Goal: Task Accomplishment & Management: Manage account settings

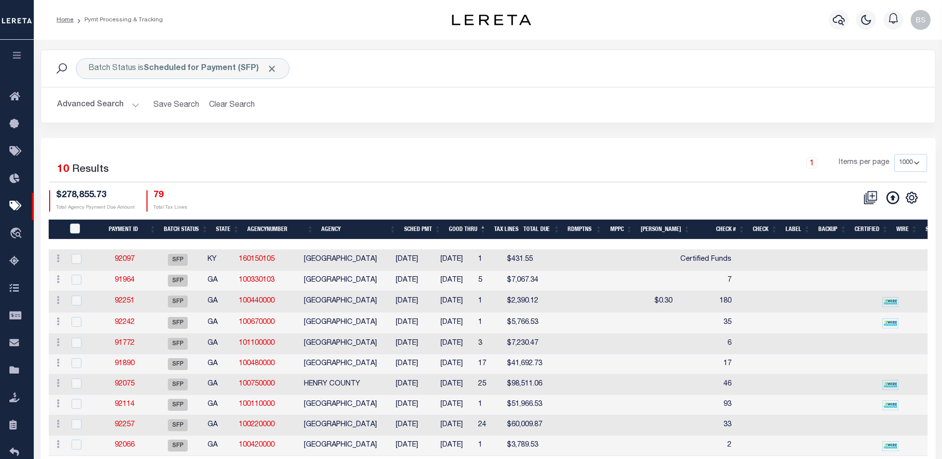
select select "1000"
click at [840, 17] on icon "button" at bounding box center [838, 20] width 12 height 12
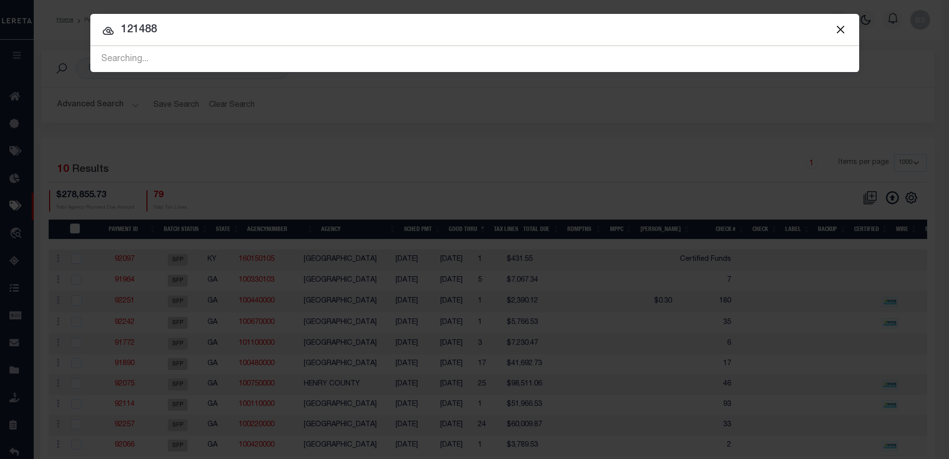
type input "121488"
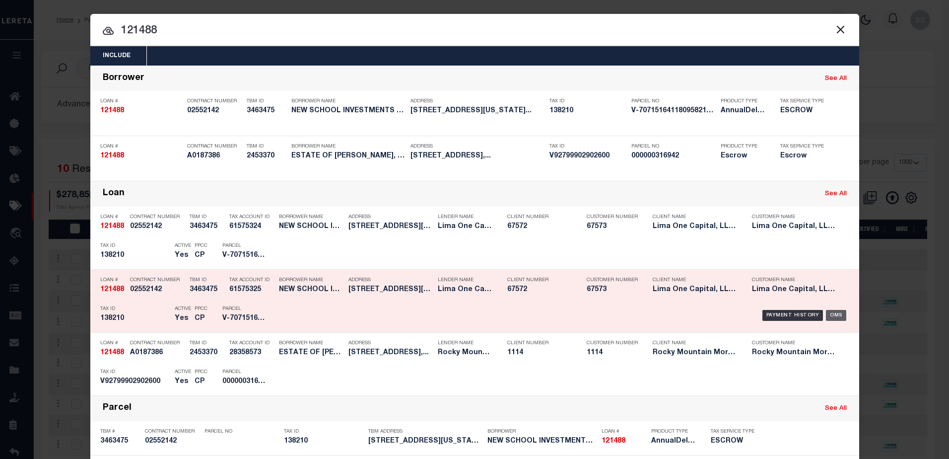
click at [835, 315] on div "OMS" at bounding box center [836, 315] width 20 height 11
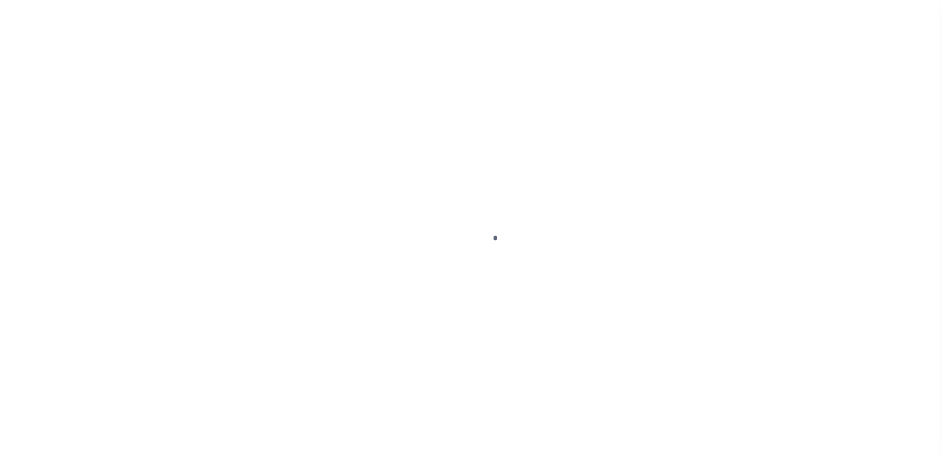
type input "121488"
type input "NEW SCHOOL INVESTMENTS LLC"
select select
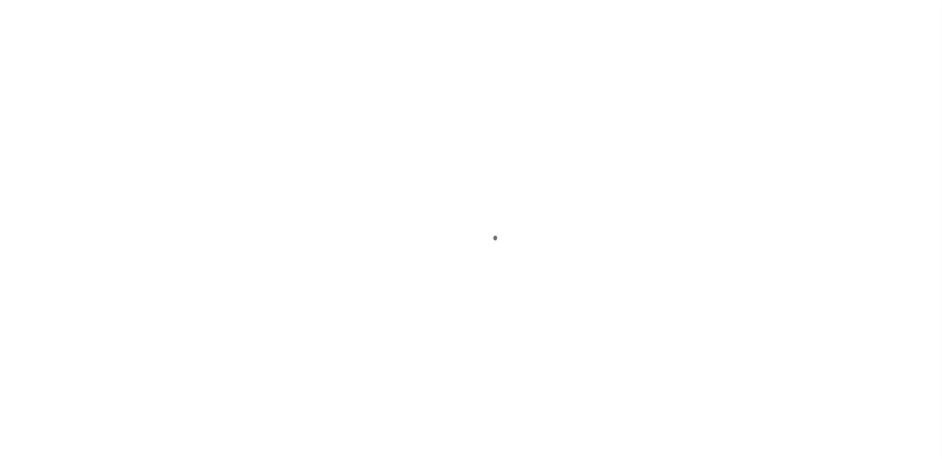
select select
type input "[STREET_ADDRESS][US_STATE]"
radio input "true"
select select "Escrow"
select select
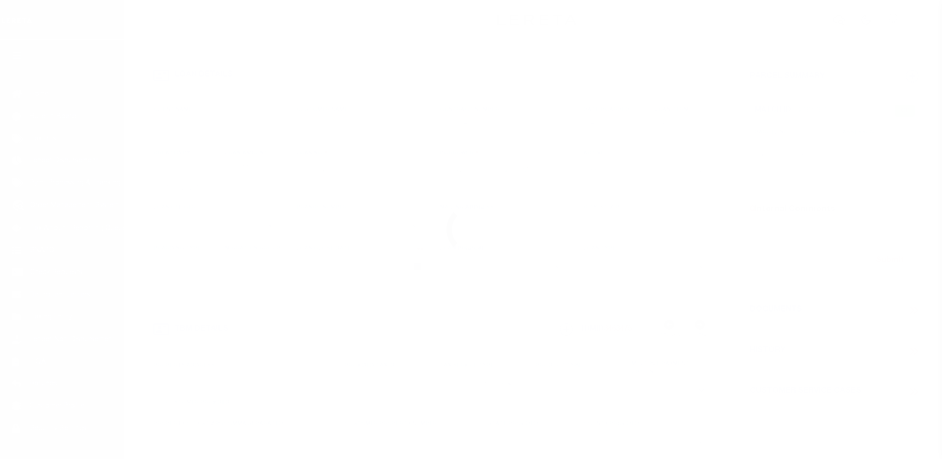
type input "BURLINGTON NC 27217"
type input "121488-1"
type input "NC"
type textarea "COLLECTOR: ENTITY: PARCEL: 138210"
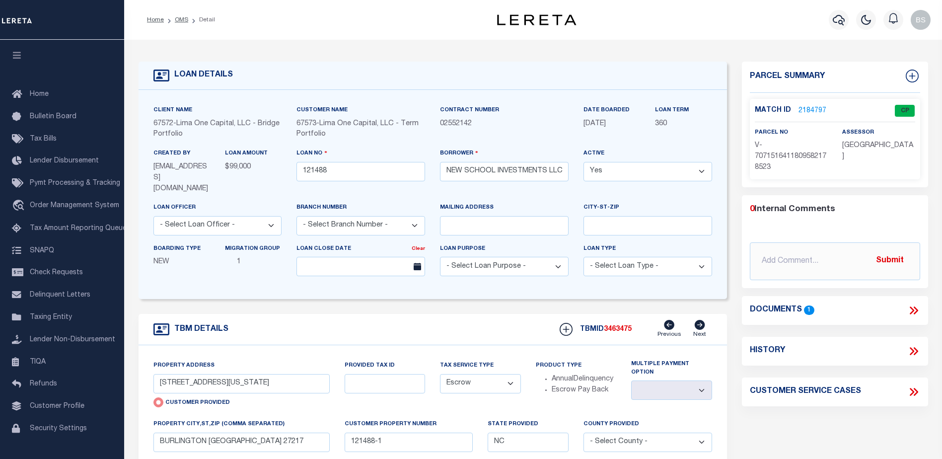
click at [804, 108] on link "2184797" at bounding box center [812, 111] width 28 height 10
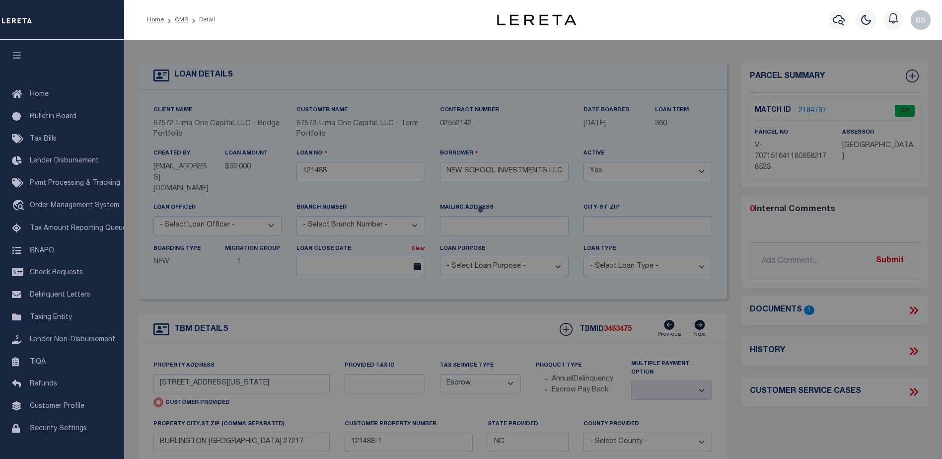
checkbox input "false"
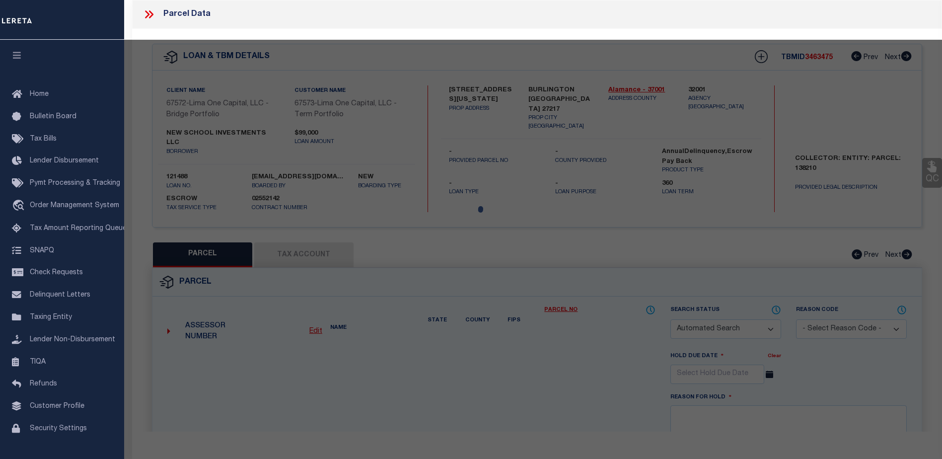
select select "CP"
select select "AGW"
select select
type input "[STREET_ADDRESS][US_STATE]"
checkbox input "false"
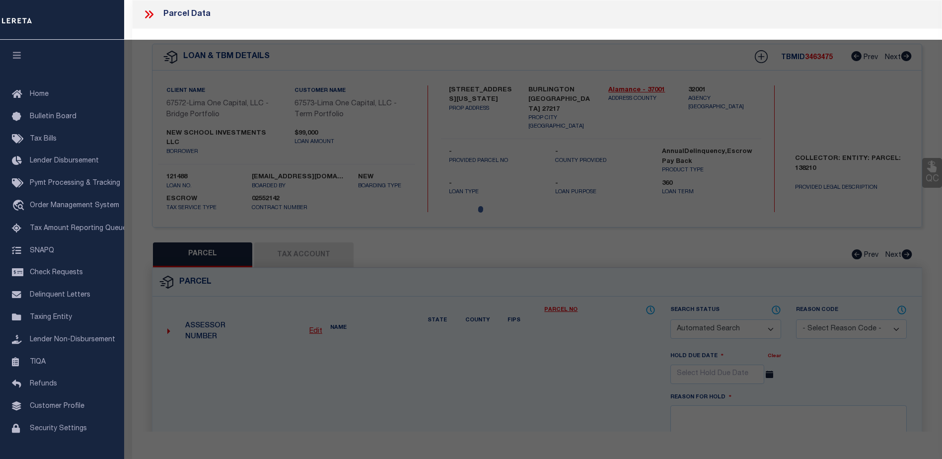
type input "BURLINGTON NC 27217"
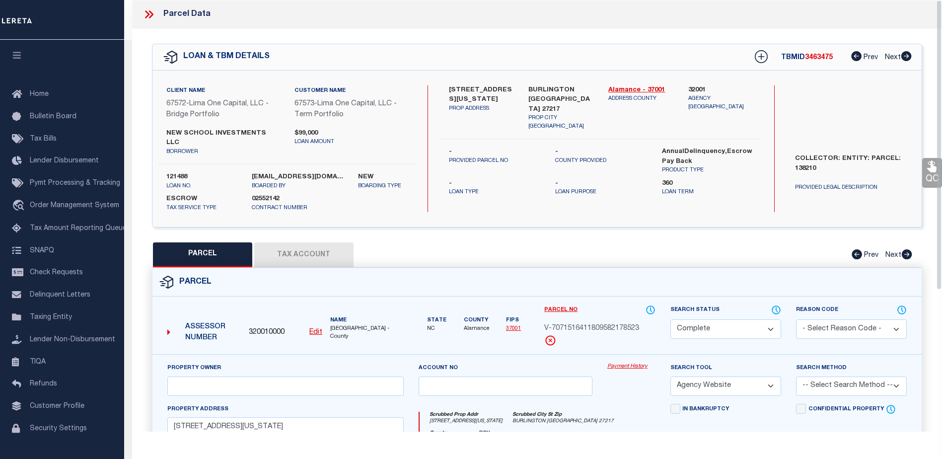
click at [629, 362] on link "Payment History" at bounding box center [631, 366] width 48 height 8
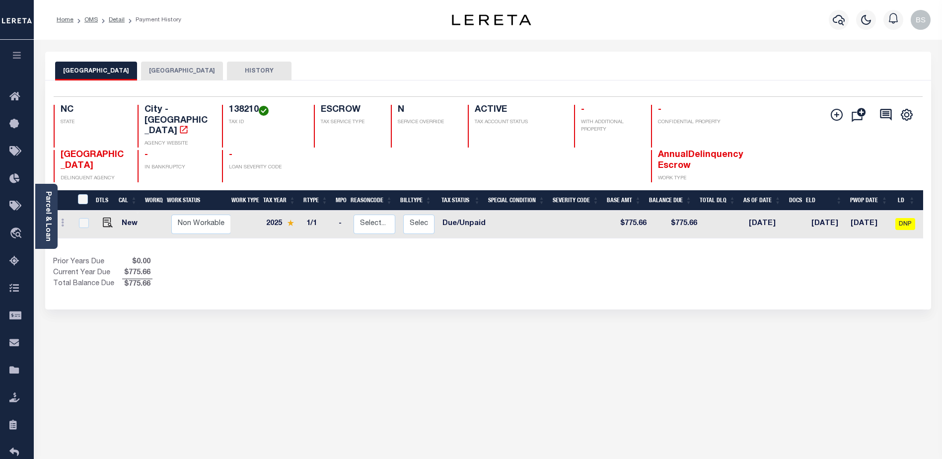
click at [192, 74] on button "[GEOGRAPHIC_DATA]" at bounding box center [182, 71] width 82 height 19
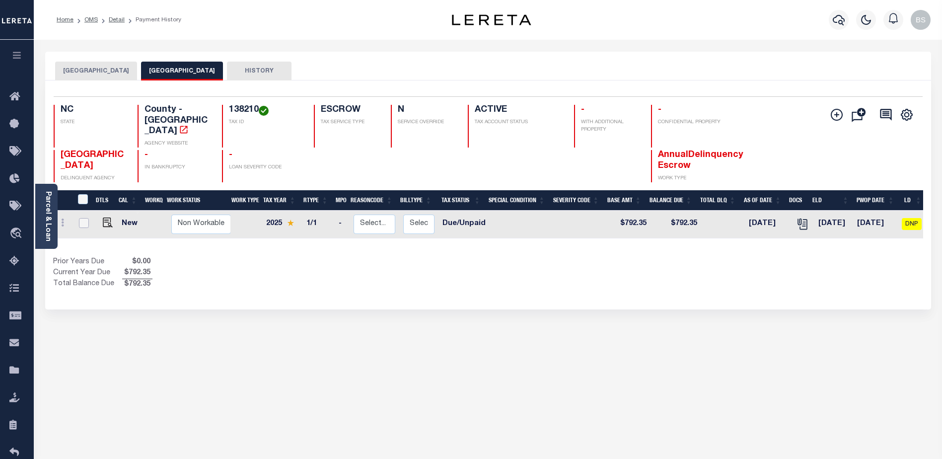
click at [83, 218] on input "checkbox" at bounding box center [84, 223] width 10 height 10
checkbox input "true"
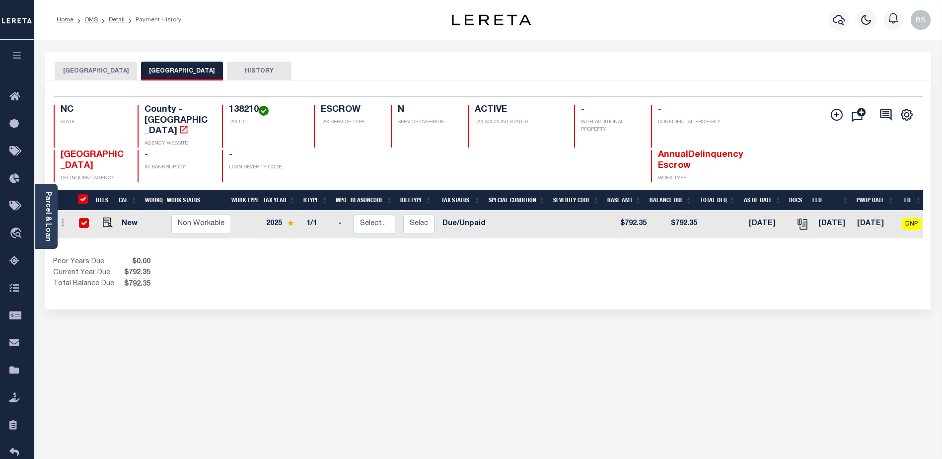
checkbox input "true"
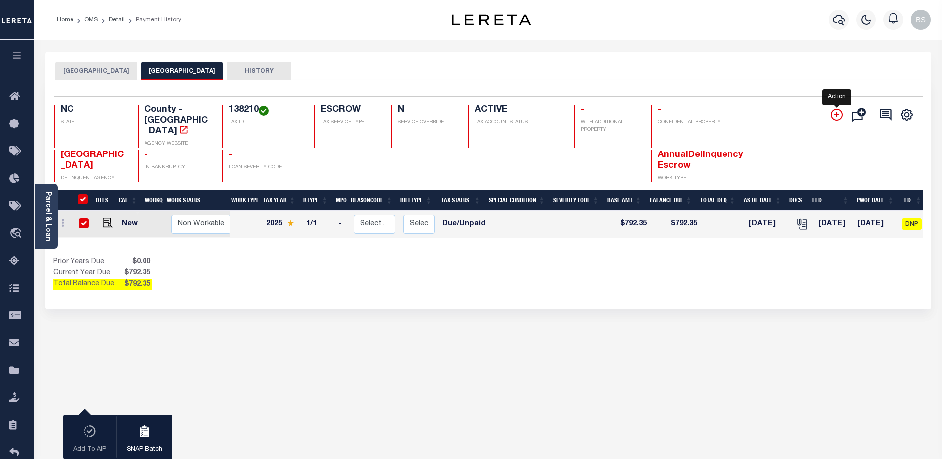
click at [841, 116] on icon "" at bounding box center [836, 115] width 12 height 12
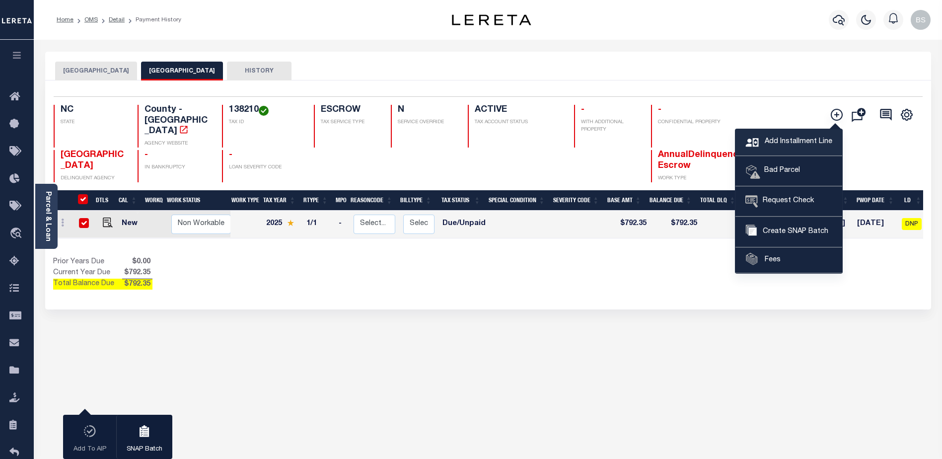
click at [777, 141] on span "Add Installment Line" at bounding box center [797, 142] width 70 height 11
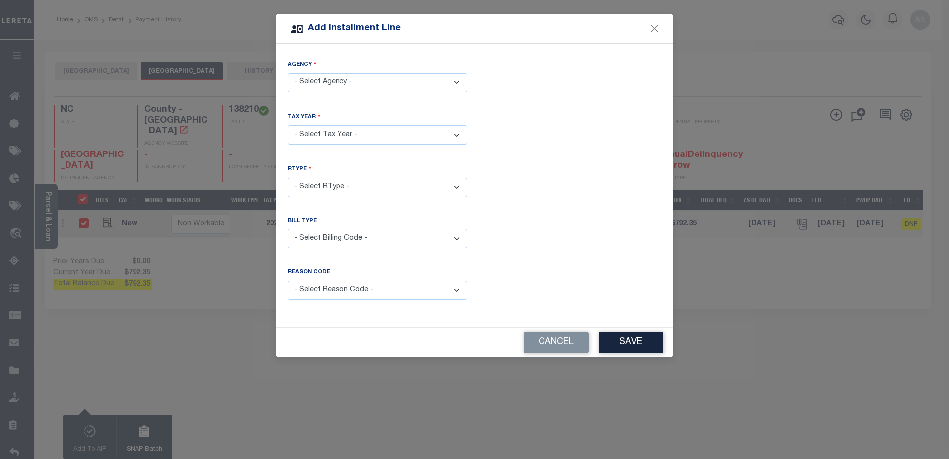
click at [460, 82] on select "- Select Agency - ALAMANCE COUNTY - County BURLINGTON CITY - City" at bounding box center [377, 82] width 179 height 19
select select "3700100000"
click at [288, 73] on select "- Select Agency - ALAMANCE COUNTY - County BURLINGTON CITY - City" at bounding box center [377, 82] width 179 height 19
click at [456, 131] on select "- Select Year - 2005 2006 2007 2008 2009 2010 2011 2012 2013 2014 2015 2016 201…" at bounding box center [377, 134] width 179 height 19
select select "2025"
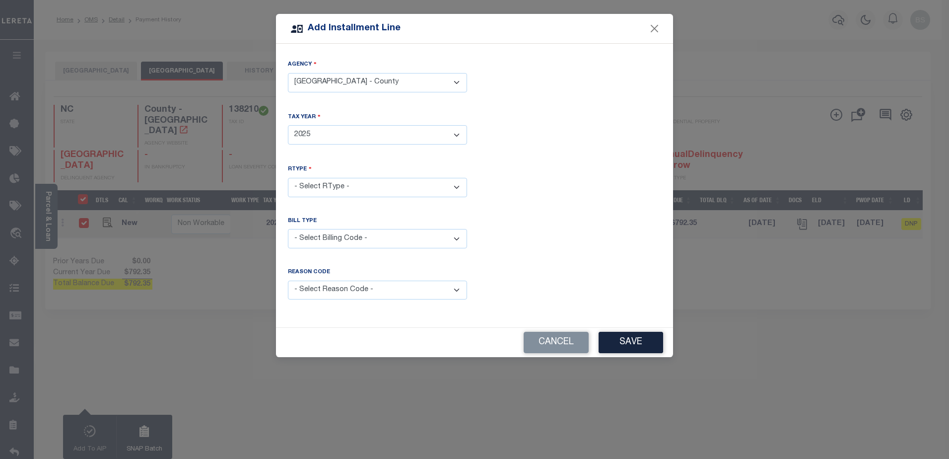
click at [288, 125] on select "- Select Year - 2005 2006 2007 2008 2009 2010 2011 2012 2013 2014 2015 2016 201…" at bounding box center [377, 134] width 179 height 19
click at [455, 185] on select "- Select RType - 1/1" at bounding box center [377, 187] width 179 height 19
select select "0"
click at [288, 178] on select "- Select RType - 1/1" at bounding box center [377, 187] width 179 height 19
click at [455, 233] on select "- Select Billing Code - Regular Delinquent Supplemental Corrected/Adjusted Bill…" at bounding box center [377, 238] width 179 height 19
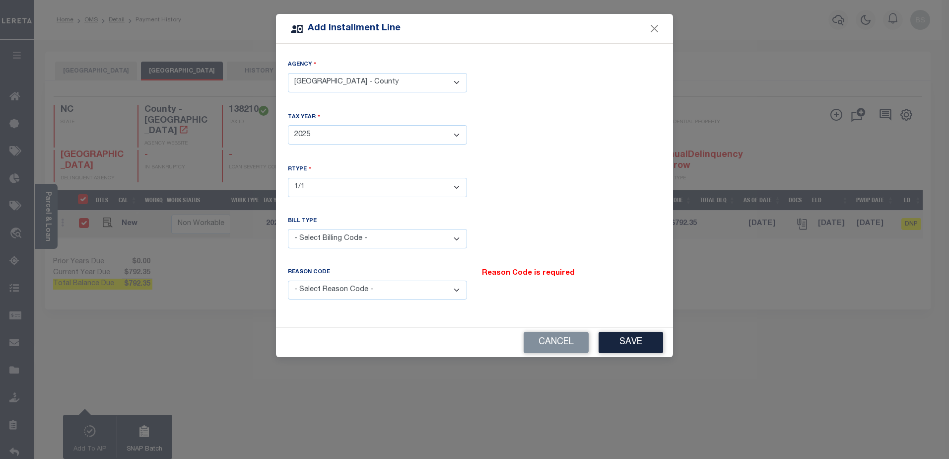
select select "2"
click at [288, 229] on select "- Select Billing Code - Regular Delinquent Supplemental Corrected/Adjusted Bill…" at bounding box center [377, 238] width 179 height 19
click at [457, 287] on select "- Select Reason Code - Payment Reversal Taxable Value Change Assessment Change …" at bounding box center [377, 289] width 179 height 19
select select "6"
click at [288, 280] on select "- Select Reason Code - Payment Reversal Taxable Value Change Assessment Change …" at bounding box center [377, 289] width 179 height 19
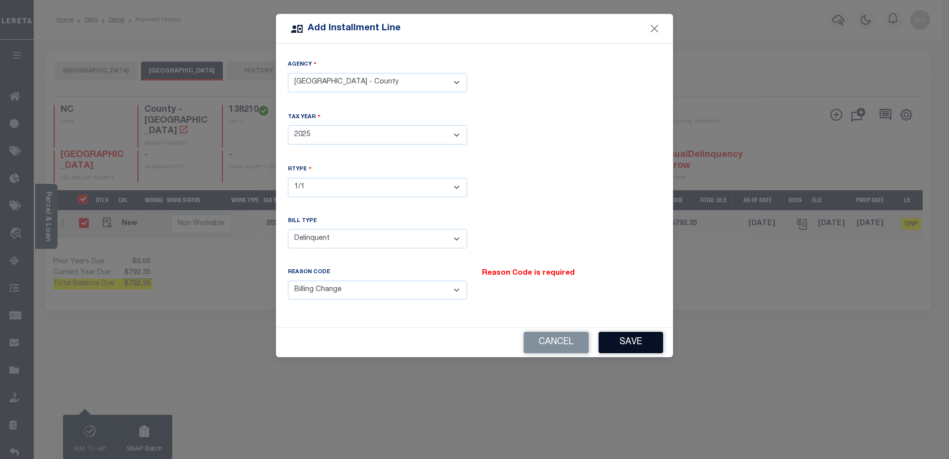
click at [626, 341] on button "Save" at bounding box center [631, 342] width 65 height 21
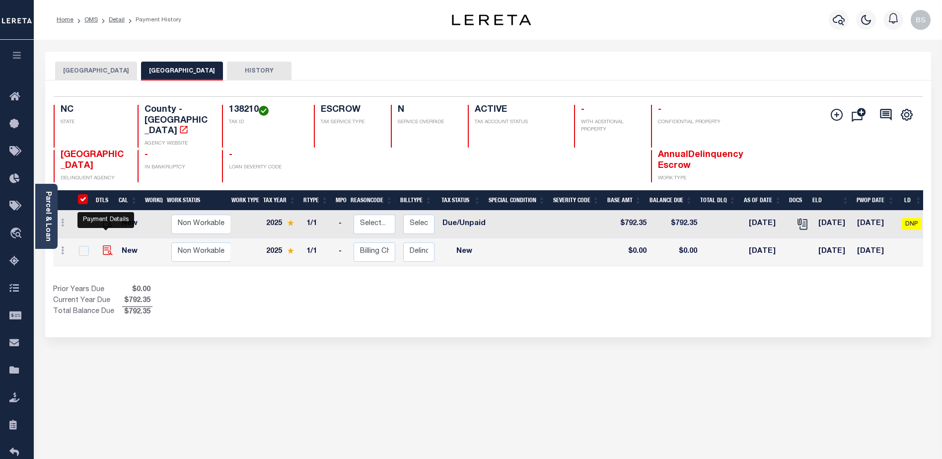
click at [104, 245] on img at bounding box center [108, 250] width 10 height 10
checkbox input "false"
checkbox input "true"
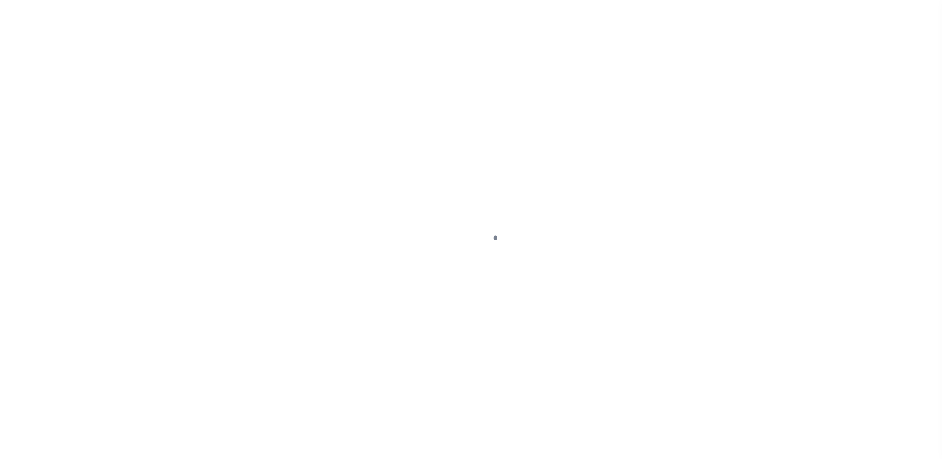
select select "NW2"
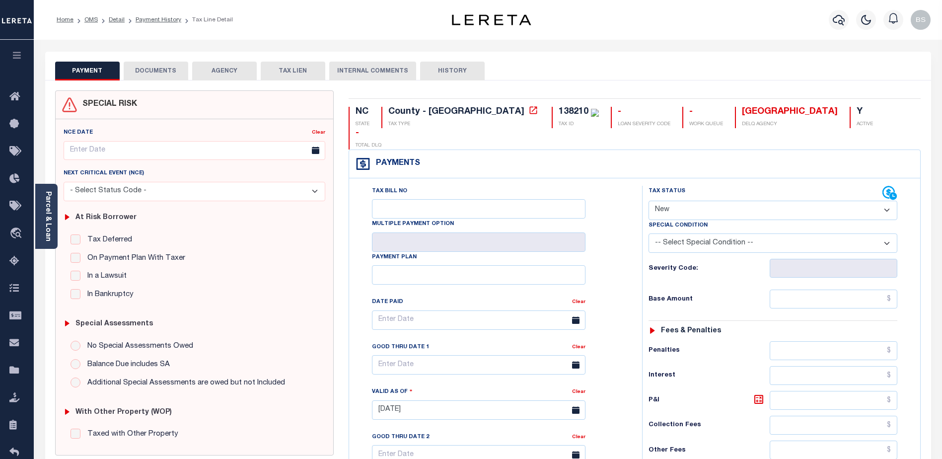
click at [159, 69] on button "DOCUMENTS" at bounding box center [156, 71] width 65 height 19
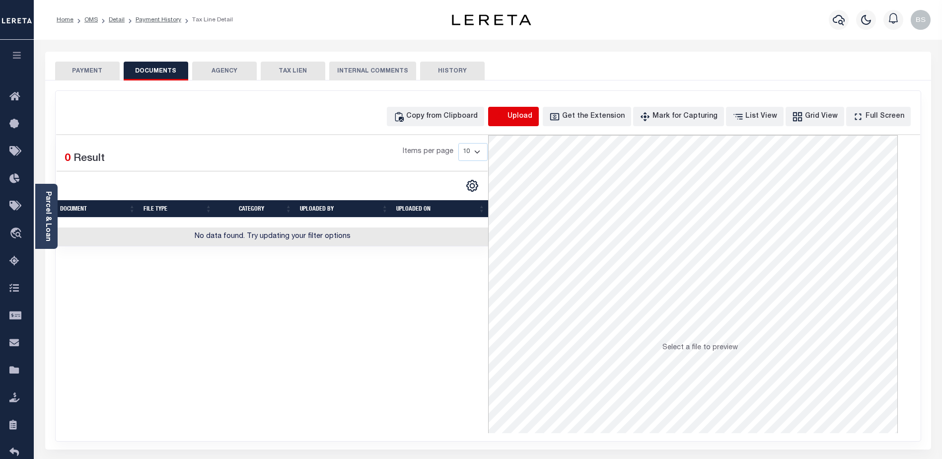
click at [505, 117] on icon "button" at bounding box center [499, 116] width 11 height 11
select select "POP"
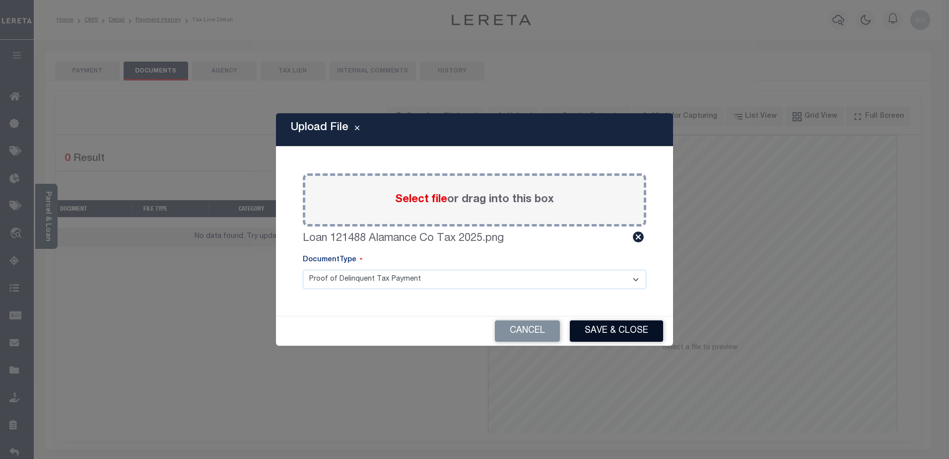
click at [618, 325] on button "Save & Close" at bounding box center [616, 330] width 93 height 21
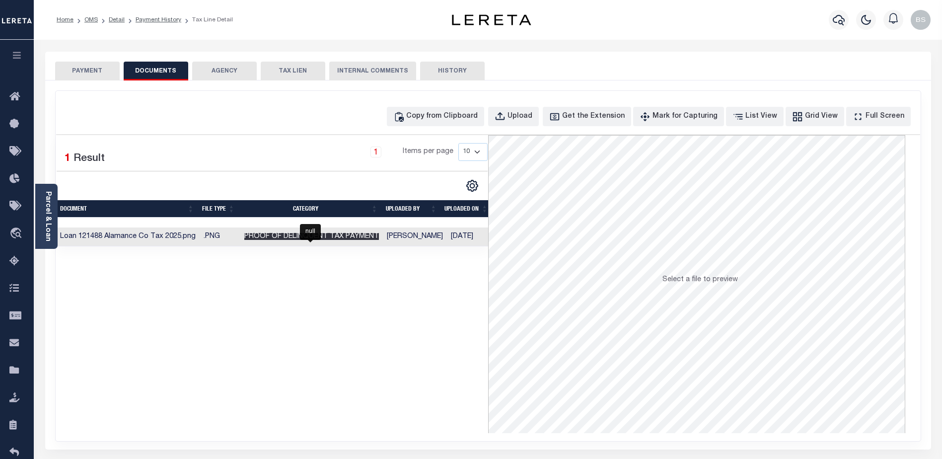
click at [305, 234] on span "Proof of Delinquent Tax Payment" at bounding box center [311, 236] width 135 height 7
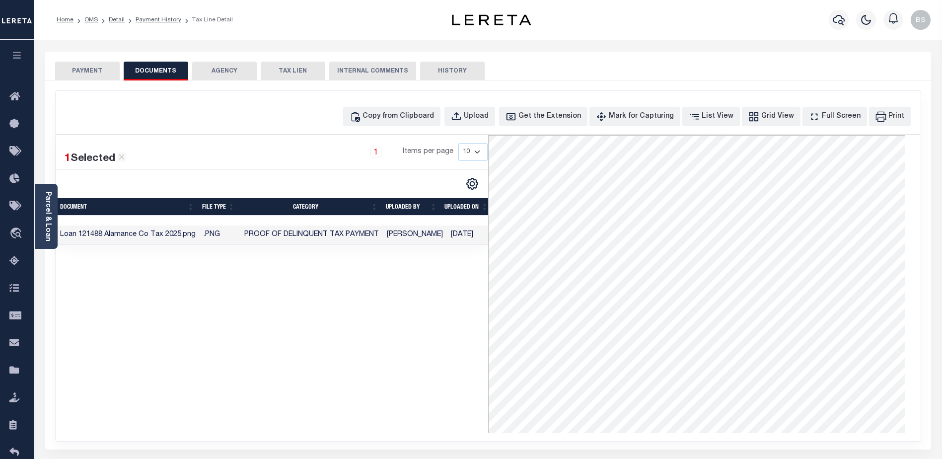
click at [82, 74] on button "PAYMENT" at bounding box center [87, 71] width 65 height 19
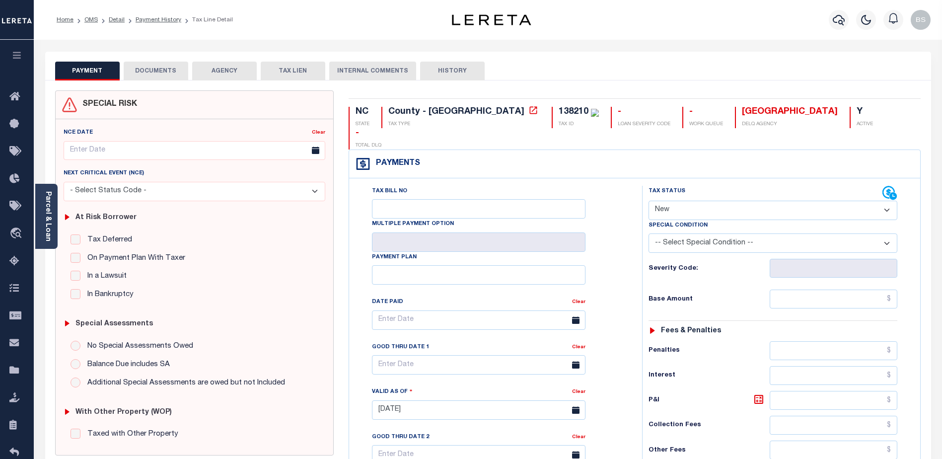
click at [884, 201] on select "- Select Status Code - Open Due/Unpaid Paid Incomplete No Tax Due Internal Refu…" at bounding box center [772, 210] width 249 height 19
select select "DUE"
click at [648, 201] on select "- Select Status Code - Open Due/Unpaid Paid Incomplete No Tax Due Internal Refu…" at bounding box center [772, 210] width 249 height 19
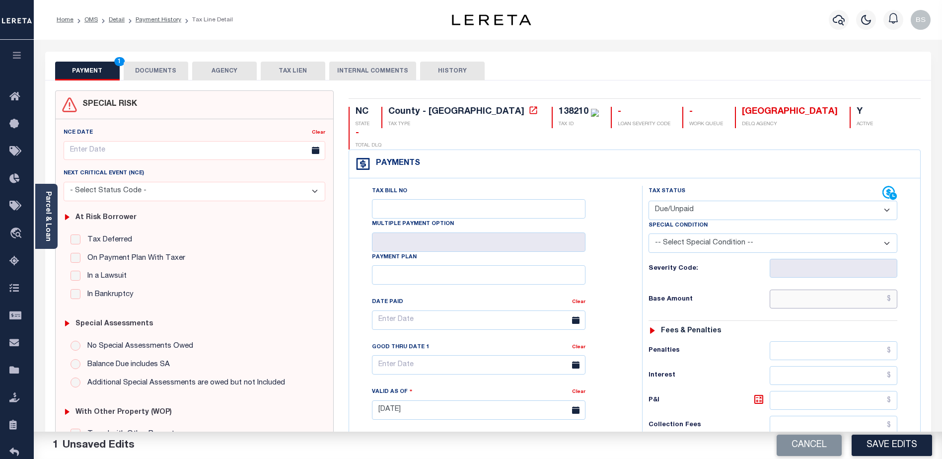
click at [865, 289] on input "text" at bounding box center [833, 298] width 128 height 19
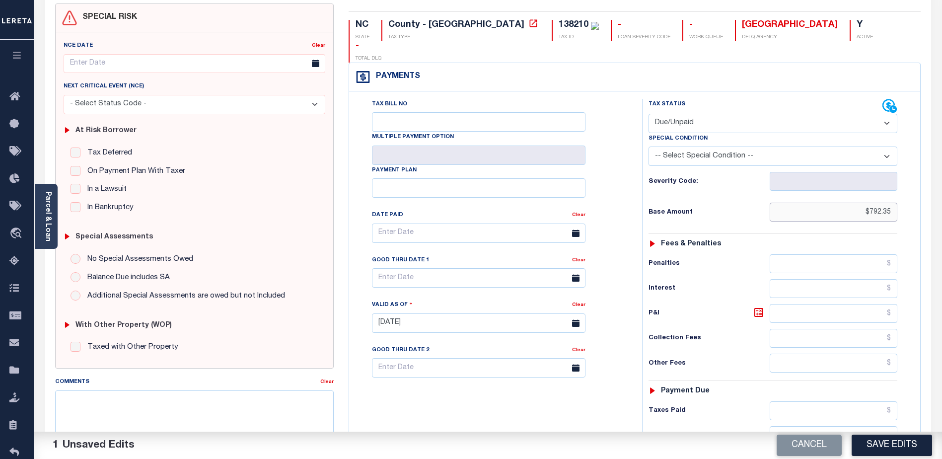
scroll to position [149, 0]
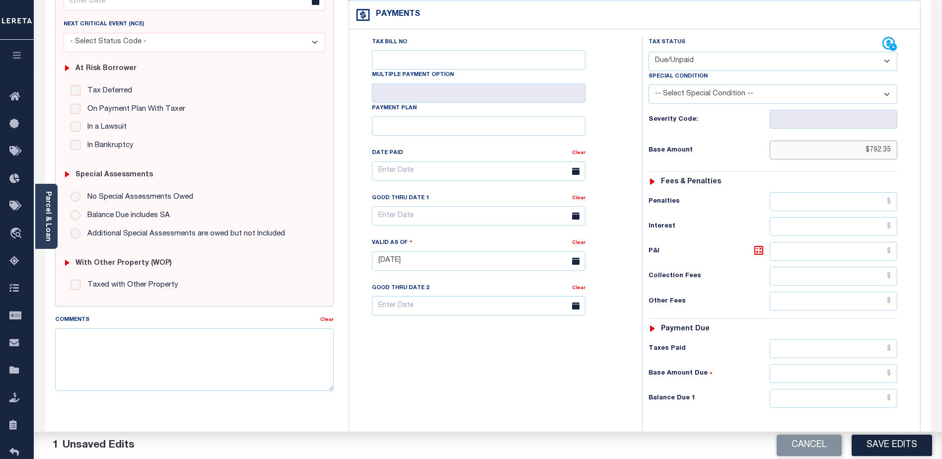
type input "$792.35"
click at [787, 221] on div "Tax Status Status - Select Status Code -" at bounding box center [776, 256] width 268 height 438
click at [789, 242] on input "text" at bounding box center [833, 251] width 128 height 19
type input "$3.98"
click at [832, 389] on input "text" at bounding box center [833, 398] width 128 height 19
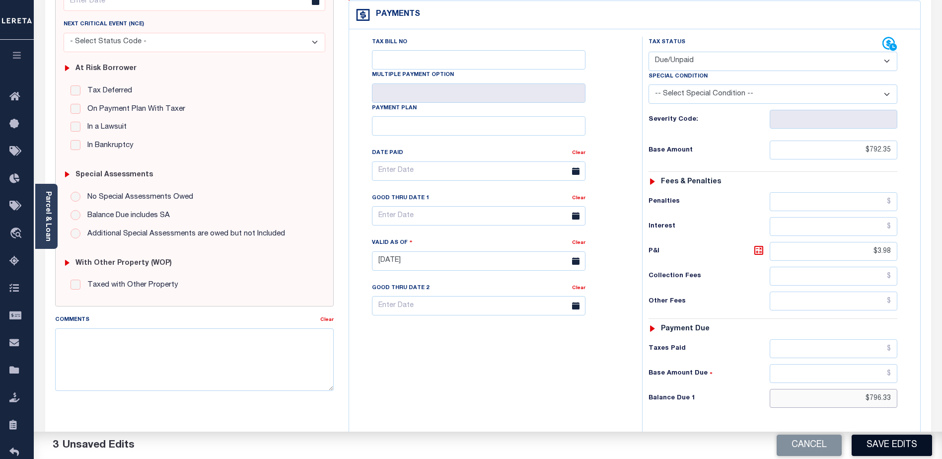
type input "$796.33"
click at [901, 444] on button "Save Edits" at bounding box center [891, 444] width 80 height 21
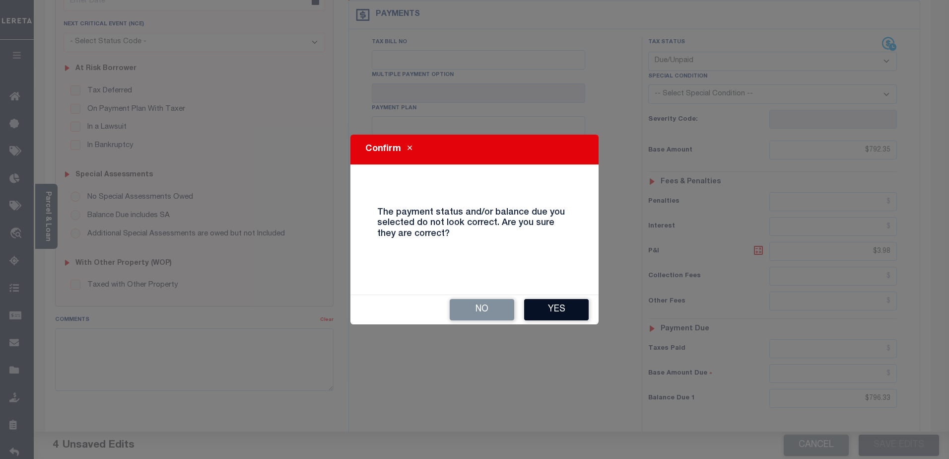
click at [537, 308] on button "Yes" at bounding box center [556, 309] width 65 height 21
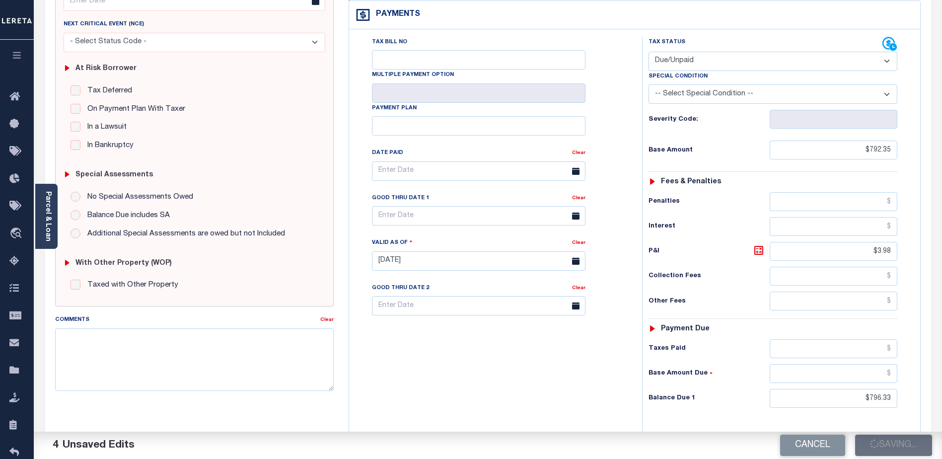
checkbox input "false"
type input "$792.35"
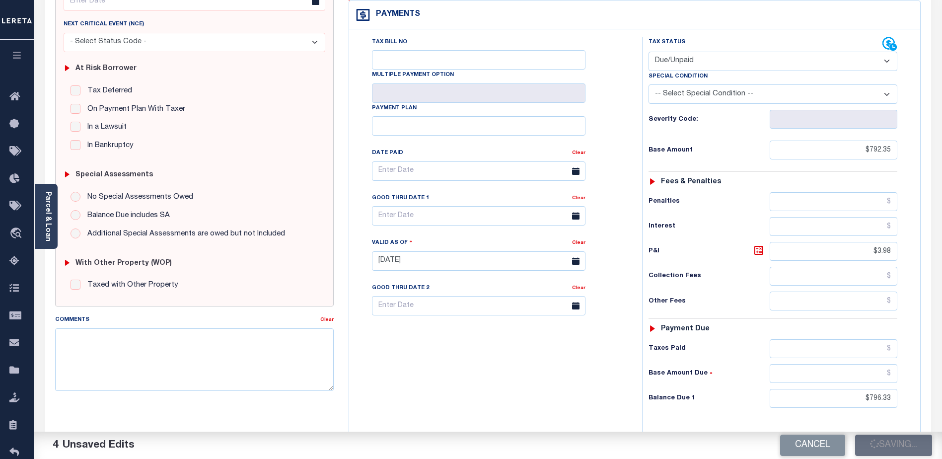
type input "$3.98"
type input "$796.33"
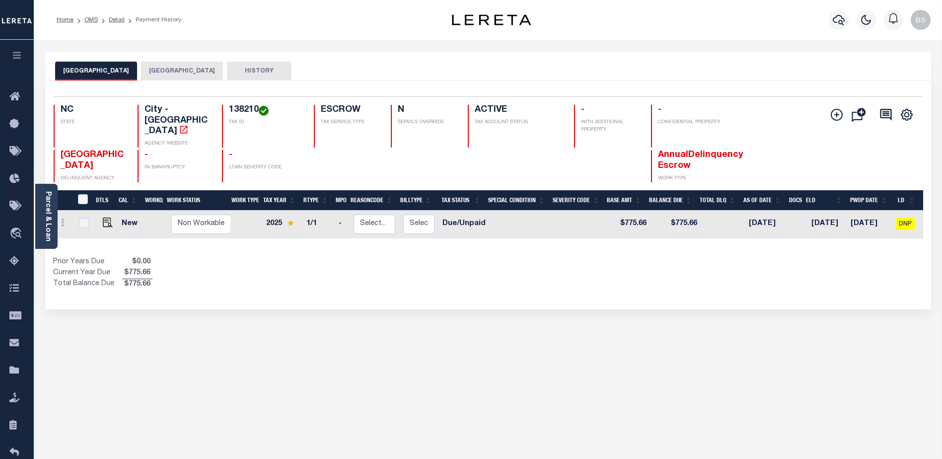
click at [163, 70] on button "[GEOGRAPHIC_DATA]" at bounding box center [182, 71] width 82 height 19
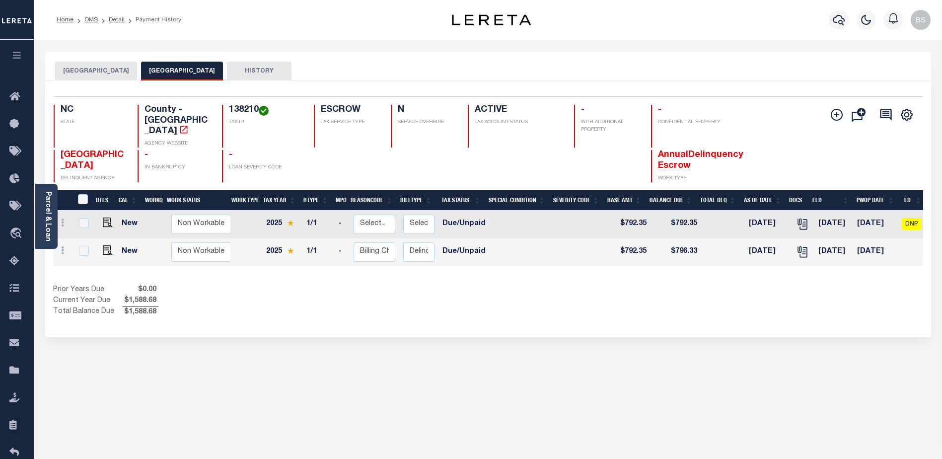
click at [100, 248] on link at bounding box center [105, 251] width 15 height 7
checkbox input "true"
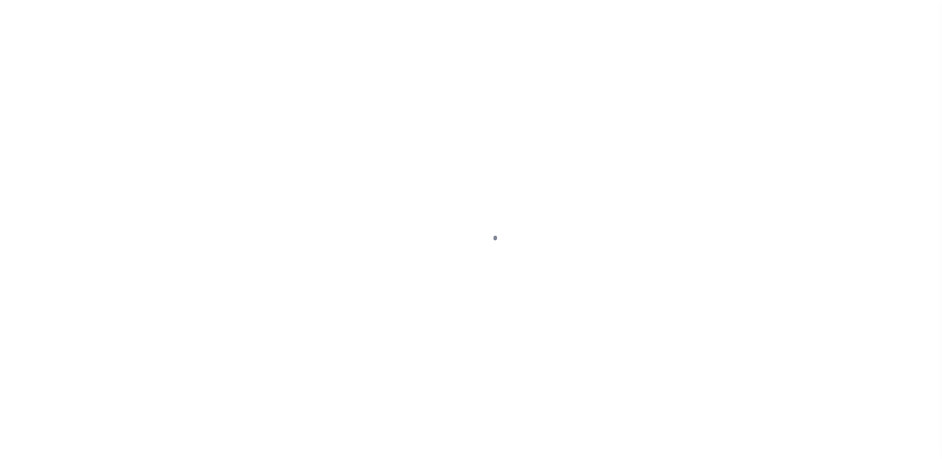
select select "DUE"
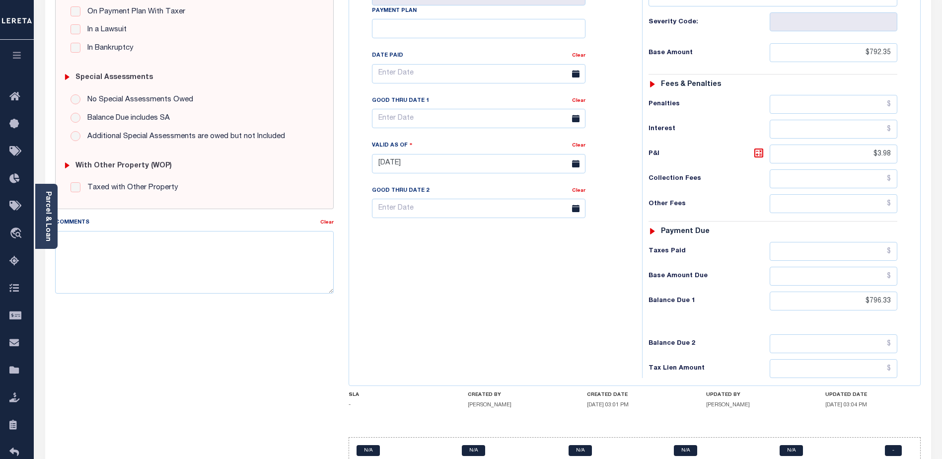
scroll to position [248, 0]
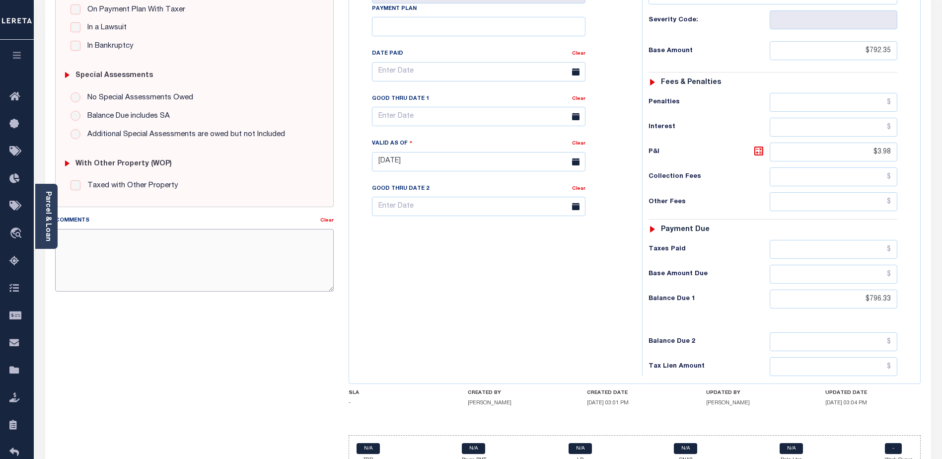
click at [179, 255] on textarea "Comments" at bounding box center [194, 260] width 278 height 63
click at [88, 238] on textarea "Comments" at bounding box center [194, 260] width 278 height 63
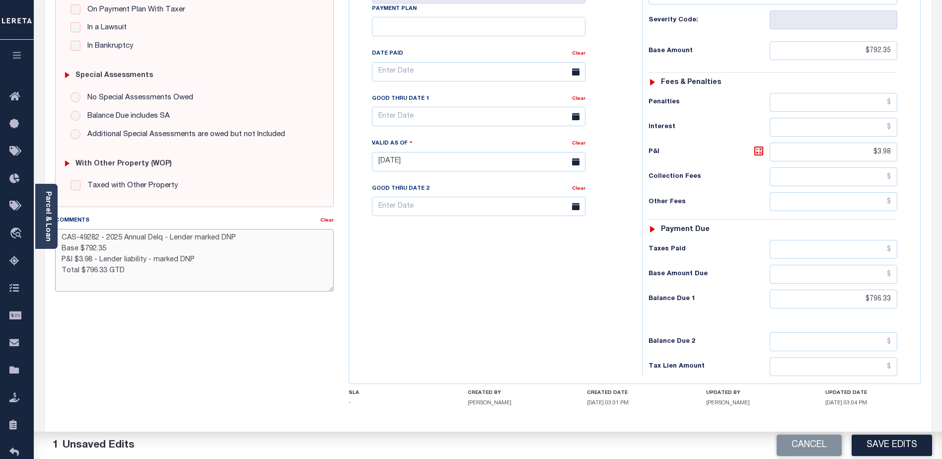
click at [139, 272] on textarea "CAS-49282 - 2025 Annual Delq - Lender marked DNP Base $792.35 P&I $3.98 - Lende…" at bounding box center [194, 260] width 278 height 63
type textarea "CAS-49282 - 2025 Annual Delq - Lender marked DNP Base $792.35 P&I $3.98 - Lende…"
click at [874, 444] on button "Save Edits" at bounding box center [891, 444] width 80 height 21
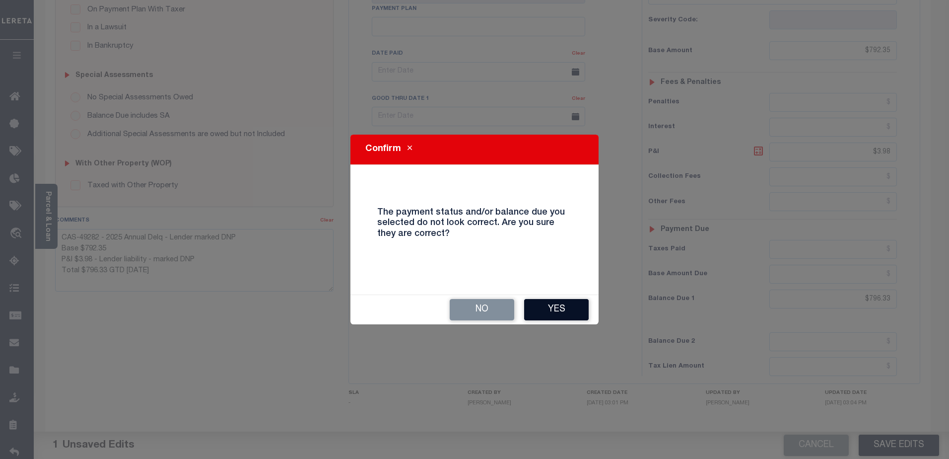
click at [562, 315] on button "Yes" at bounding box center [556, 309] width 65 height 21
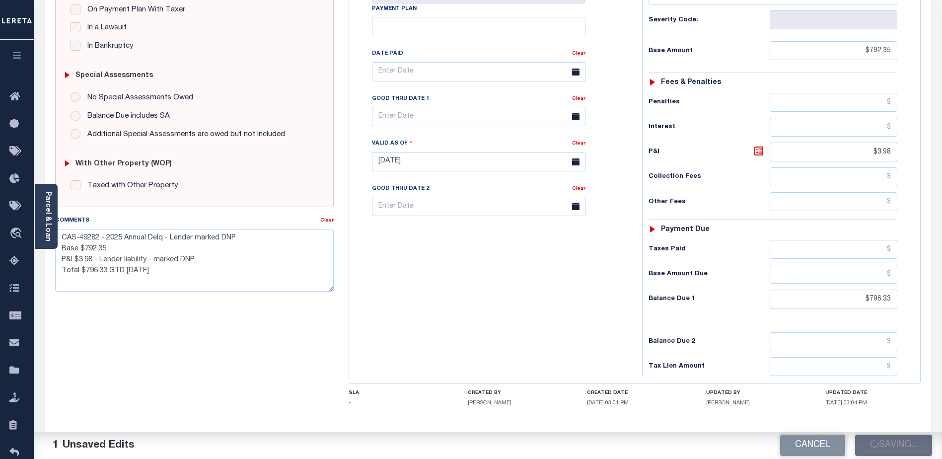
checkbox input "false"
type textarea "CAS-49282 - 2025 Annual Delq - Lender marked DNP Base $792.35 P&I $3.98 - Lende…"
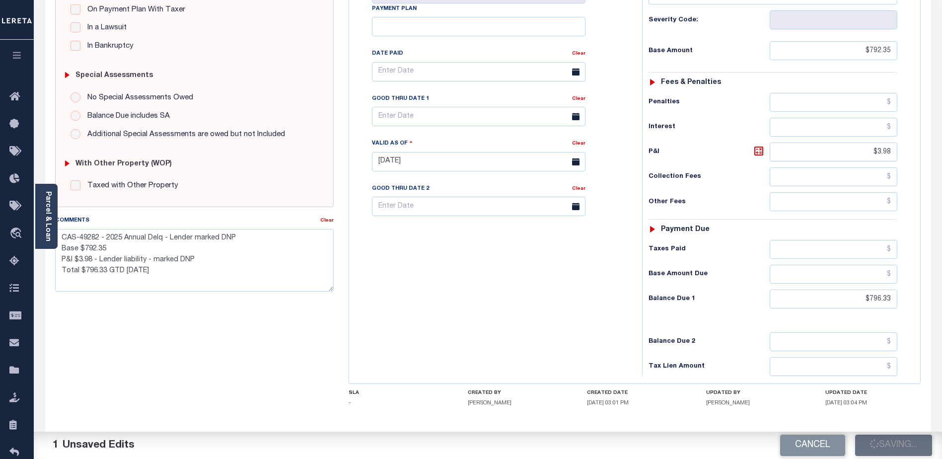
type input "$792.35"
type input "$3.98"
type input "$796.33"
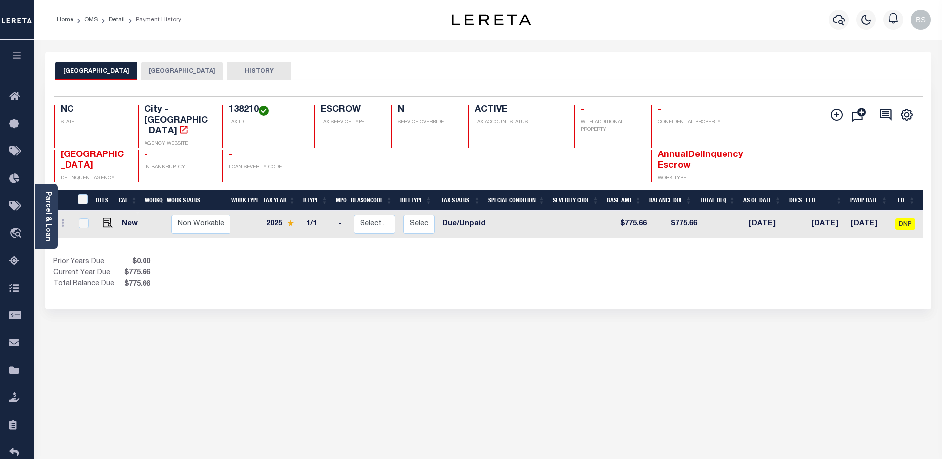
click at [172, 74] on button "[GEOGRAPHIC_DATA]" at bounding box center [182, 71] width 82 height 19
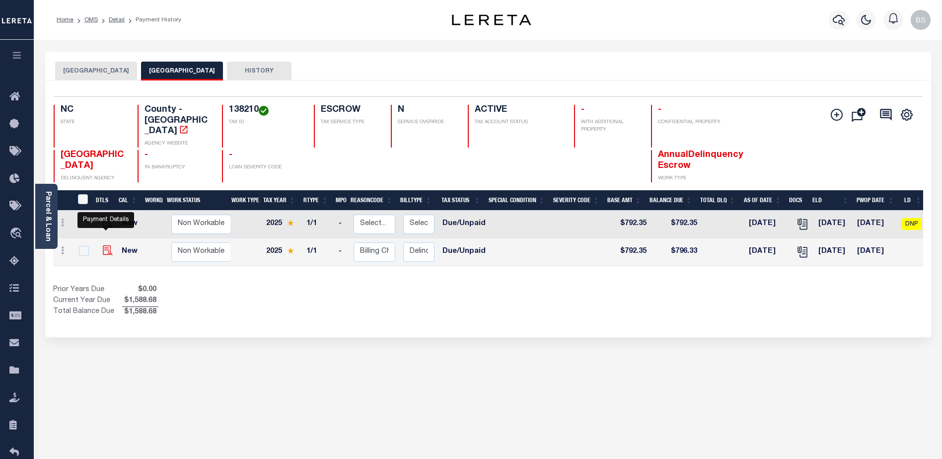
click at [108, 245] on img "" at bounding box center [108, 250] width 10 height 10
checkbox input "true"
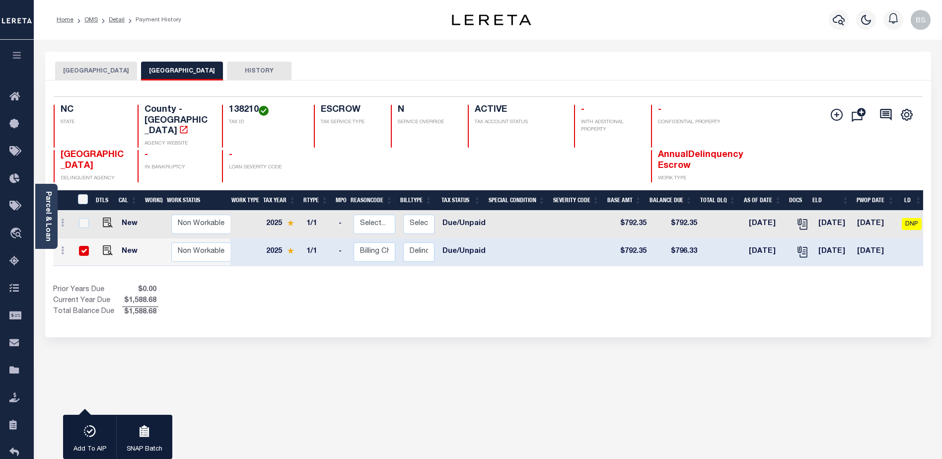
click at [83, 246] on input "checkbox" at bounding box center [84, 251] width 10 height 10
checkbox input "false"
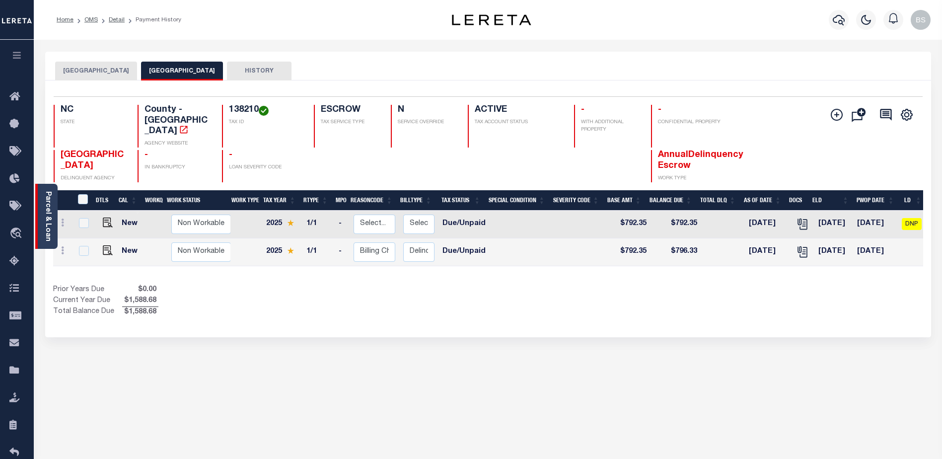
click at [46, 219] on link "Parcel & Loan" at bounding box center [47, 216] width 7 height 50
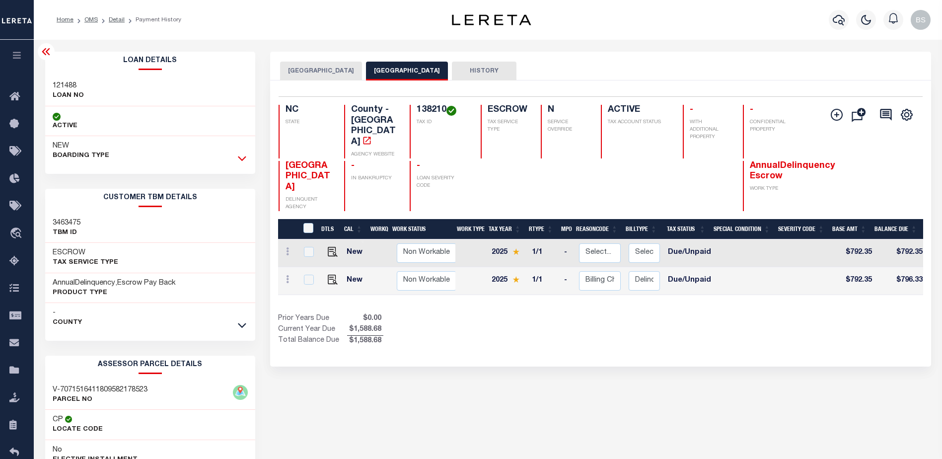
click at [238, 158] on icon at bounding box center [242, 158] width 8 height 5
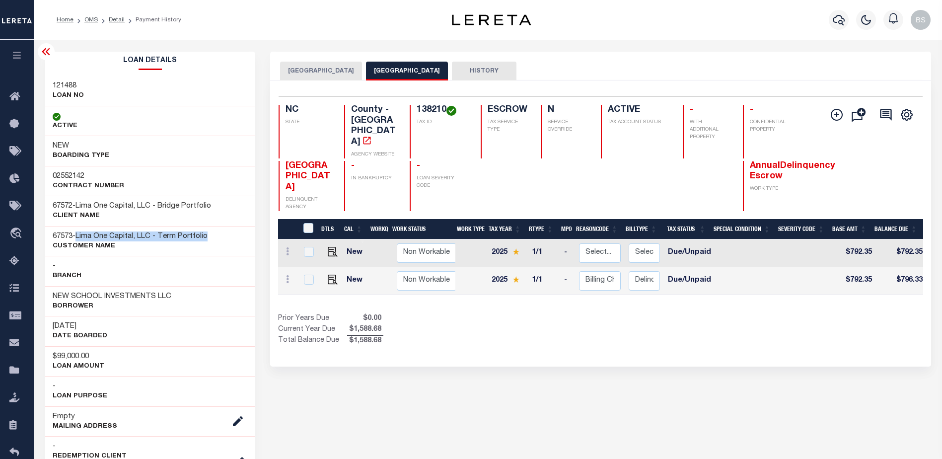
drag, startPoint x: 79, startPoint y: 237, endPoint x: 212, endPoint y: 237, distance: 133.0
click at [212, 237] on div "67573 - Lima One Capital, LLC - Term Portfolio CUSTOMER Name" at bounding box center [150, 241] width 210 height 30
copy span "Lima One Capital, LLC - Term Portfolio"
click at [12, 96] on icon at bounding box center [17, 97] width 16 height 12
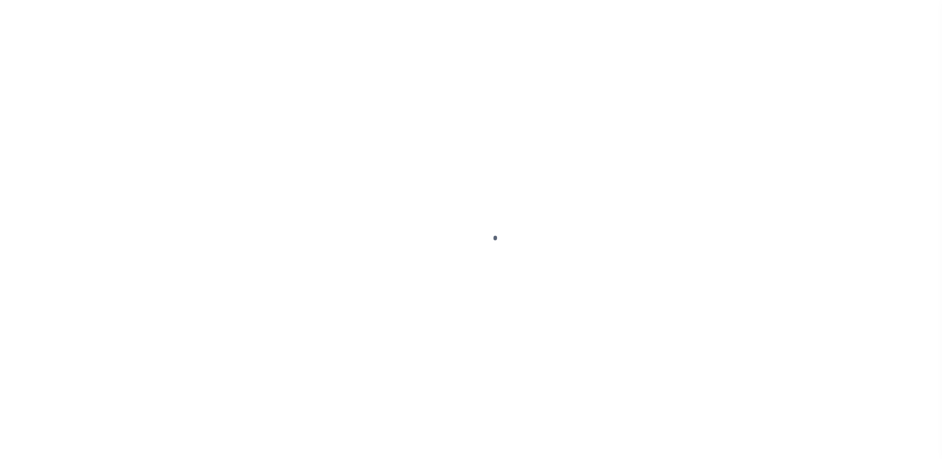
select select "DUE"
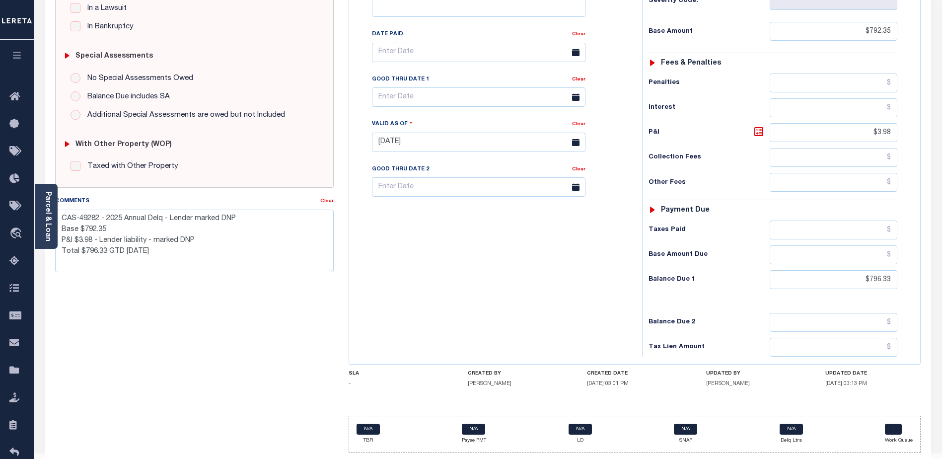
scroll to position [272, 0]
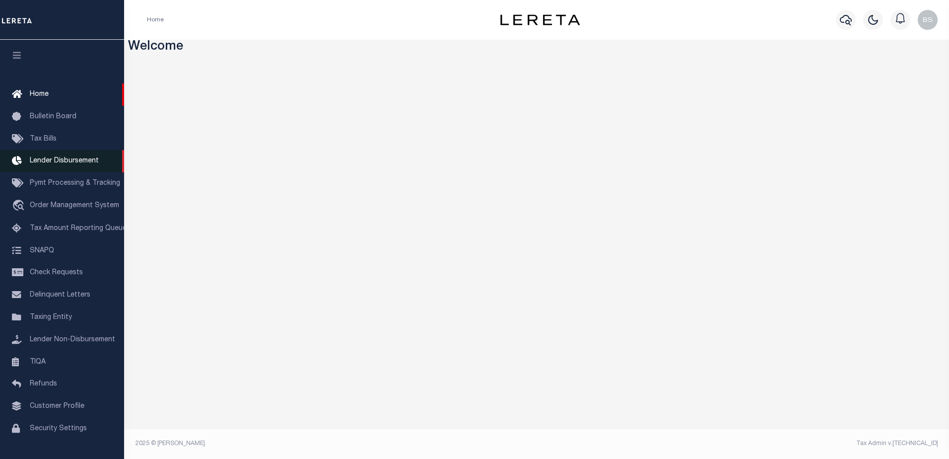
click at [75, 162] on span "Lender Disbursement" at bounding box center [64, 160] width 69 height 7
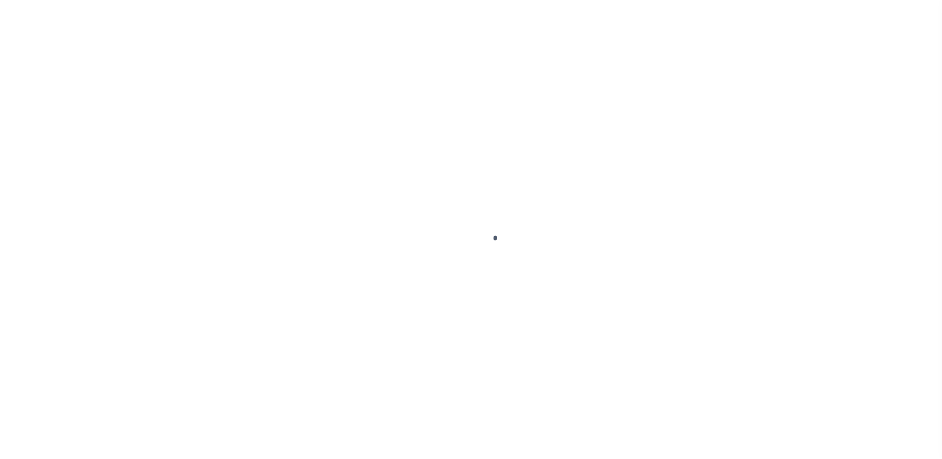
scroll to position [17, 0]
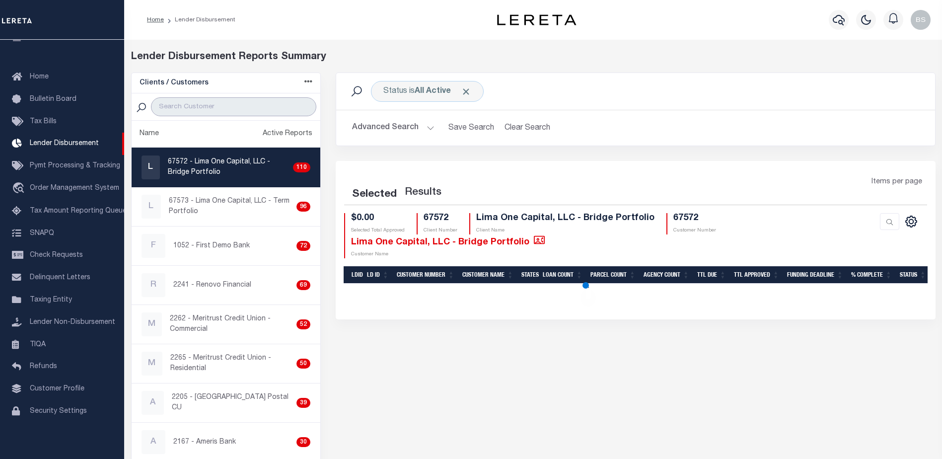
click at [203, 102] on input "search" at bounding box center [233, 106] width 165 height 19
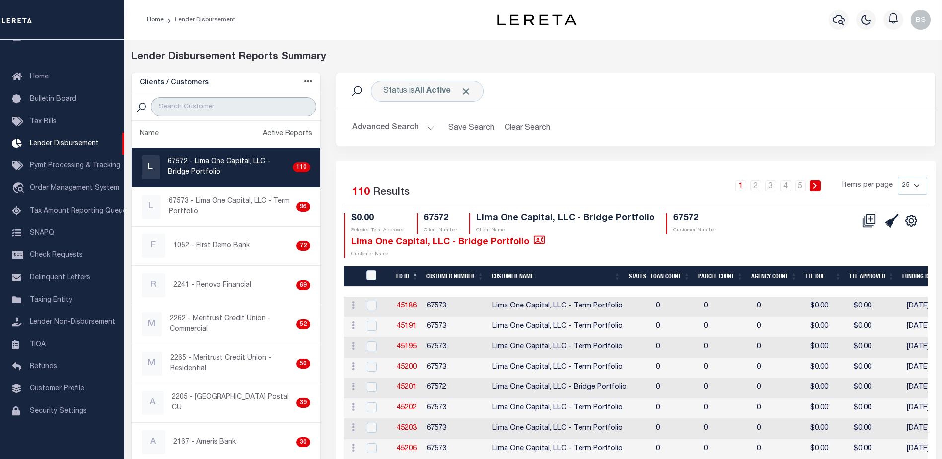
paste input "Lima One Capital, LLC - Term Portfolio"
type input "Lima One Capital, LLC - Term Portfolio"
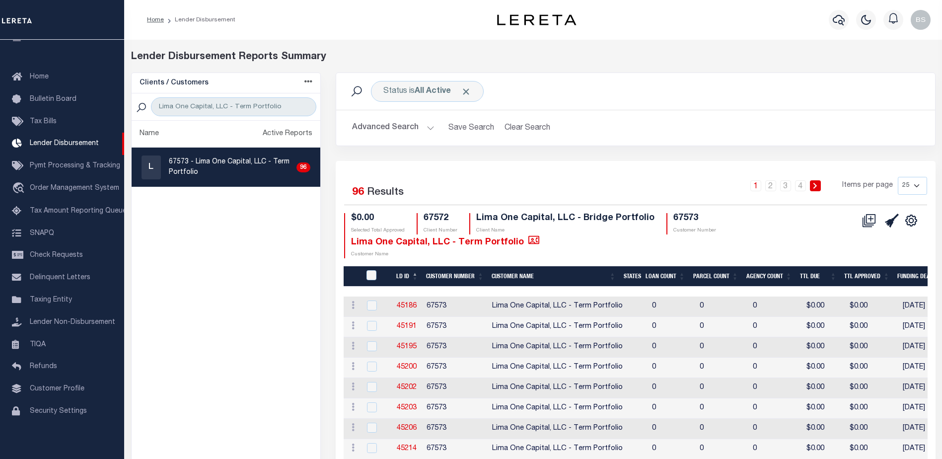
drag, startPoint x: 918, startPoint y: 185, endPoint x: 917, endPoint y: 195, distance: 9.5
click at [918, 185] on select "25 50 100 200" at bounding box center [911, 186] width 29 height 18
select select "200"
click at [897, 177] on select "25 50 100 200" at bounding box center [911, 186] width 29 height 18
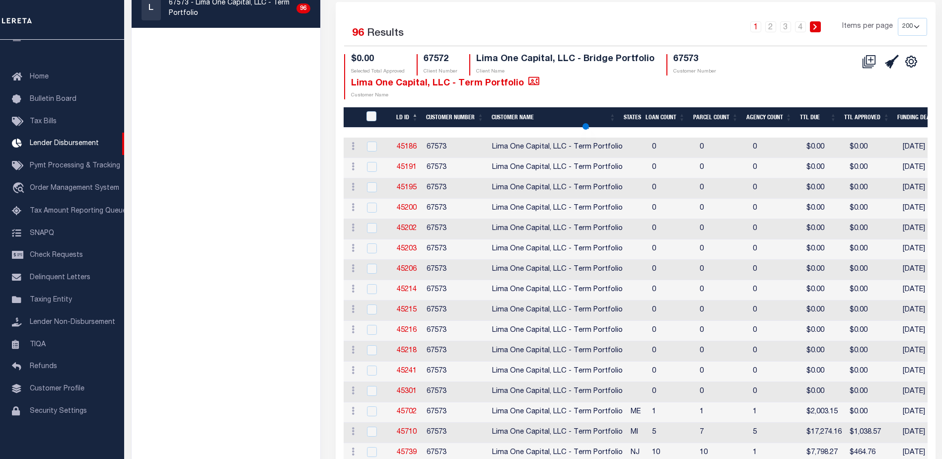
scroll to position [199, 0]
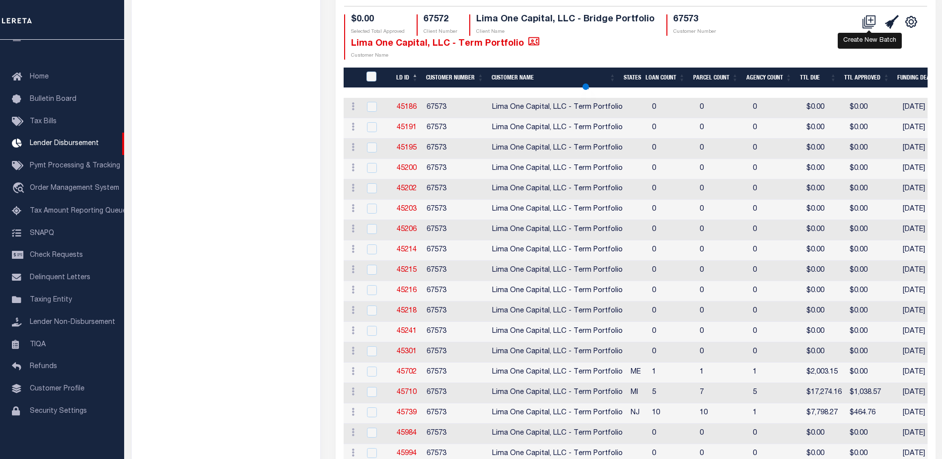
click at [870, 20] on icon at bounding box center [870, 19] width 5 height 5
select select "9"
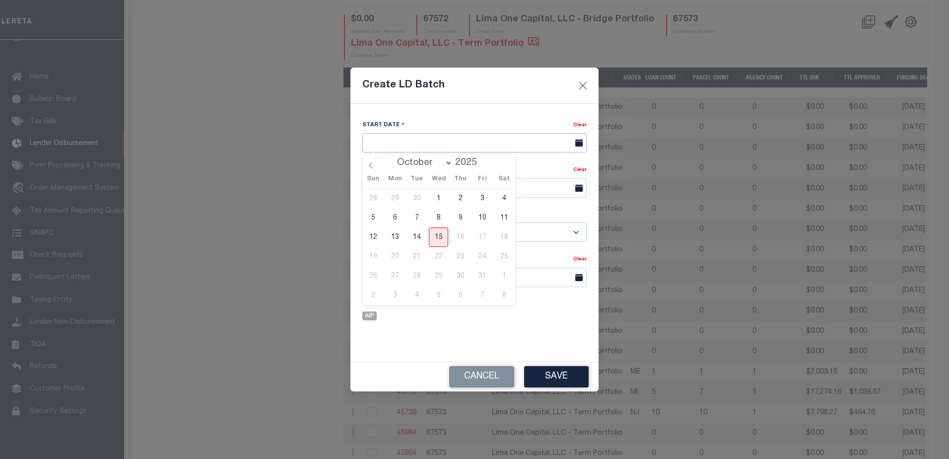
click at [438, 142] on input "text" at bounding box center [474, 142] width 224 height 19
click at [435, 238] on span "15" at bounding box center [438, 236] width 19 height 19
type input "[DATE]"
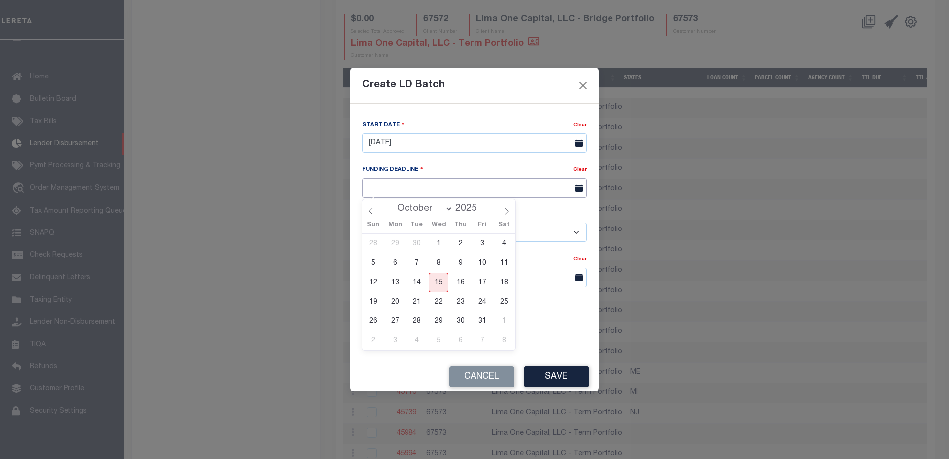
click at [440, 186] on input "text" at bounding box center [474, 187] width 224 height 19
click at [443, 299] on span "22" at bounding box center [438, 301] width 19 height 19
type input "10/22/25"
click at [429, 229] on select "- Select Customer - Accumatch - Refunds All In Credit Union Amarillo National B…" at bounding box center [474, 231] width 224 height 19
select select "2283"
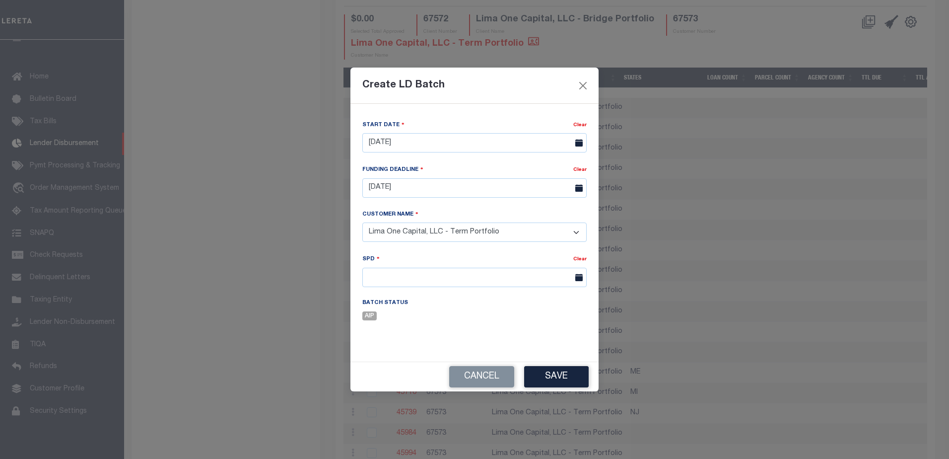
click at [362, 222] on select "- Select Customer - Accumatch - Refunds All In Credit Union Amarillo National B…" at bounding box center [474, 231] width 224 height 19
click at [429, 279] on input "text" at bounding box center [474, 277] width 224 height 19
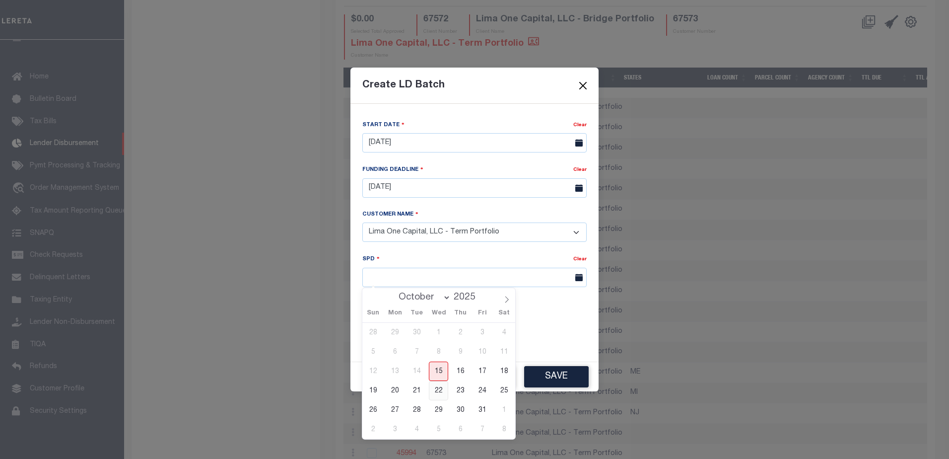
click at [438, 391] on span "22" at bounding box center [438, 390] width 19 height 19
type input "[DATE]"
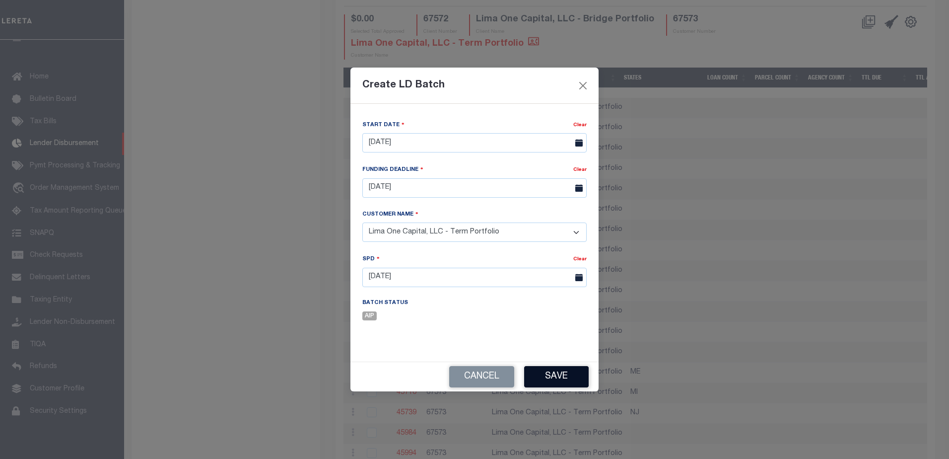
click at [566, 381] on button "Save" at bounding box center [556, 376] width 65 height 21
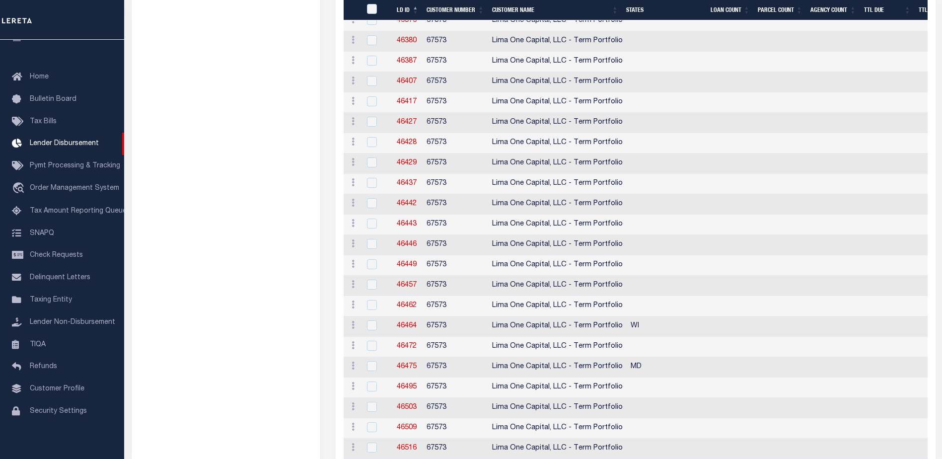
scroll to position [1856, 0]
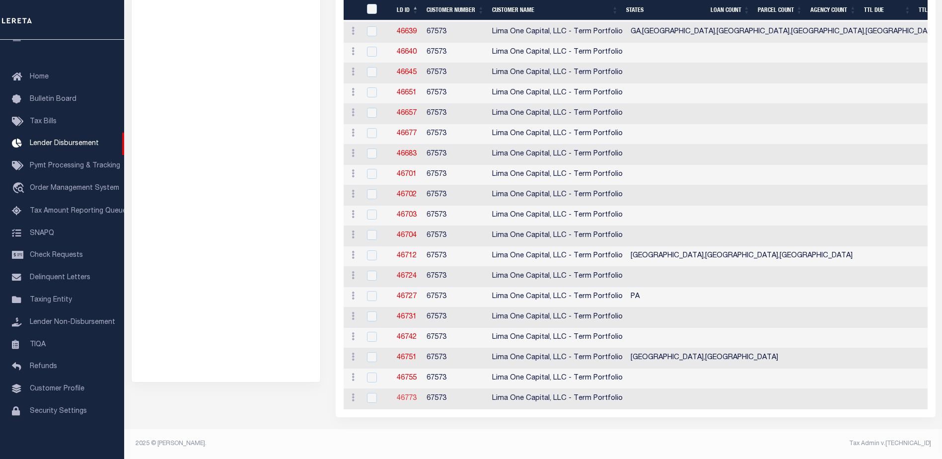
click at [399, 395] on link "46773" at bounding box center [407, 398] width 20 height 7
checkbox input "true"
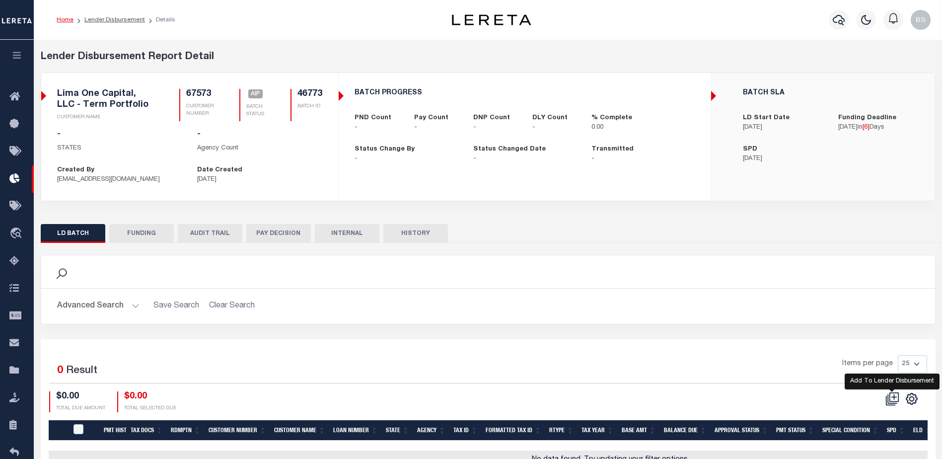
click at [894, 395] on icon at bounding box center [892, 399] width 14 height 14
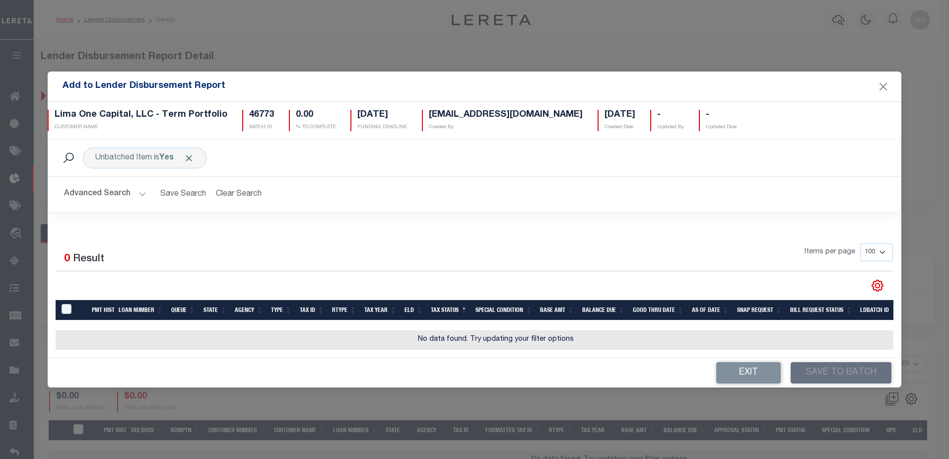
click at [141, 191] on button "Advanced Search" at bounding box center [105, 194] width 82 height 19
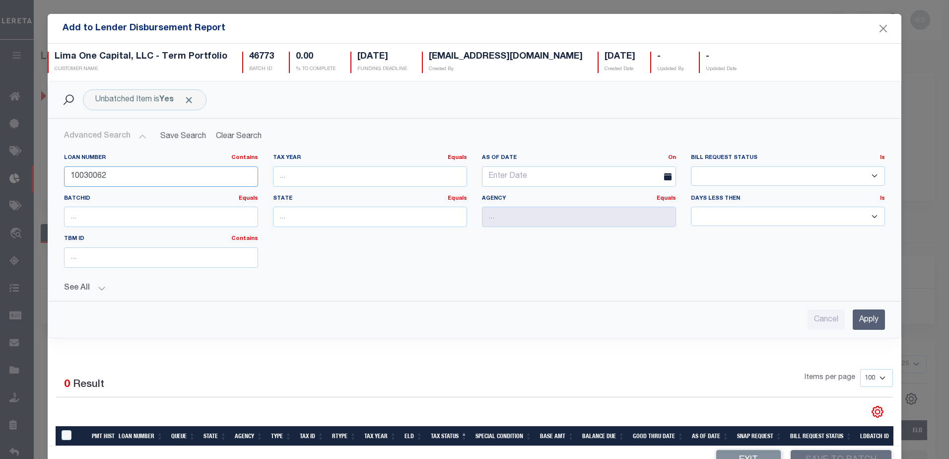
click at [149, 179] on input "10030062" at bounding box center [161, 176] width 194 height 20
type input "1"
type input "121488"
click at [853, 320] on input "Apply" at bounding box center [869, 319] width 32 height 20
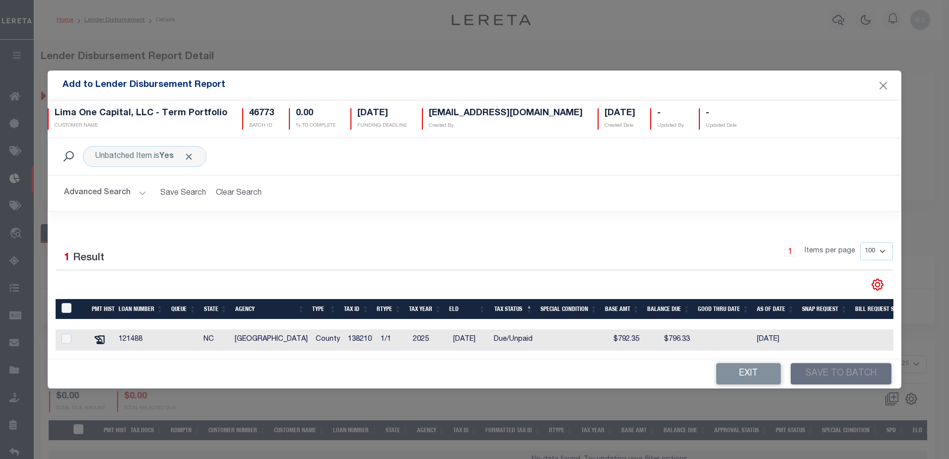
click at [61, 337] on div at bounding box center [72, 339] width 24 height 11
checkbox input "true"
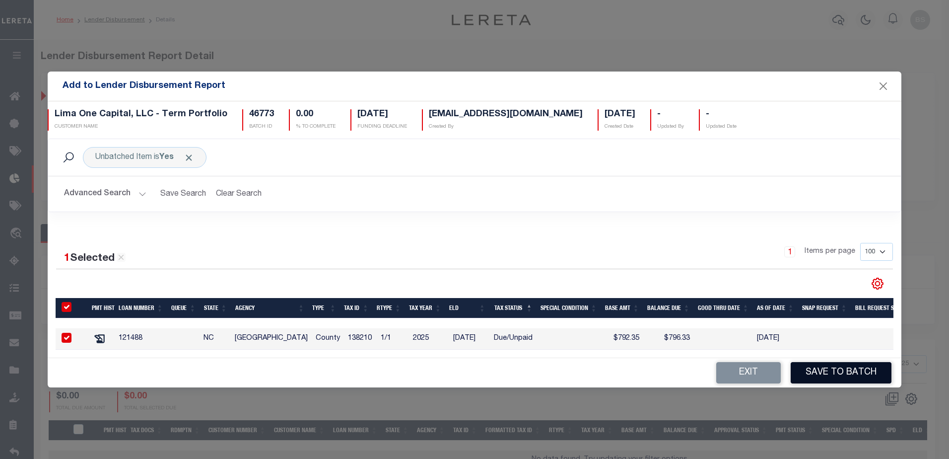
click at [854, 375] on button "Save to Batch" at bounding box center [841, 372] width 101 height 21
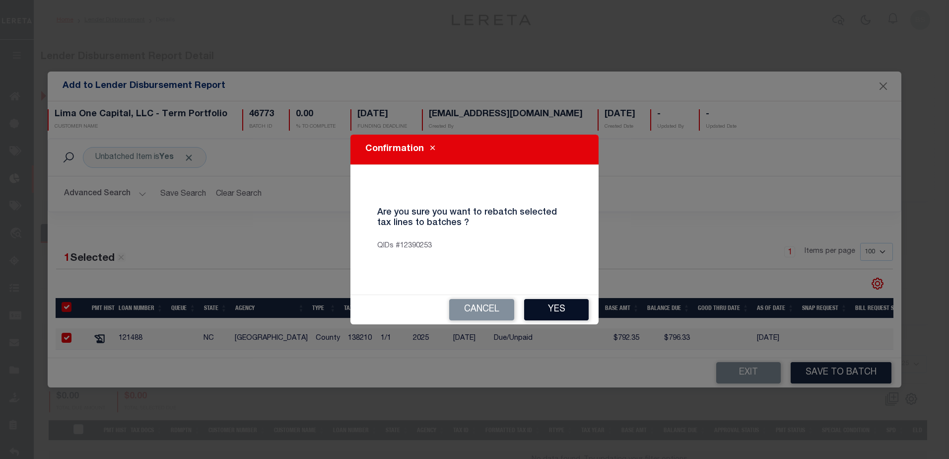
click at [541, 314] on button "Yes" at bounding box center [556, 309] width 65 height 21
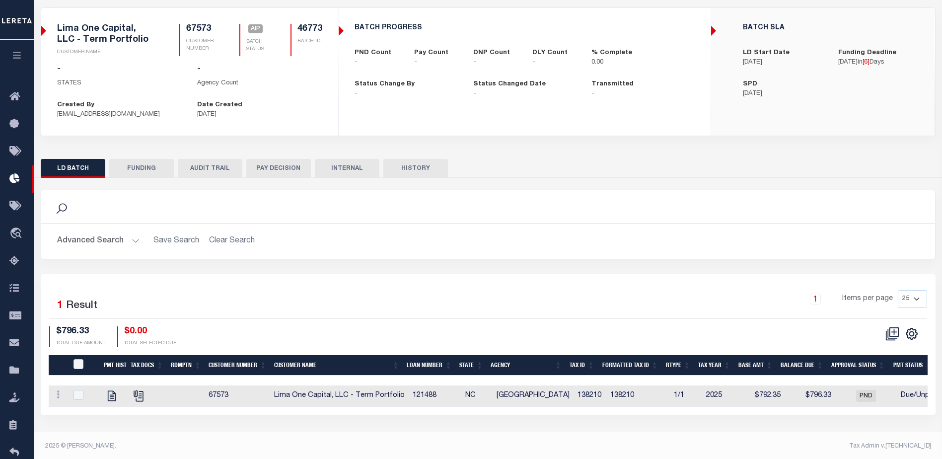
scroll to position [68, 0]
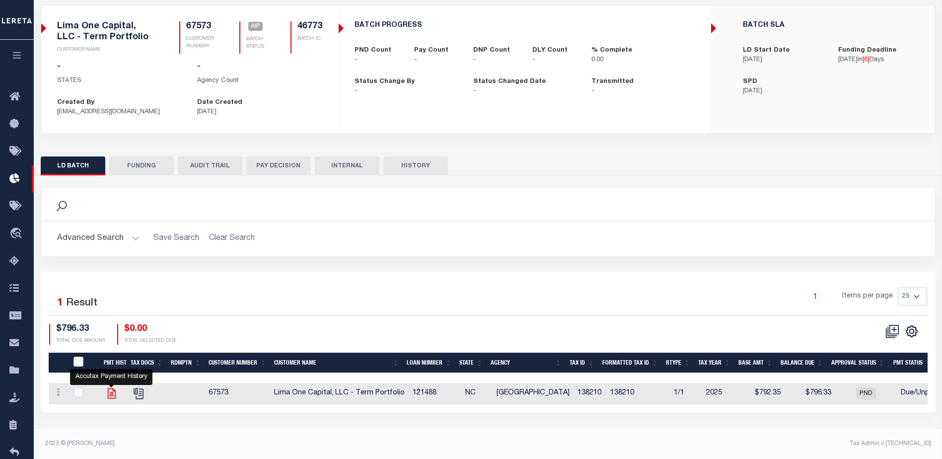
click at [114, 394] on icon at bounding box center [111, 393] width 13 height 13
checkbox input "true"
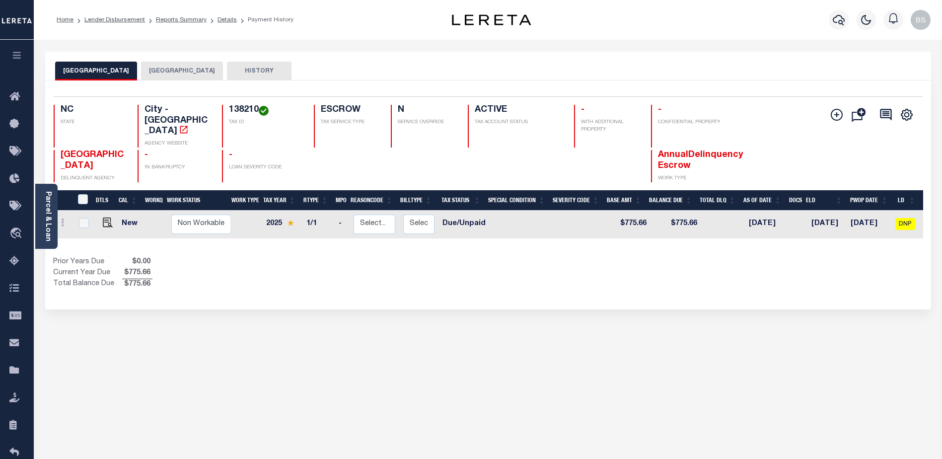
click at [186, 70] on button "[GEOGRAPHIC_DATA]" at bounding box center [182, 71] width 82 height 19
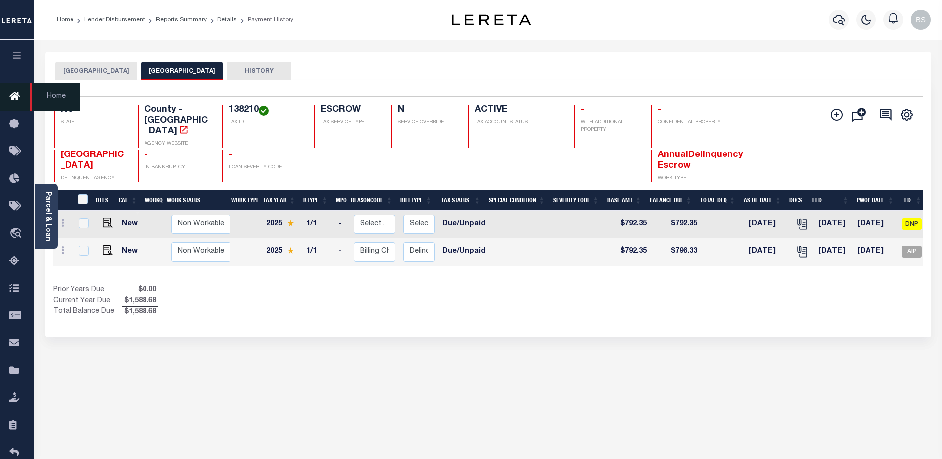
click at [10, 95] on icon at bounding box center [17, 97] width 16 height 12
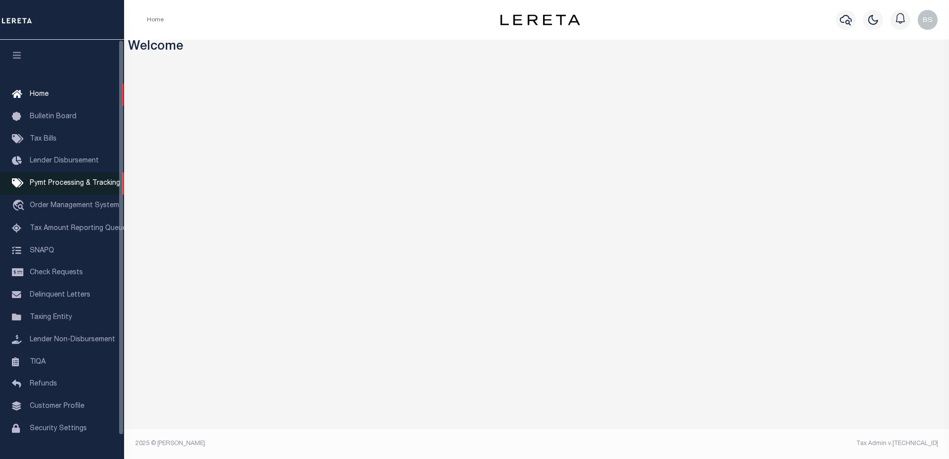
click at [41, 185] on span "Pymt Processing & Tracking" at bounding box center [75, 183] width 90 height 7
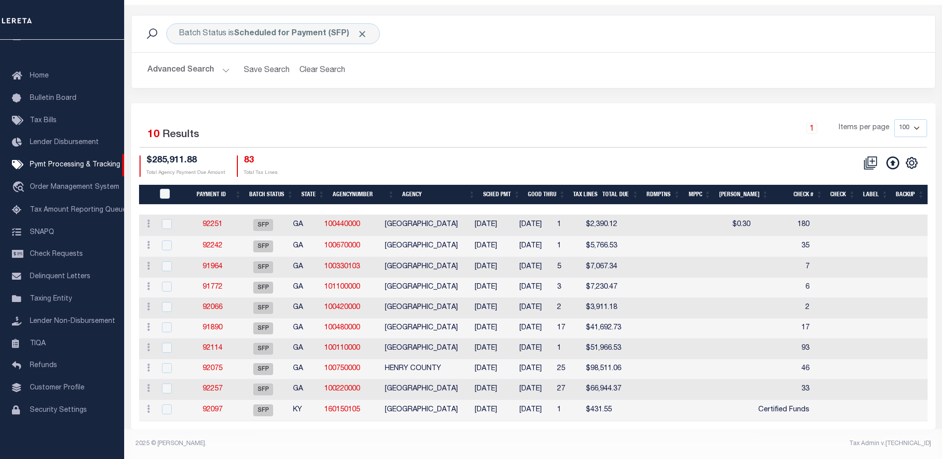
scroll to position [44, 0]
click at [218, 406] on link "92097" at bounding box center [213, 409] width 20 height 7
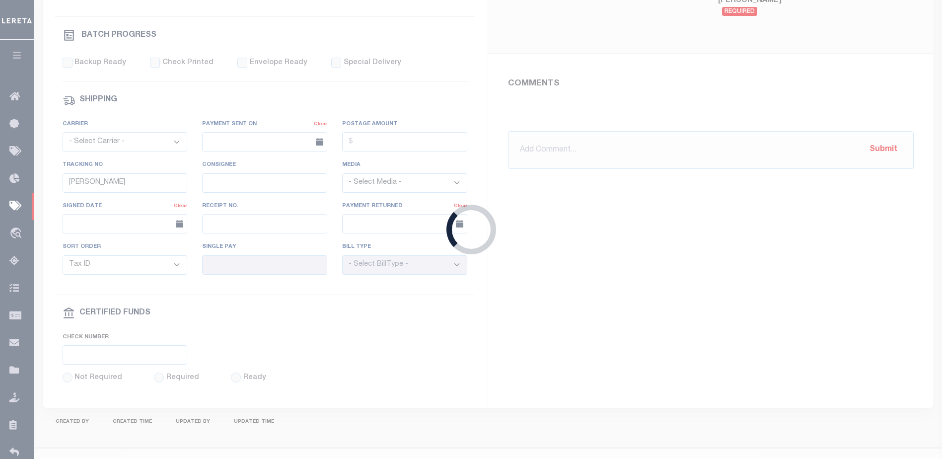
select select "SFP"
type input "10/15/2025"
type input "$431.55"
select select "CCK"
type input "Certified Funds"
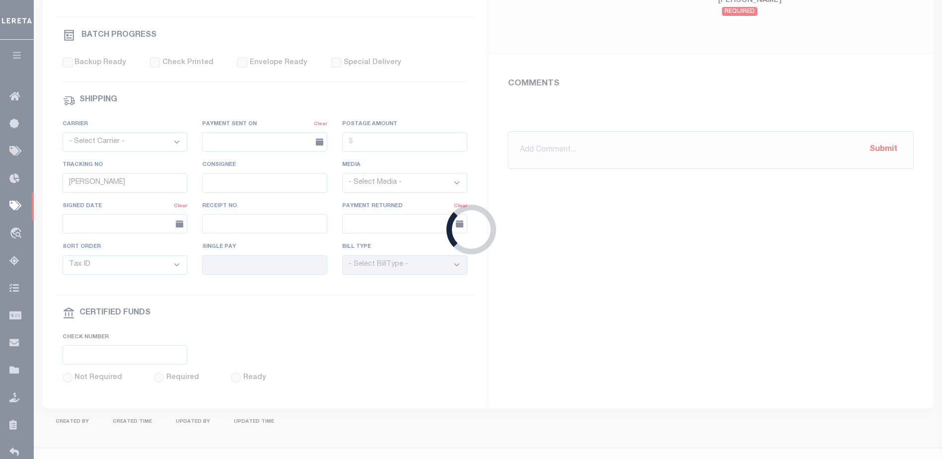
select select "[PERSON_NAME]"
type input "[PERSON_NAME]"
type input "N"
radio input "true"
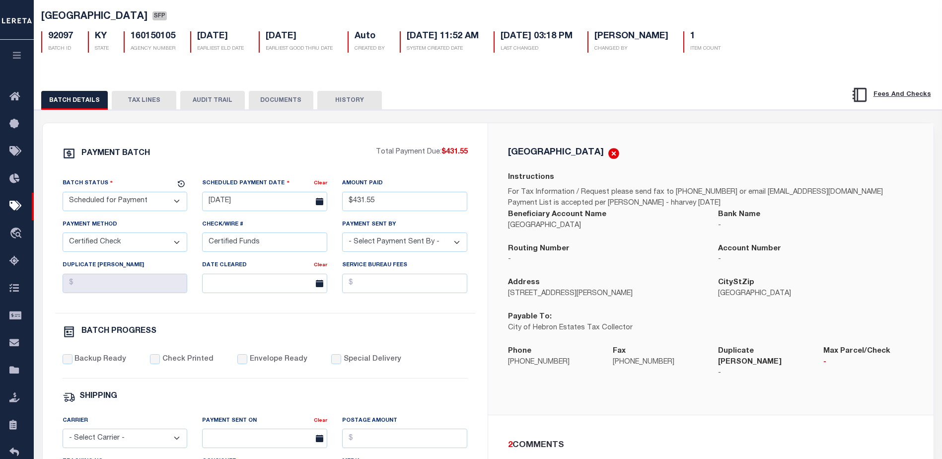
scroll to position [50, 0]
click at [148, 101] on button "TAX LINES" at bounding box center [144, 101] width 65 height 19
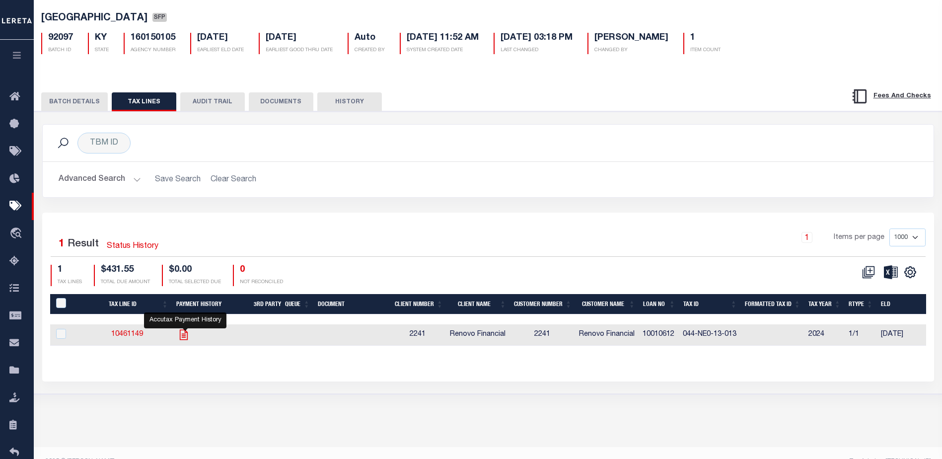
click at [184, 339] on icon "" at bounding box center [183, 334] width 13 height 13
checkbox input "true"
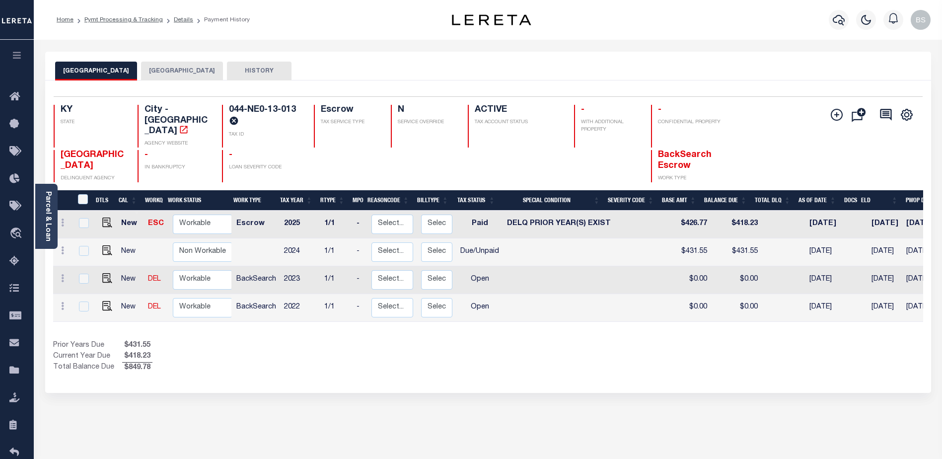
scroll to position [0, 157]
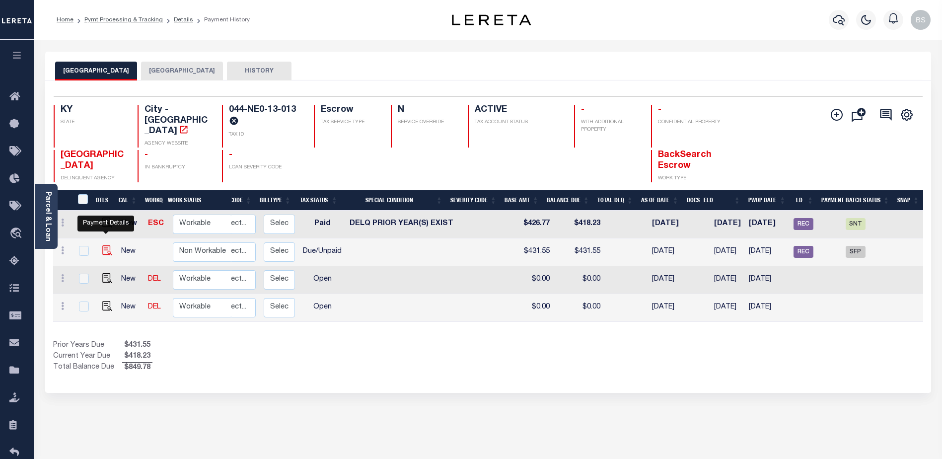
click at [103, 245] on img "" at bounding box center [107, 250] width 10 height 10
checkbox input "true"
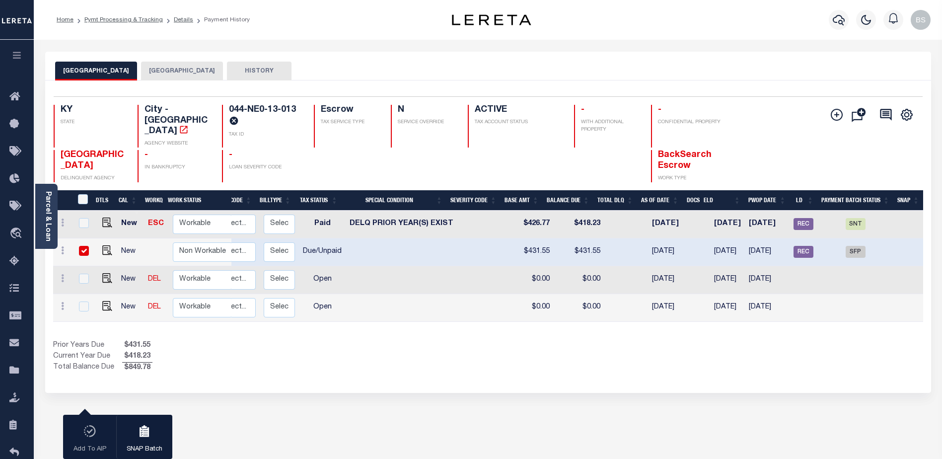
click at [88, 246] on input "checkbox" at bounding box center [84, 251] width 10 height 10
checkbox input "false"
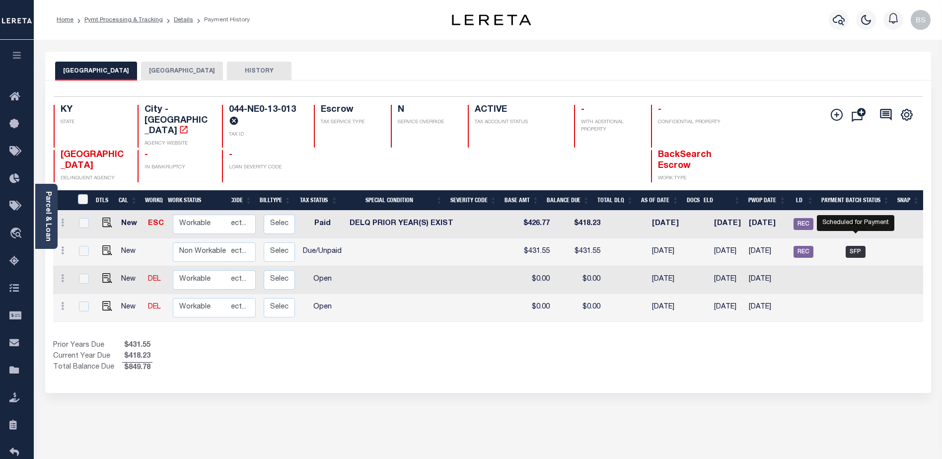
click at [856, 246] on span "SFP" at bounding box center [855, 252] width 20 height 12
checkbox input "true"
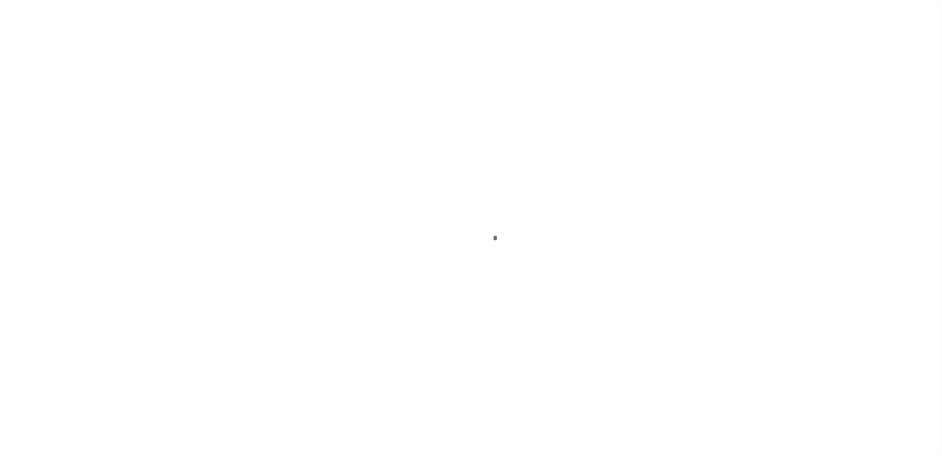
select select "DUE"
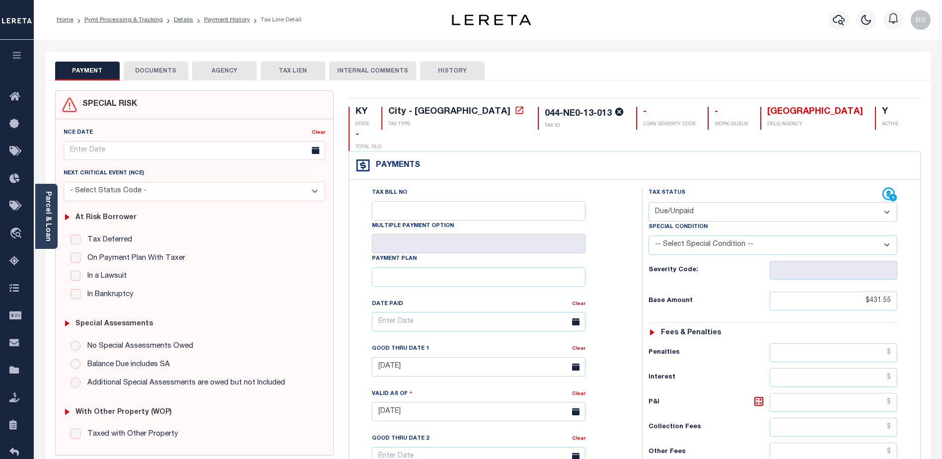
scroll to position [16, 0]
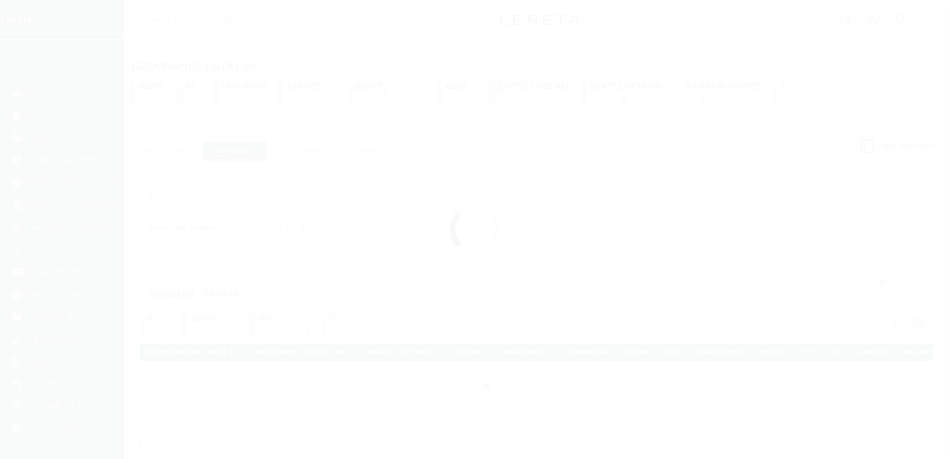
select select "SFP"
select select "CCK"
select select "[PERSON_NAME]"
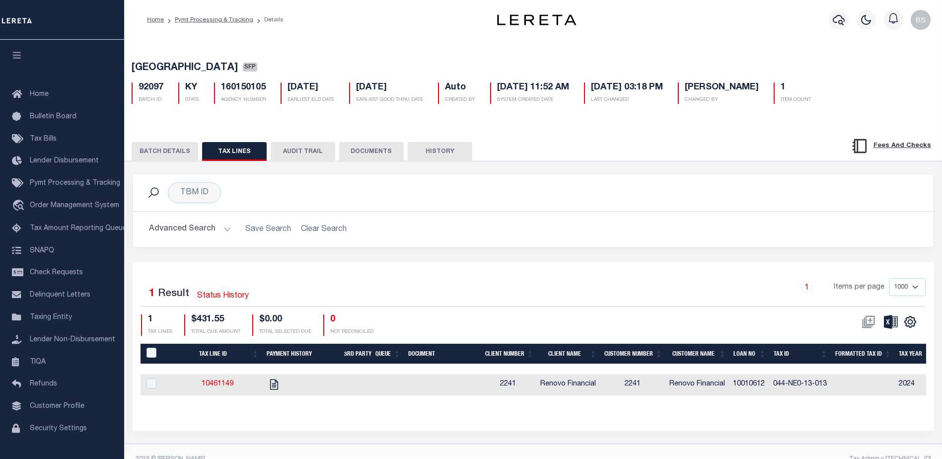
click at [146, 147] on button "BATCH DETAILS" at bounding box center [165, 151] width 67 height 19
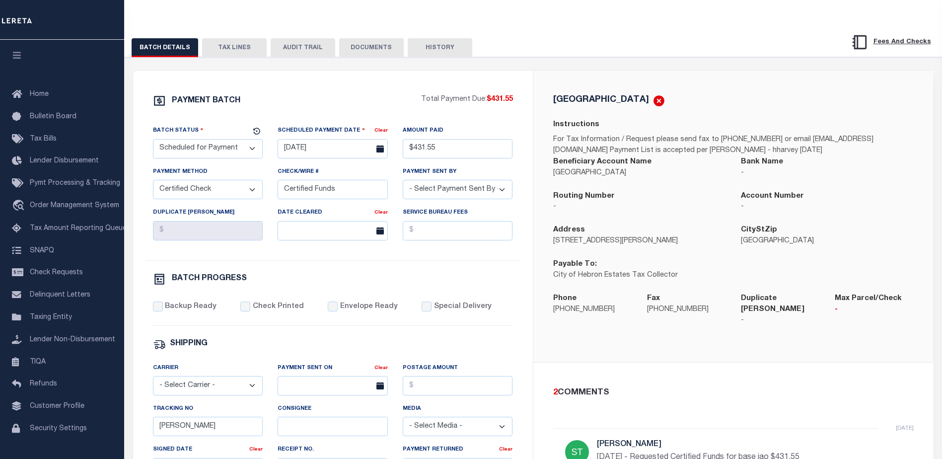
scroll to position [83, 0]
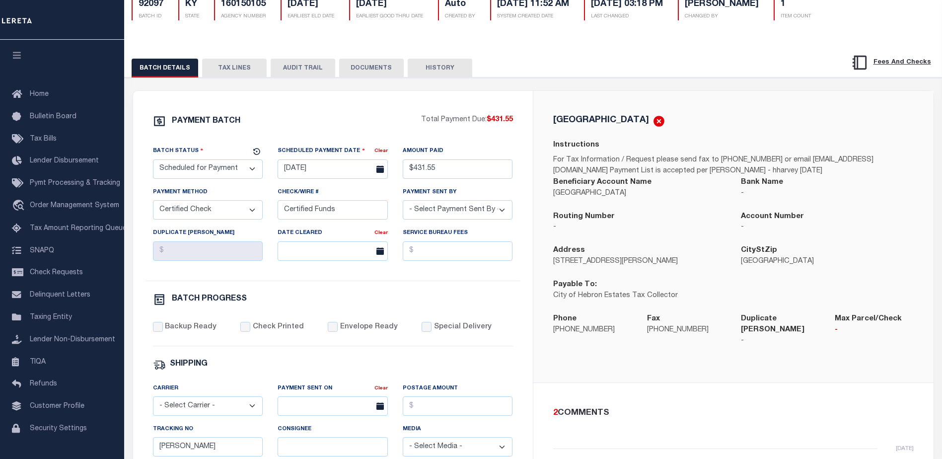
click at [252, 170] on select "- Select Status - Scheduled for Payment Ready For Payment Payment Sent Cleared …" at bounding box center [208, 168] width 110 height 19
select select "RFP"
click at [153, 161] on select "- Select Status - Scheduled for Payment Ready For Payment Payment Sent Cleared …" at bounding box center [208, 168] width 110 height 19
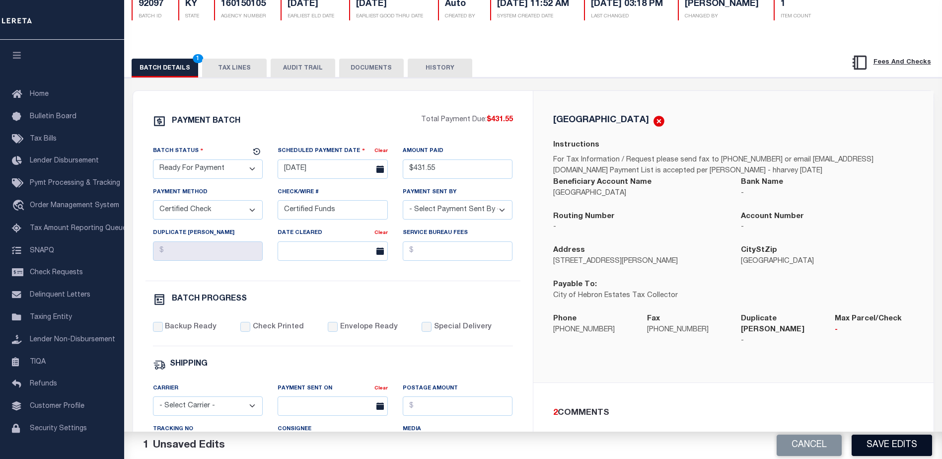
click at [887, 440] on button "Save Edits" at bounding box center [891, 444] width 80 height 21
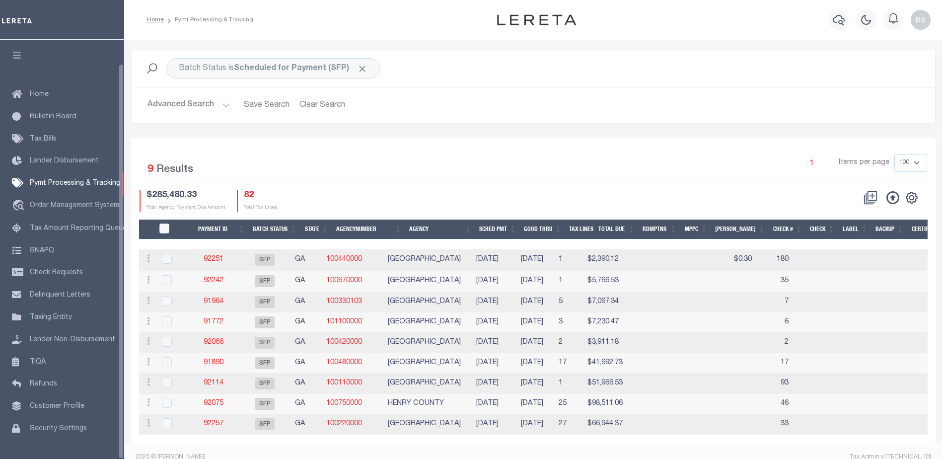
scroll to position [25, 0]
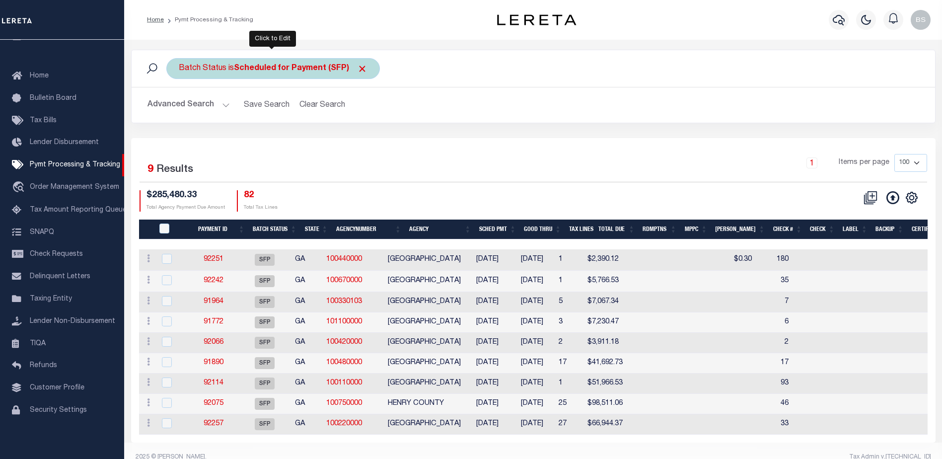
click at [346, 69] on b "Scheduled for Payment (SFP)" at bounding box center [301, 69] width 134 height 8
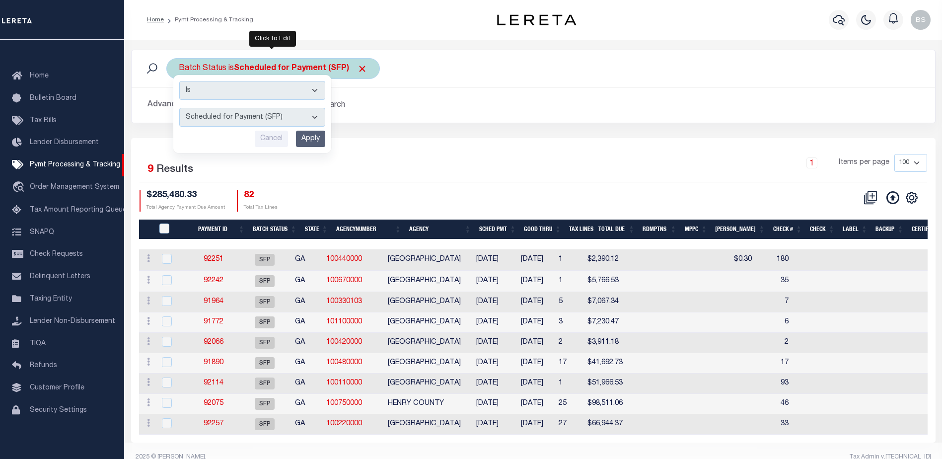
click at [314, 116] on select "Awaiting Funds (AWF) Cleared and Complete (CAC) New Check Needed (NCN) Payment …" at bounding box center [252, 117] width 146 height 19
select select "RFP"
click at [179, 108] on select "Awaiting Funds (AWF) Cleared and Complete (CAC) New Check Needed (NCN) Payment …" at bounding box center [252, 117] width 146 height 19
click at [316, 142] on input "Apply" at bounding box center [310, 139] width 29 height 16
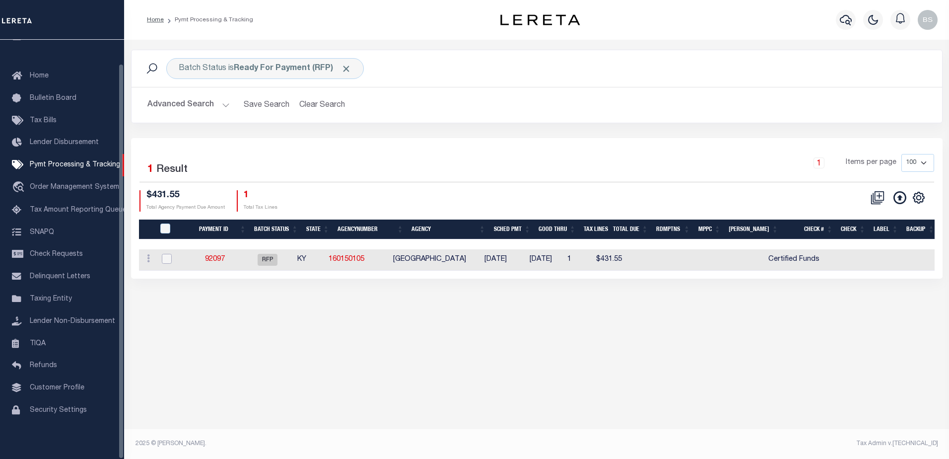
click at [169, 258] on input "checkbox" at bounding box center [167, 259] width 10 height 10
checkbox input "true"
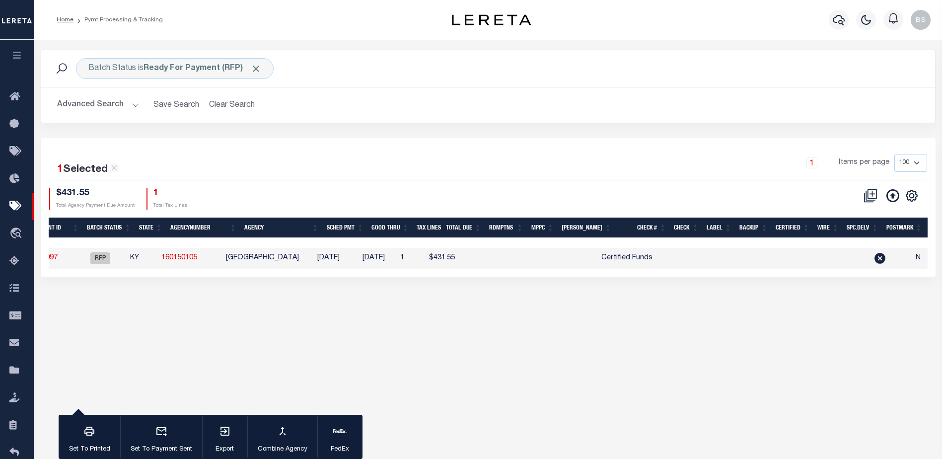
scroll to position [0, 159]
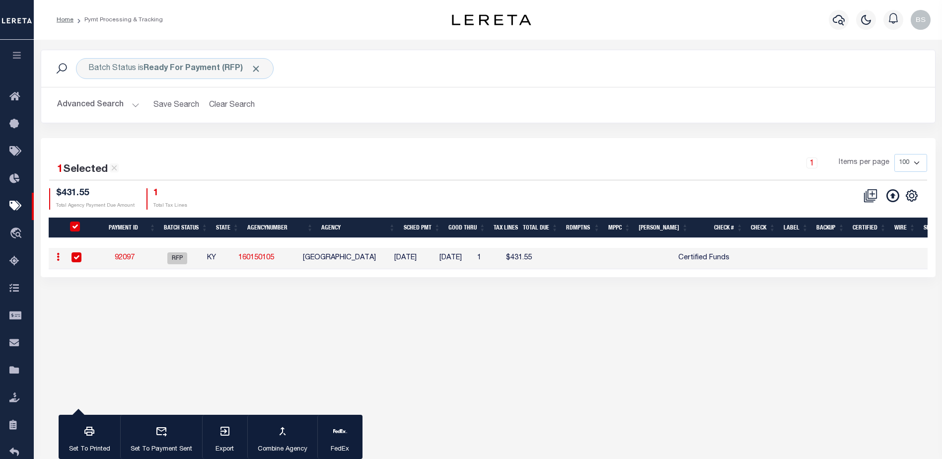
click at [72, 259] on input "checkbox" at bounding box center [76, 257] width 10 height 10
checkbox input "false"
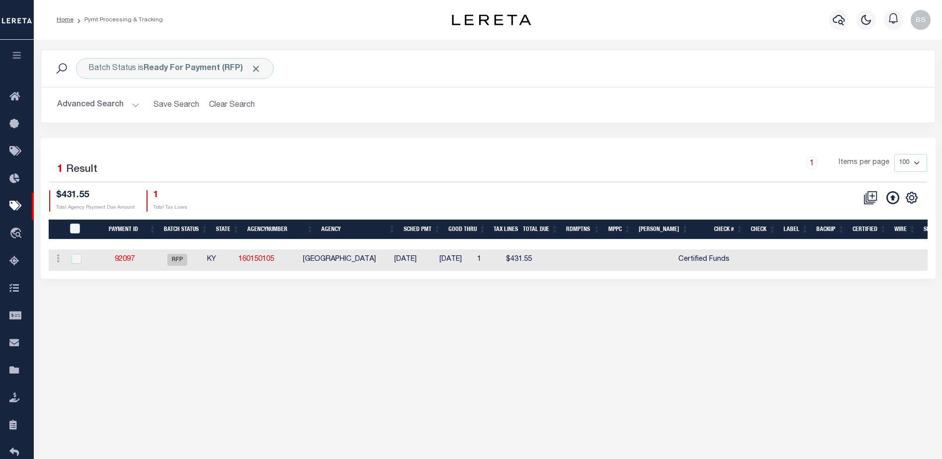
click at [133, 102] on button "Advanced Search" at bounding box center [98, 104] width 82 height 19
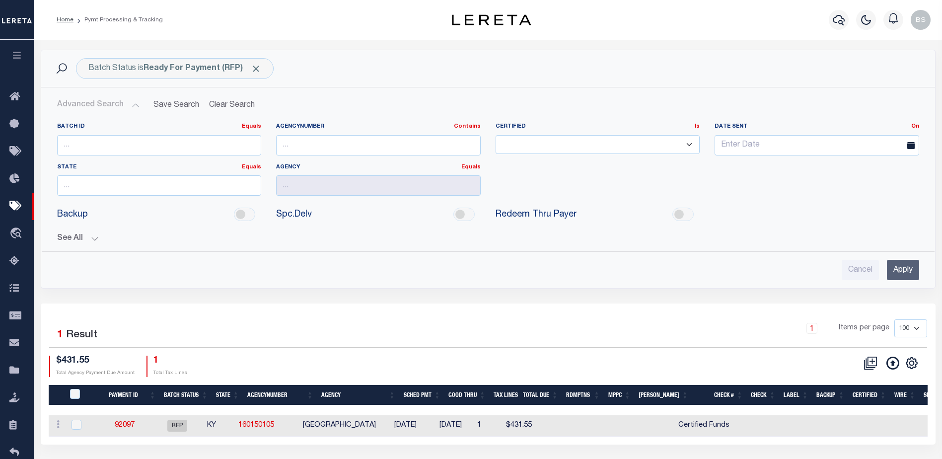
click at [94, 235] on button "See All" at bounding box center [488, 238] width 862 height 9
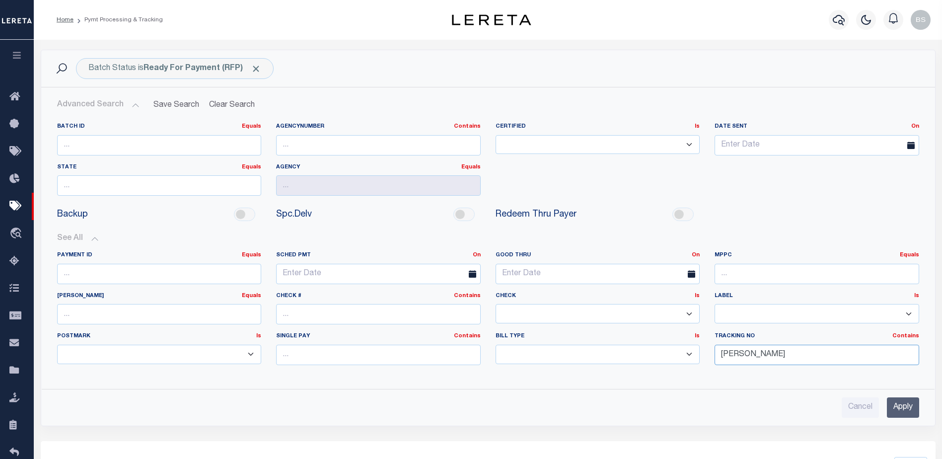
click at [781, 361] on input "[PERSON_NAME]" at bounding box center [816, 354] width 205 height 20
type input "B"
click at [899, 401] on input "Apply" at bounding box center [903, 407] width 32 height 20
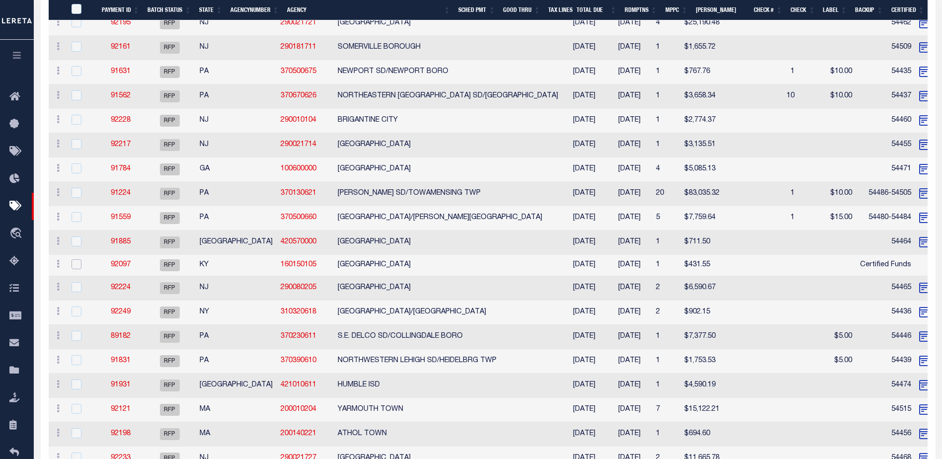
click at [78, 265] on input "checkbox" at bounding box center [76, 264] width 10 height 10
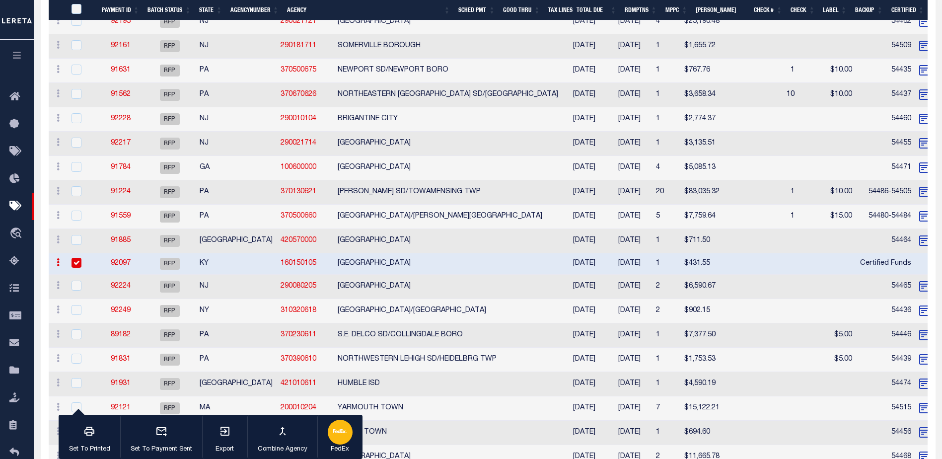
click at [336, 442] on div "button" at bounding box center [340, 431] width 25 height 25
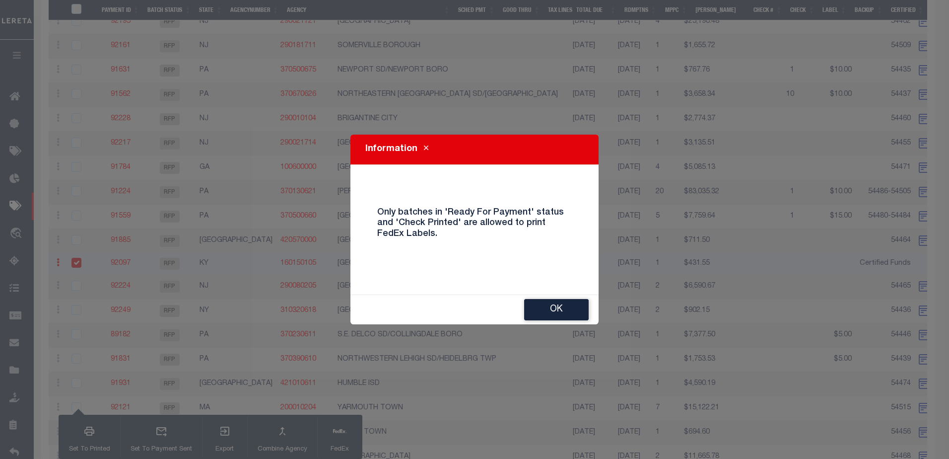
drag, startPoint x: 558, startPoint y: 307, endPoint x: 550, endPoint y: 298, distance: 12.3
click at [558, 307] on button "OK" at bounding box center [556, 309] width 65 height 21
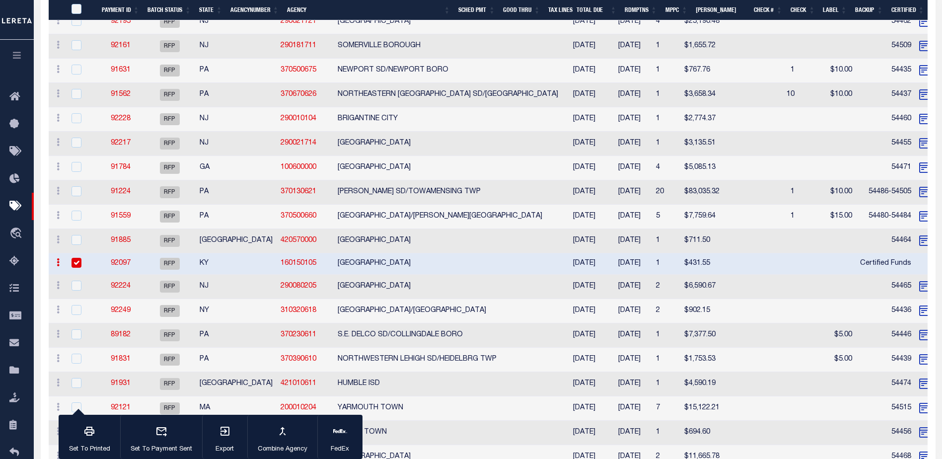
click at [77, 260] on input "checkbox" at bounding box center [76, 263] width 10 height 10
checkbox input "false"
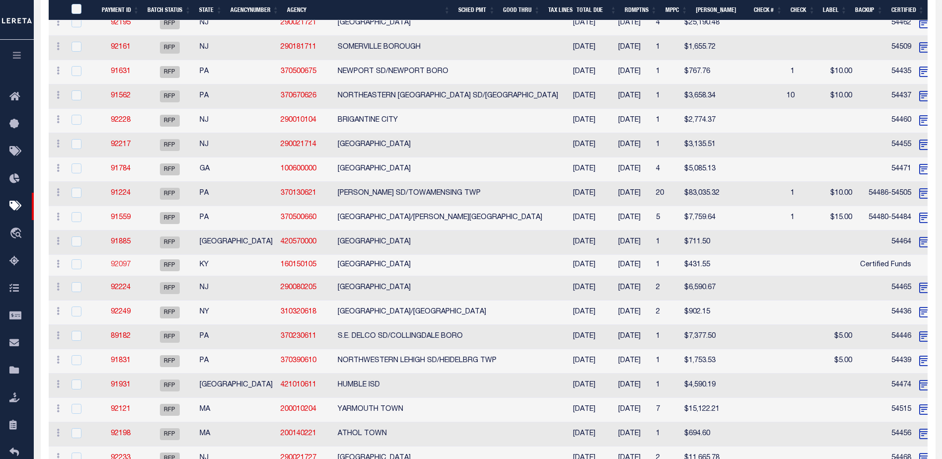
click at [122, 264] on link "92097" at bounding box center [121, 264] width 20 height 7
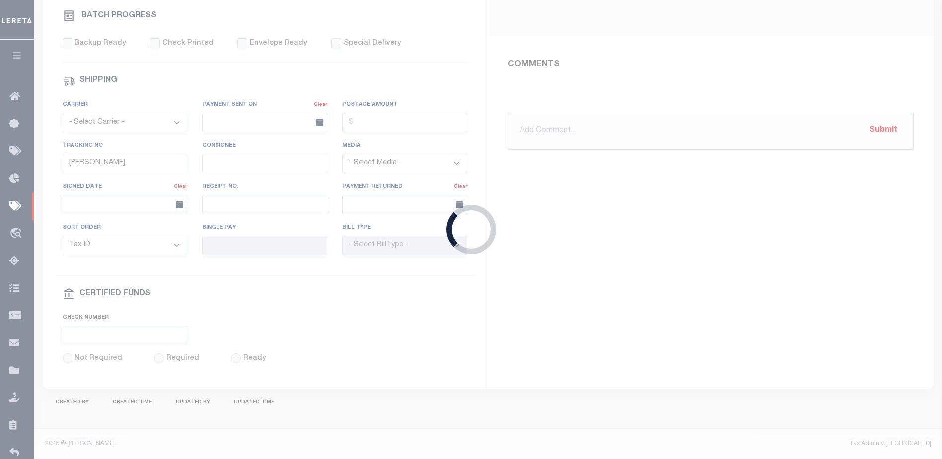
select select "RFP"
type input "[DATE]"
type input "$431.55"
select select "CCK"
type input "Certified Funds"
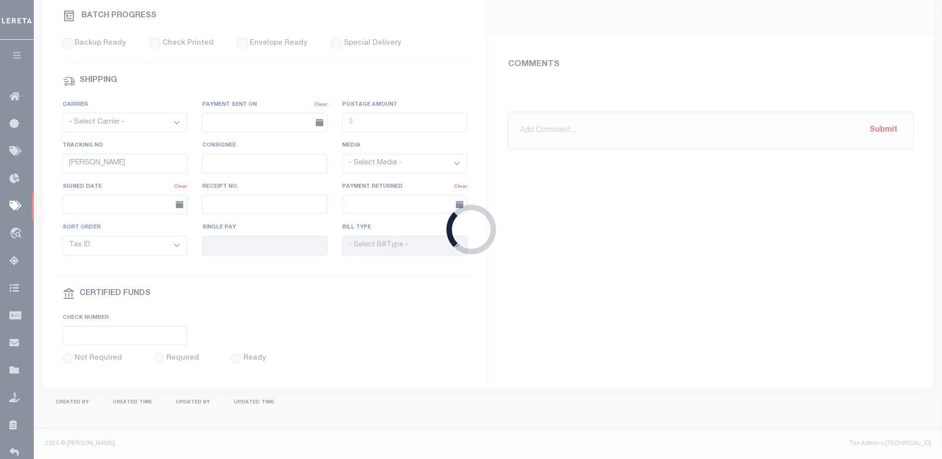
select select "[PERSON_NAME]"
type input "[PERSON_NAME]"
type input "N"
radio input "true"
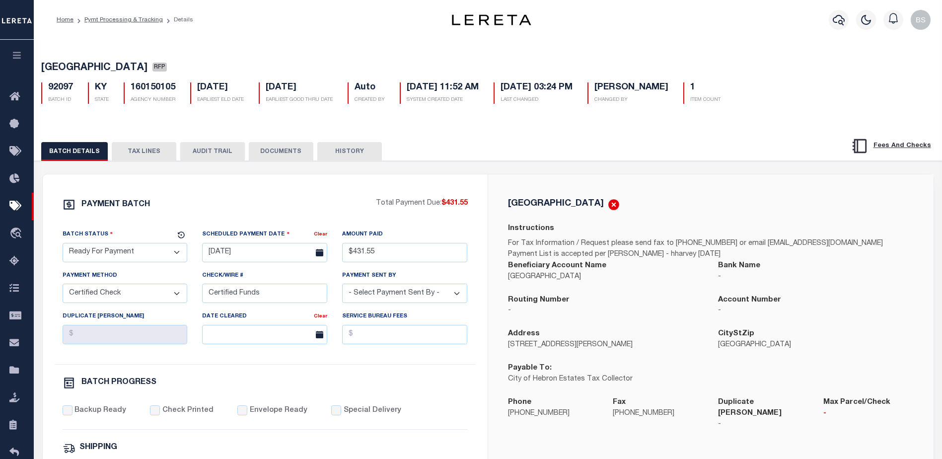
click at [488, 180] on div "HEBRON ESTATES CITY Instructions For Tax Information / Request please send fax …" at bounding box center [710, 320] width 445 height 292
click at [314, 299] on input "Certified Funds" at bounding box center [264, 292] width 125 height 19
type input "C"
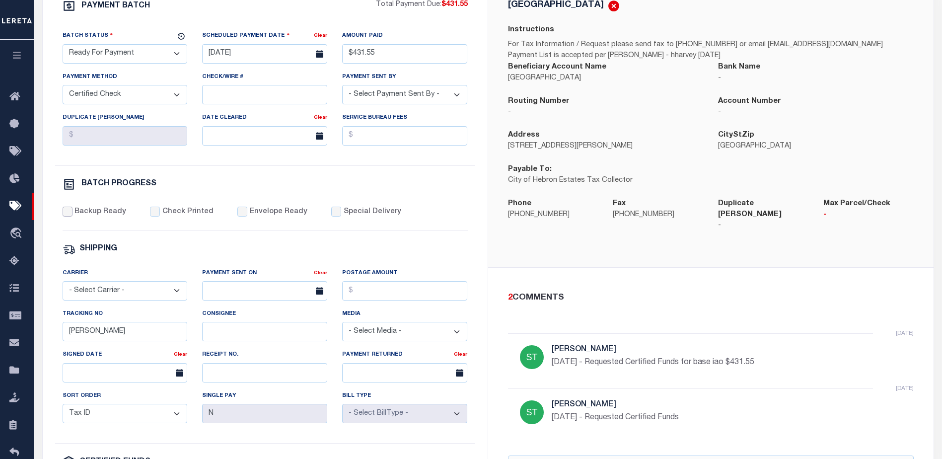
click at [67, 212] on input "Backup Ready" at bounding box center [68, 211] width 10 height 10
checkbox input "true"
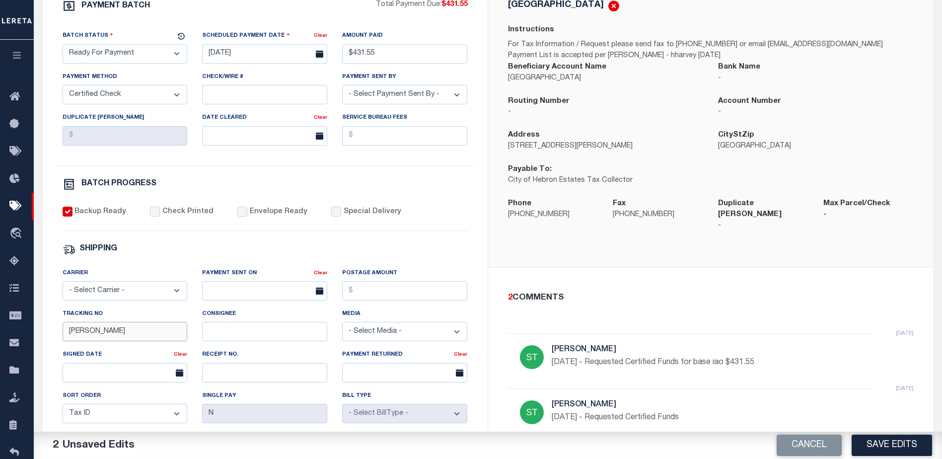
click at [158, 337] on input "[PERSON_NAME]" at bounding box center [125, 331] width 125 height 19
type input "B"
click at [890, 446] on button "Save Edits" at bounding box center [891, 444] width 80 height 21
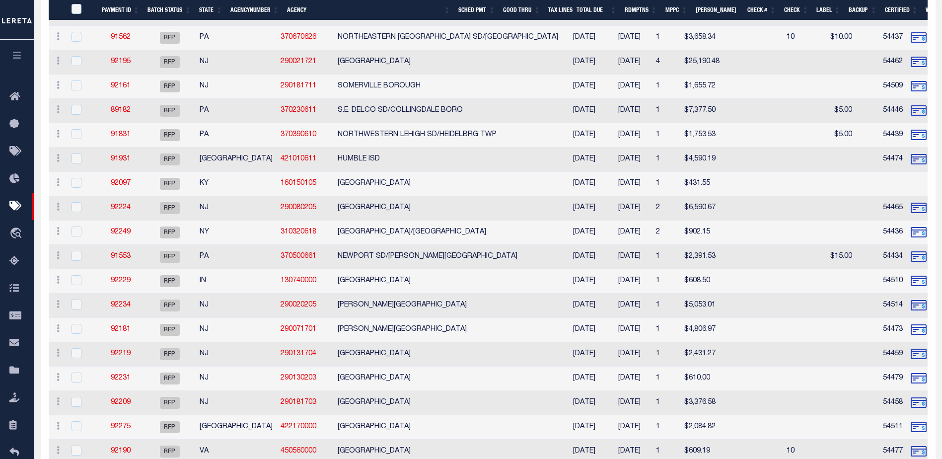
scroll to position [247, 0]
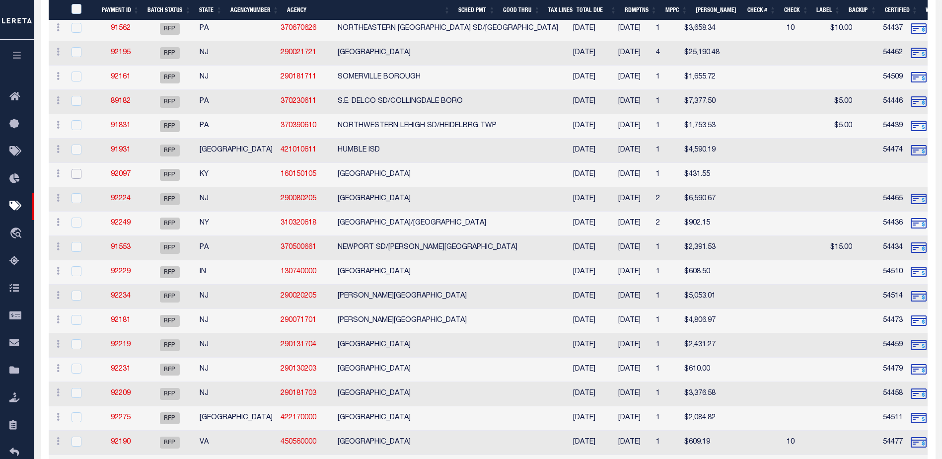
click at [81, 175] on input "checkbox" at bounding box center [76, 174] width 10 height 10
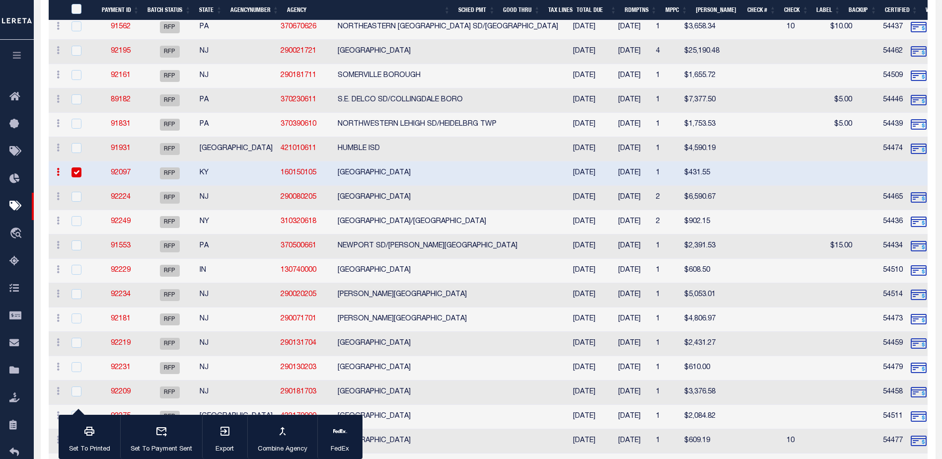
scroll to position [245, 0]
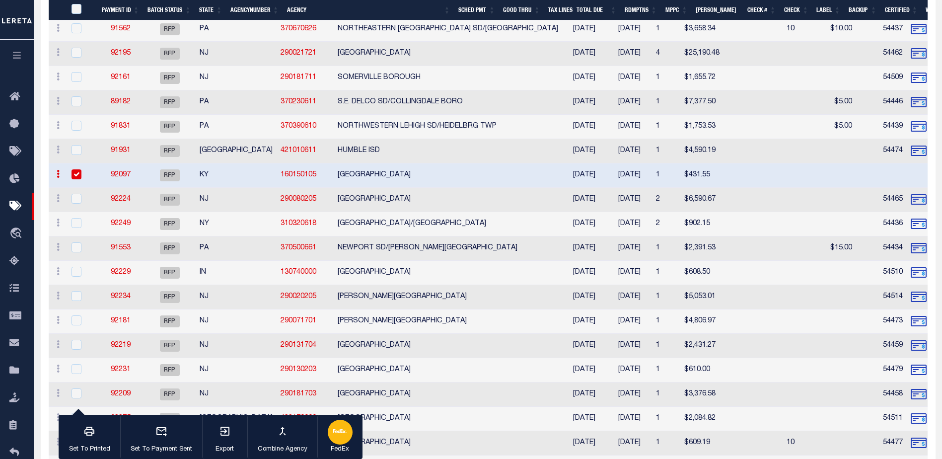
click at [351, 438] on button "FedEx" at bounding box center [339, 436] width 45 height 45
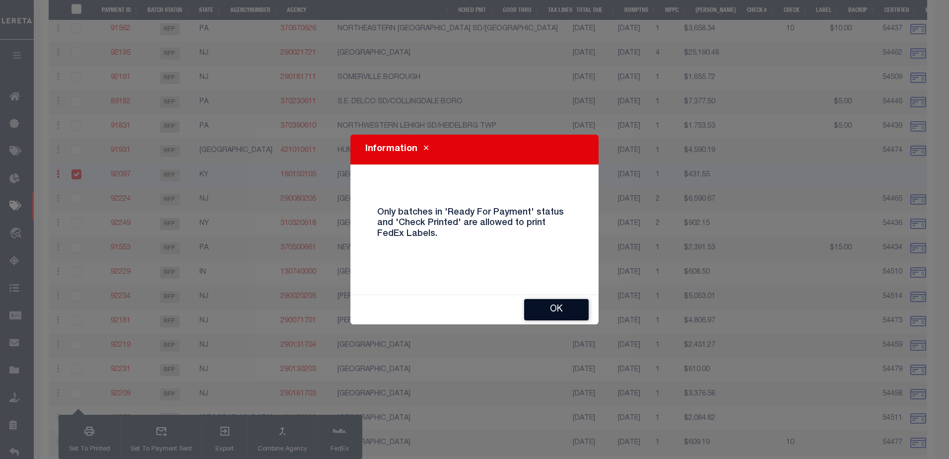
click at [548, 314] on button "OK" at bounding box center [556, 309] width 65 height 21
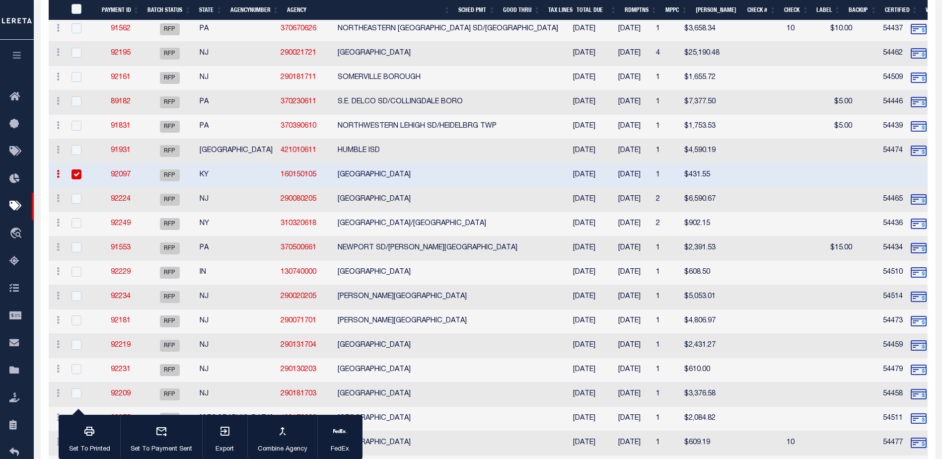
drag, startPoint x: 74, startPoint y: 171, endPoint x: 91, endPoint y: 175, distance: 17.7
click at [74, 171] on input "checkbox" at bounding box center [76, 174] width 10 height 10
checkbox input "false"
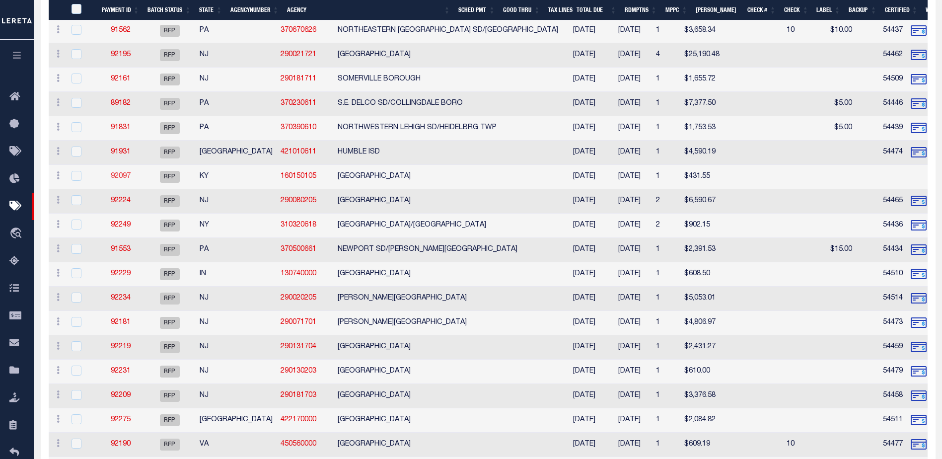
click at [127, 177] on link "92097" at bounding box center [121, 176] width 20 height 7
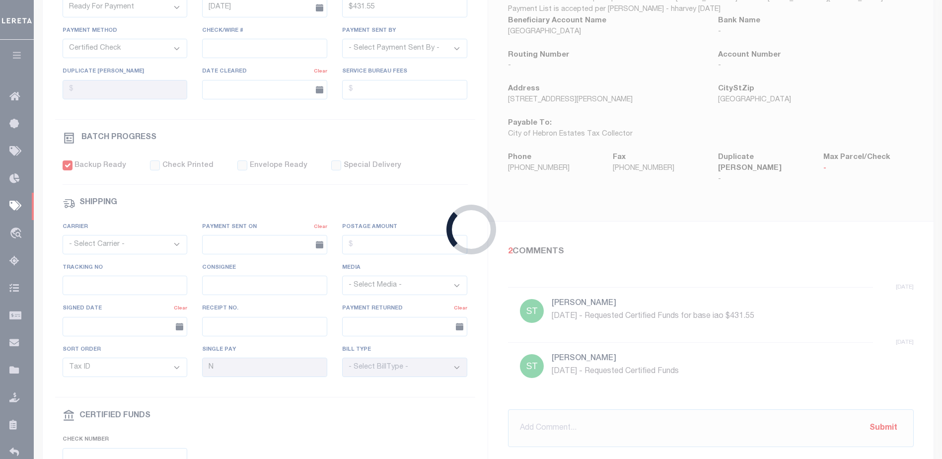
type input "$431.55"
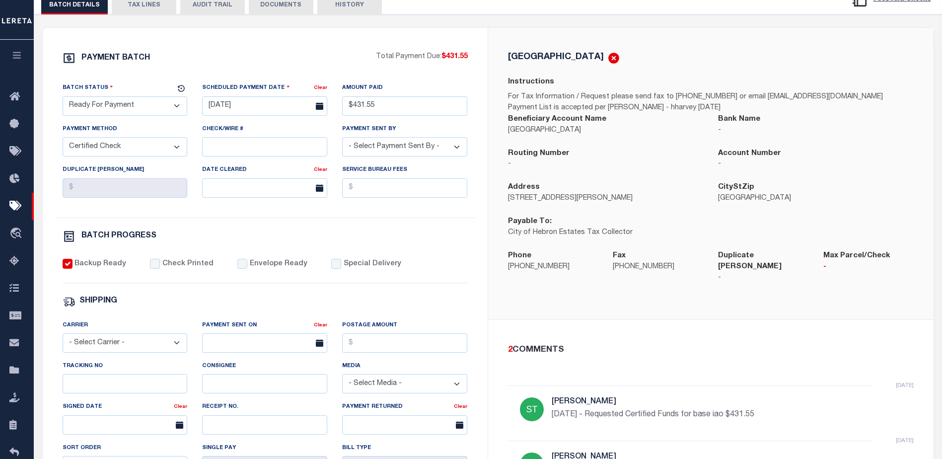
scroll to position [149, 0]
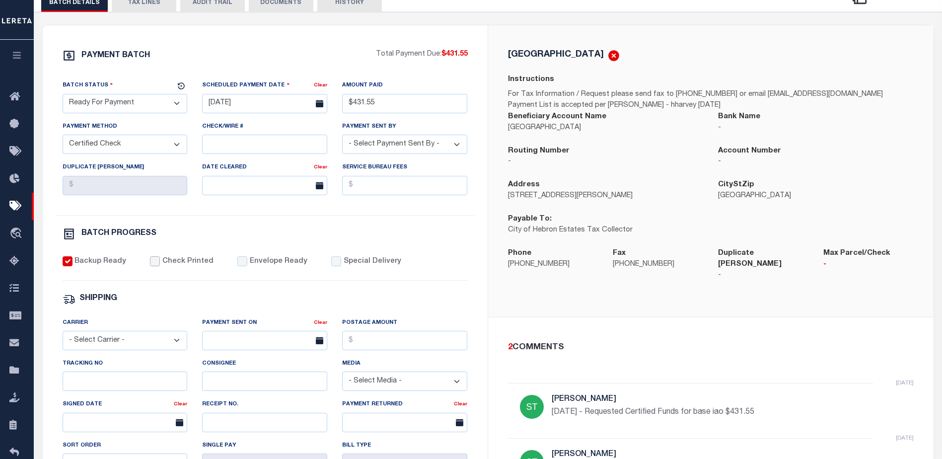
click at [155, 266] on input "Check Printed" at bounding box center [155, 261] width 10 height 10
checkbox input "true"
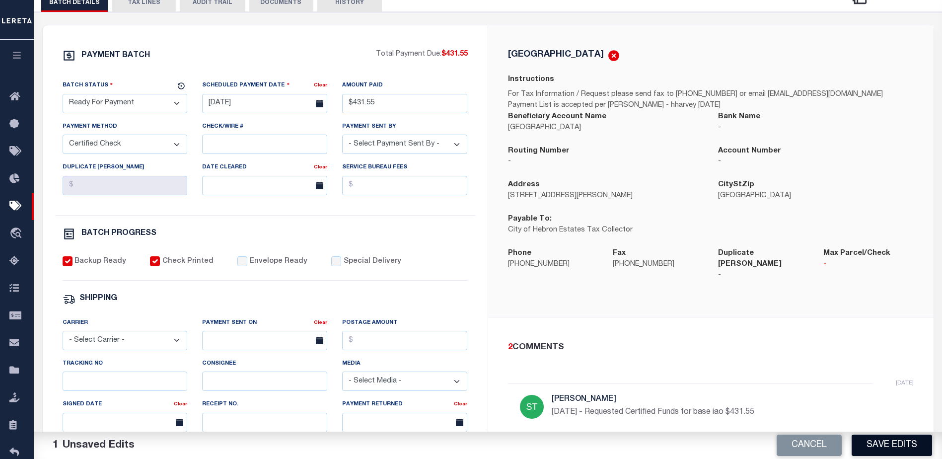
click at [888, 447] on button "Save Edits" at bounding box center [891, 444] width 80 height 21
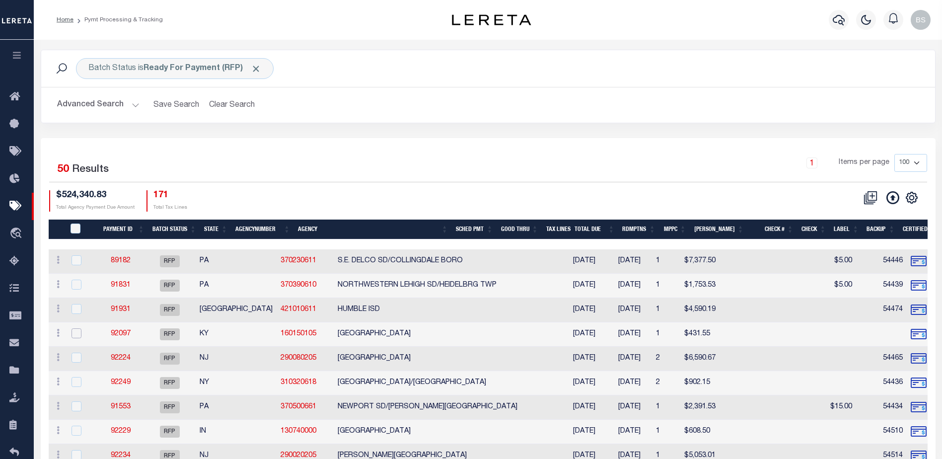
click at [80, 334] on input "checkbox" at bounding box center [76, 333] width 10 height 10
checkbox input "true"
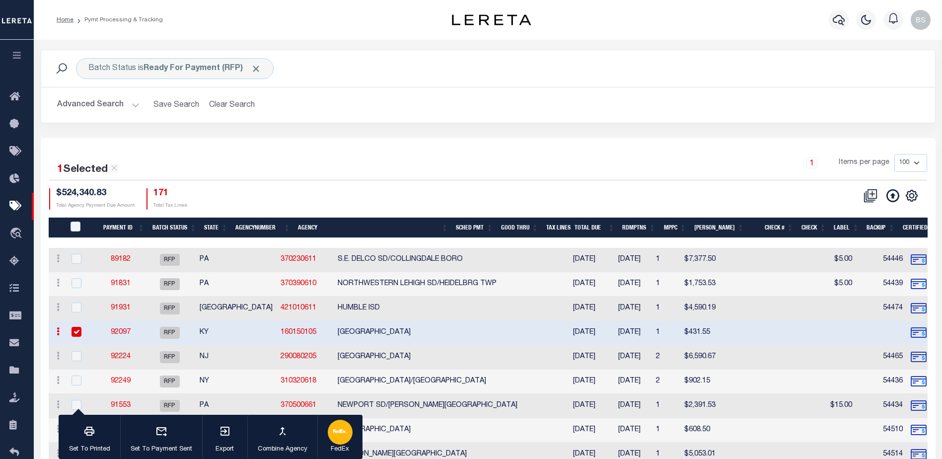
click at [336, 448] on p "FedEx" at bounding box center [340, 449] width 25 height 10
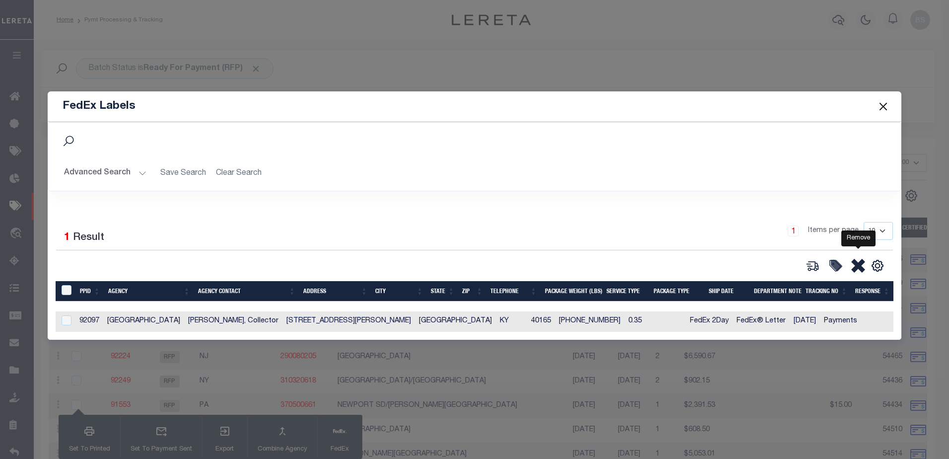
click at [857, 265] on icon at bounding box center [858, 266] width 14 height 14
click at [815, 266] on icon at bounding box center [813, 265] width 11 height 9
click at [814, 265] on icon at bounding box center [813, 266] width 14 height 14
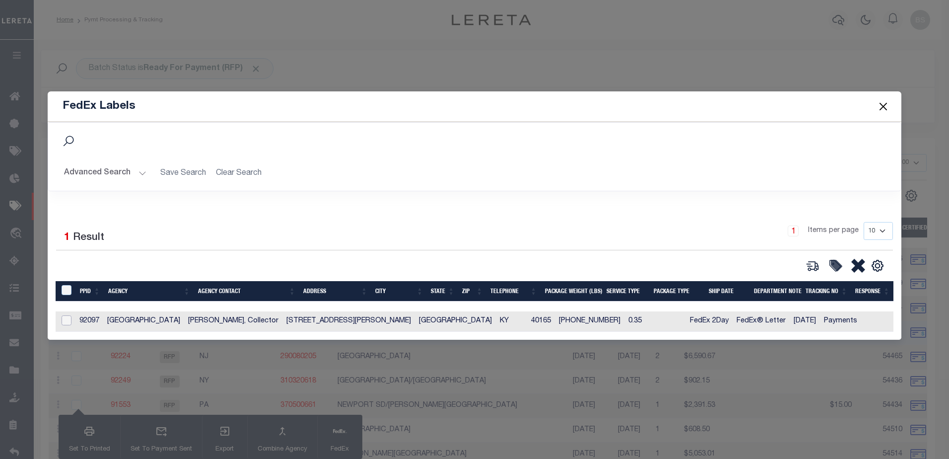
click at [67, 318] on input "checkbox" at bounding box center [67, 320] width 10 height 10
checkbox input "true"
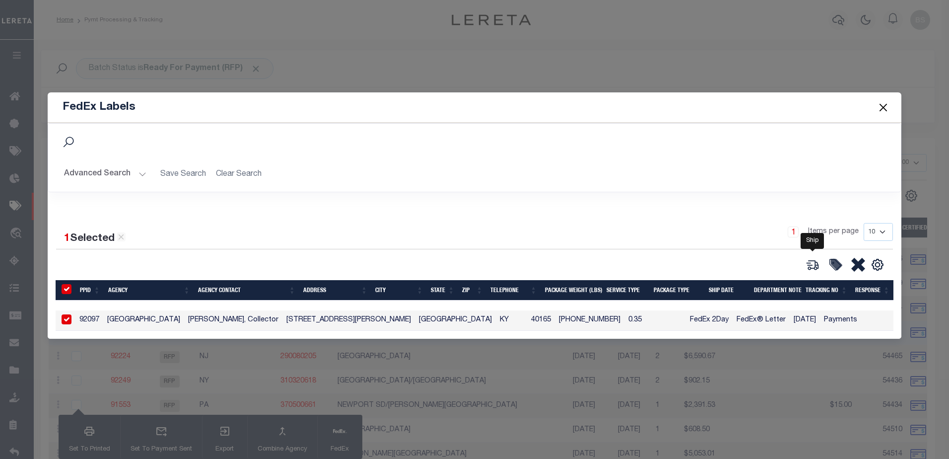
click at [812, 268] on icon at bounding box center [813, 265] width 14 height 14
type input "92097"
type input "0.35"
select select "FEDEX_2_DAY"
select select "FEDEX_ENVELOPE"
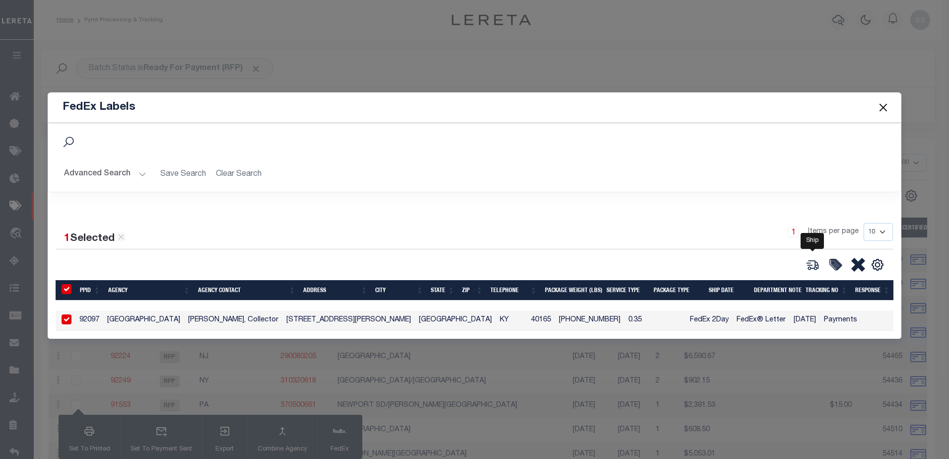
type input "[DATE]"
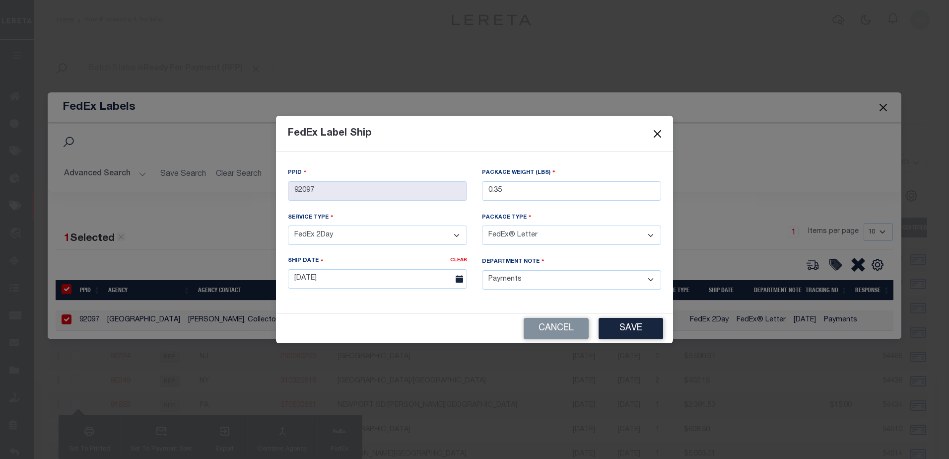
click at [658, 138] on button "Close" at bounding box center [657, 133] width 13 height 13
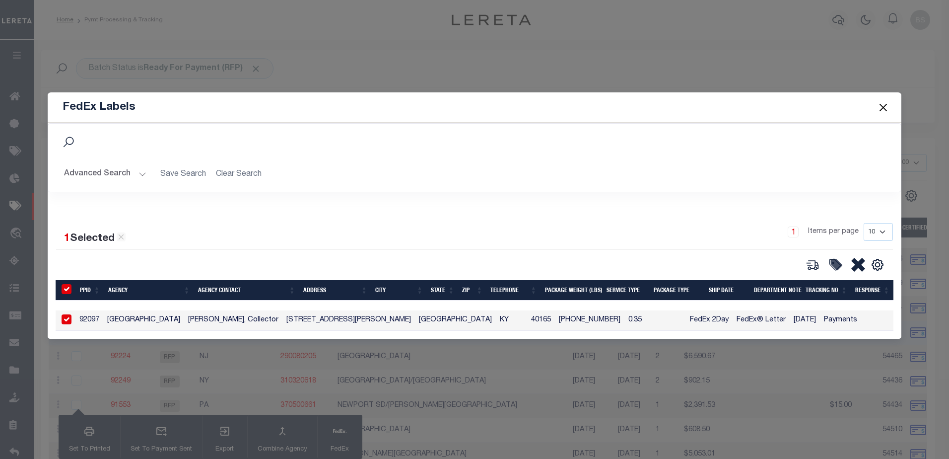
drag, startPoint x: 62, startPoint y: 325, endPoint x: 67, endPoint y: 309, distance: 16.6
click at [62, 323] on div at bounding box center [66, 319] width 12 height 11
checkbox input "false"
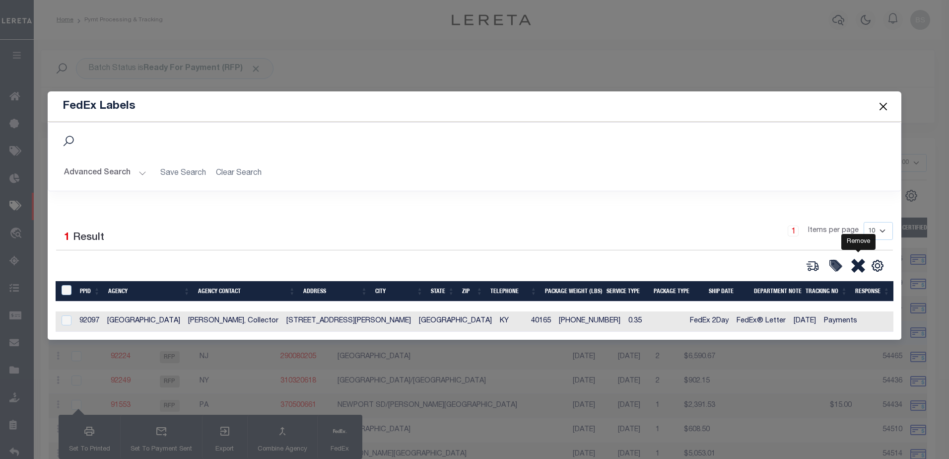
click at [855, 265] on icon at bounding box center [858, 266] width 14 height 14
click at [879, 103] on button "Close" at bounding box center [883, 106] width 13 height 13
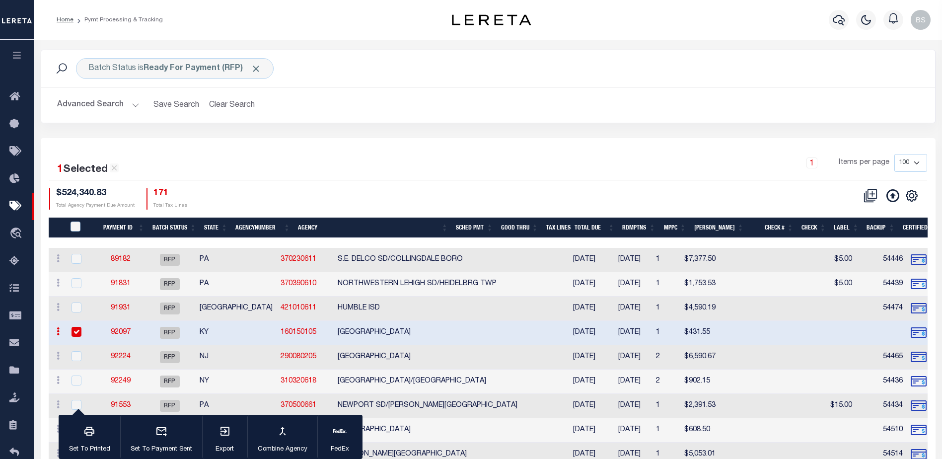
click at [76, 330] on input "checkbox" at bounding box center [76, 332] width 10 height 10
checkbox input "false"
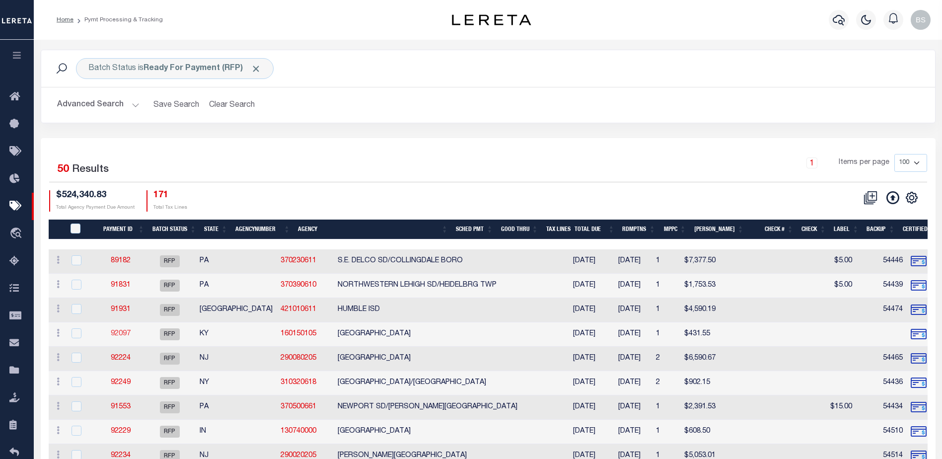
click at [124, 334] on link "92097" at bounding box center [121, 333] width 20 height 7
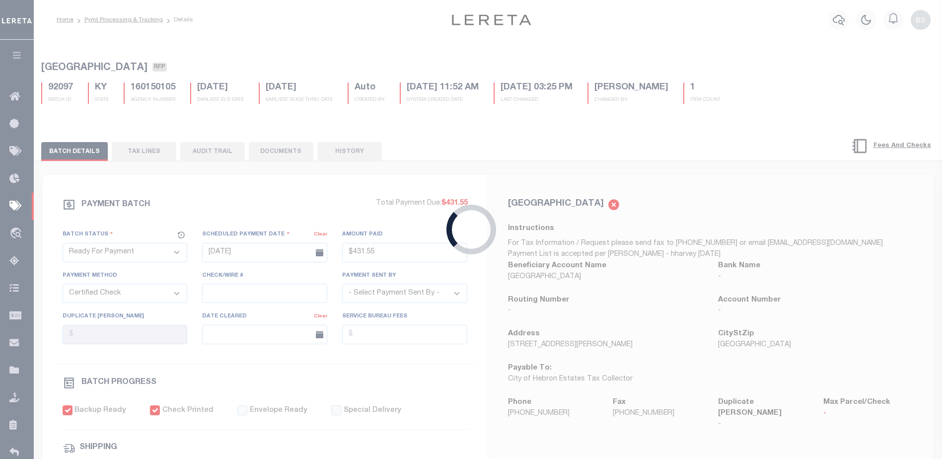
type input "$431.55"
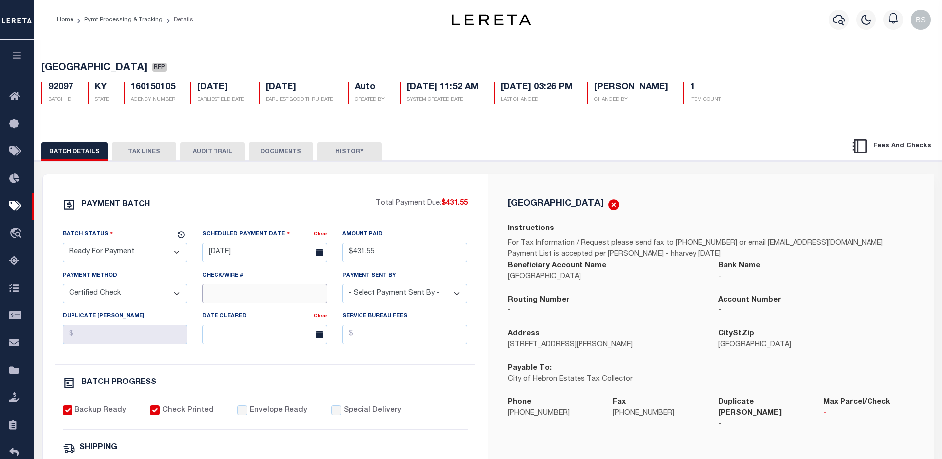
click at [279, 291] on input "Check/Wire #" at bounding box center [264, 292] width 125 height 19
type input "Certified Funds"
type input "[PERSON_NAME]"
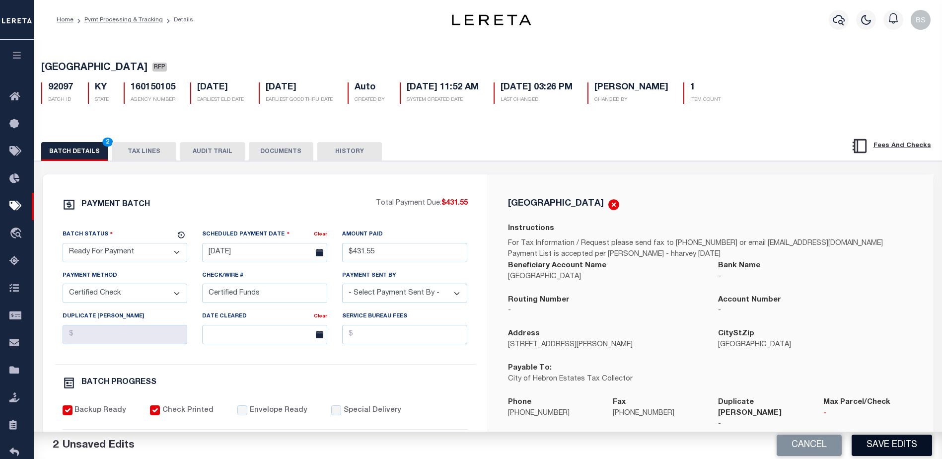
click at [879, 435] on button "Save Edits" at bounding box center [891, 444] width 80 height 21
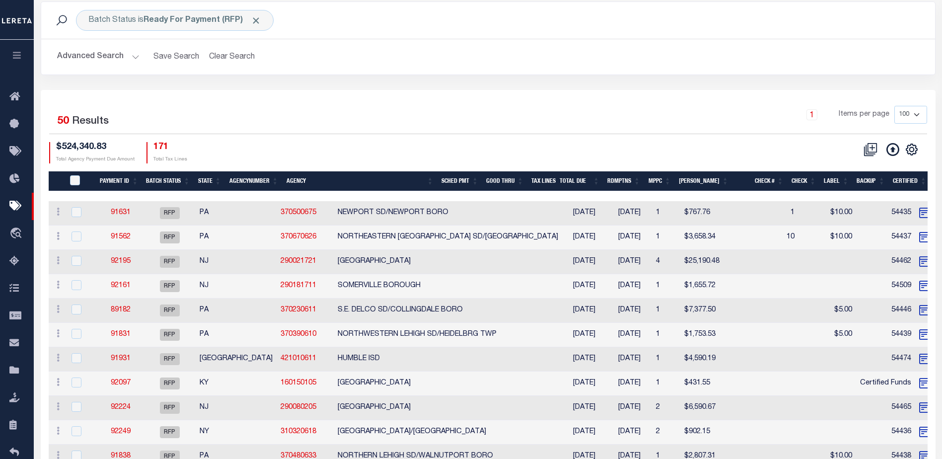
scroll to position [50, 0]
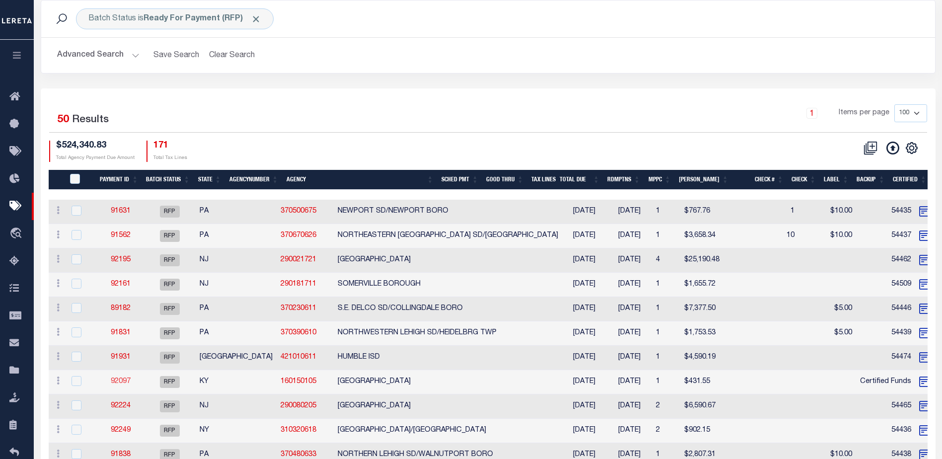
click at [112, 380] on link "92097" at bounding box center [121, 381] width 20 height 7
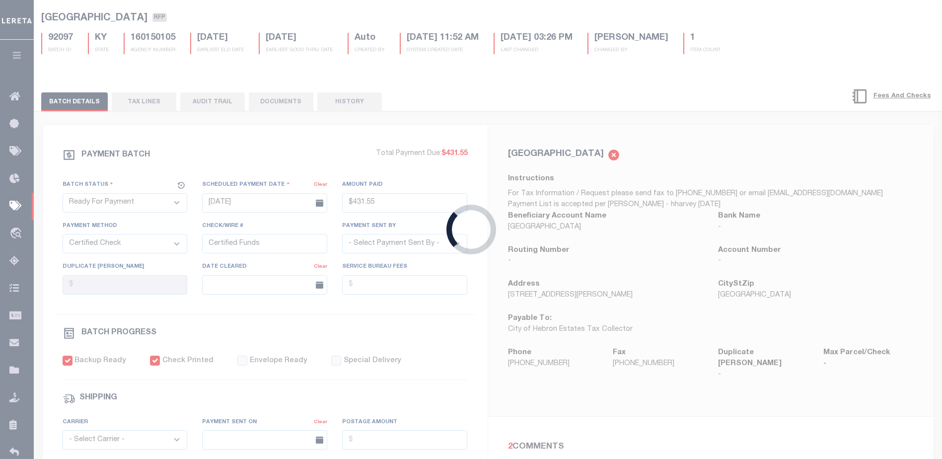
type input "$431.55"
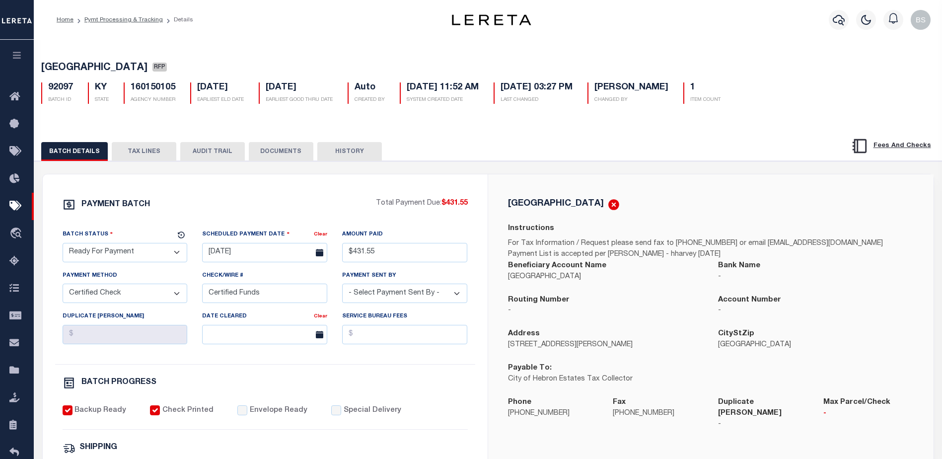
click at [138, 144] on button "TAX LINES" at bounding box center [144, 151] width 65 height 19
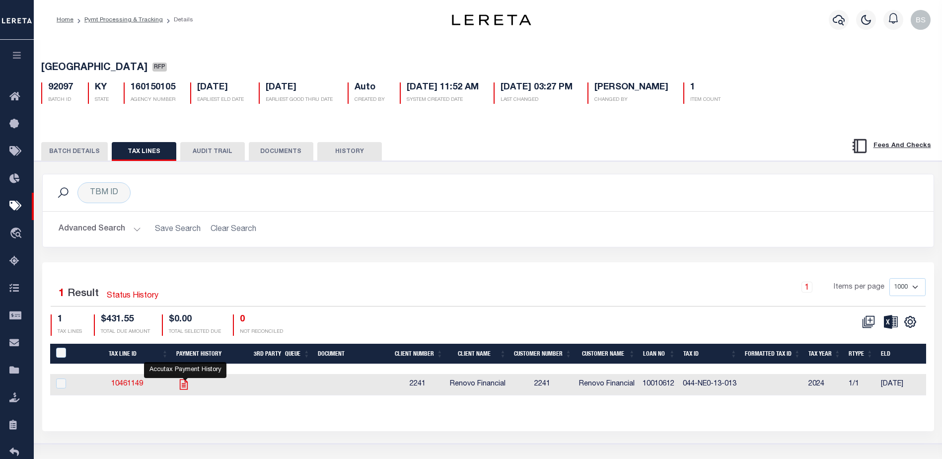
click at [187, 383] on icon "" at bounding box center [184, 384] width 8 height 10
checkbox input "true"
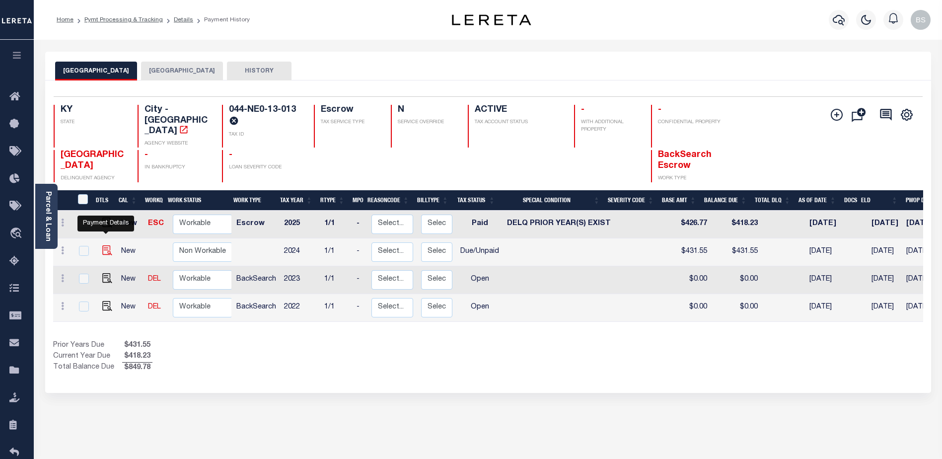
click at [107, 245] on img "" at bounding box center [107, 250] width 10 height 10
checkbox input "true"
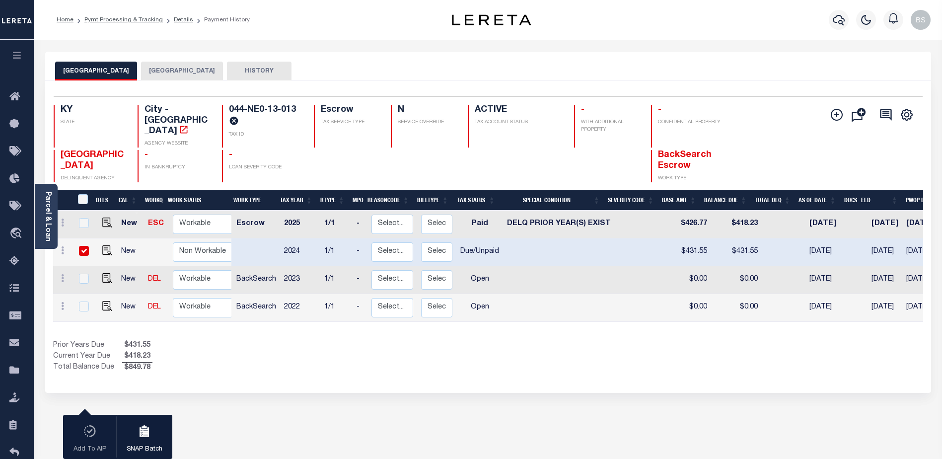
click at [82, 246] on input "checkbox" at bounding box center [84, 251] width 10 height 10
checkbox input "false"
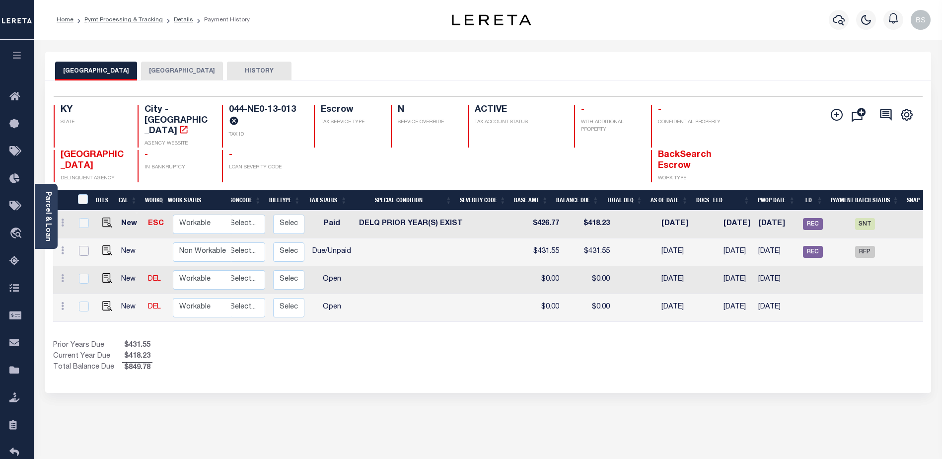
scroll to position [0, 157]
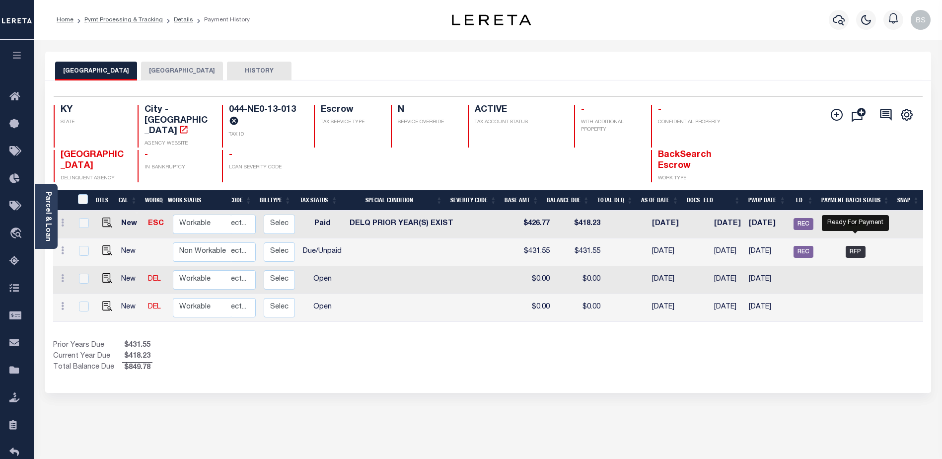
click at [852, 246] on span "RFP" at bounding box center [855, 252] width 20 height 12
checkbox input "true"
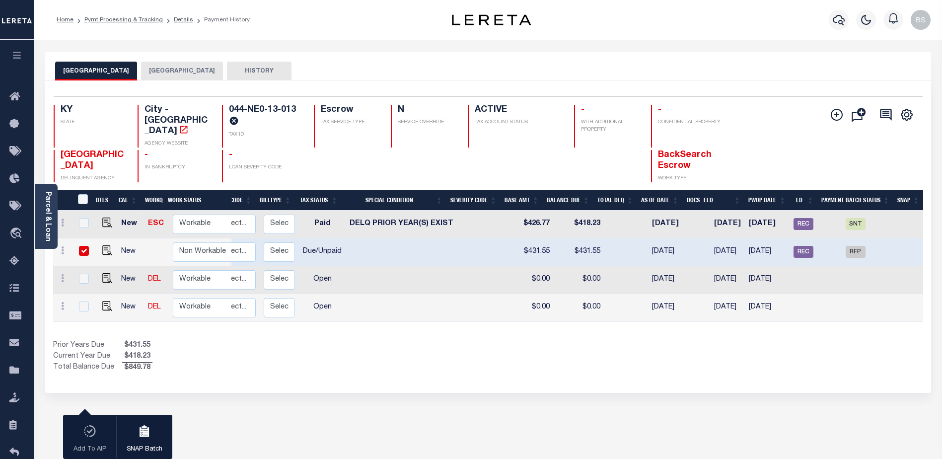
click at [83, 246] on input "checkbox" at bounding box center [84, 251] width 10 height 10
checkbox input "false"
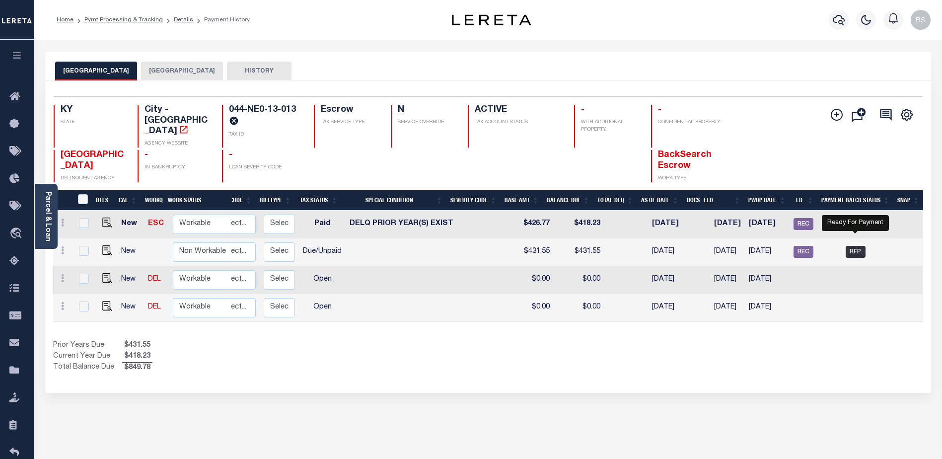
click at [849, 246] on span "RFP" at bounding box center [855, 252] width 20 height 12
checkbox input "true"
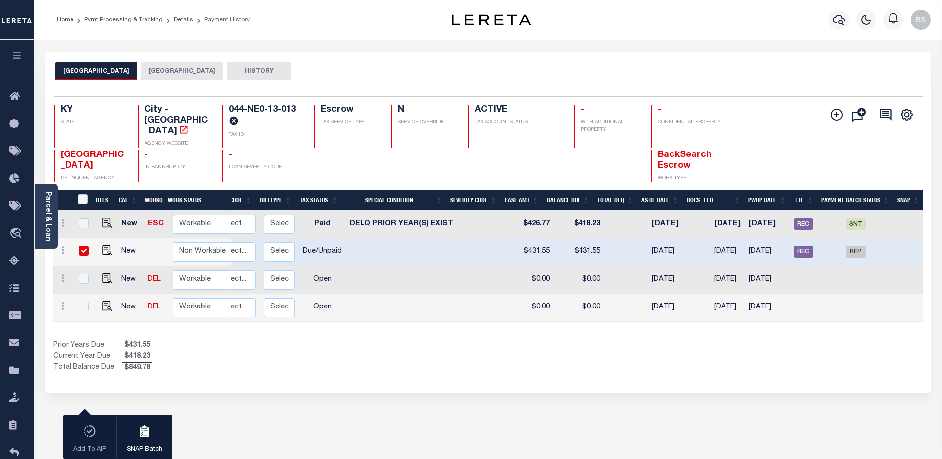
click at [80, 246] on input "checkbox" at bounding box center [84, 251] width 10 height 10
checkbox input "false"
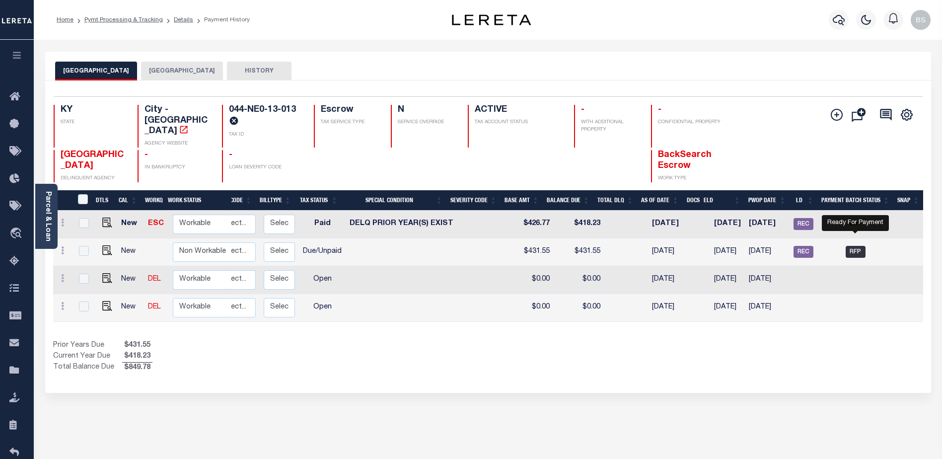
click at [859, 246] on span "RFP" at bounding box center [855, 252] width 20 height 12
checkbox input "true"
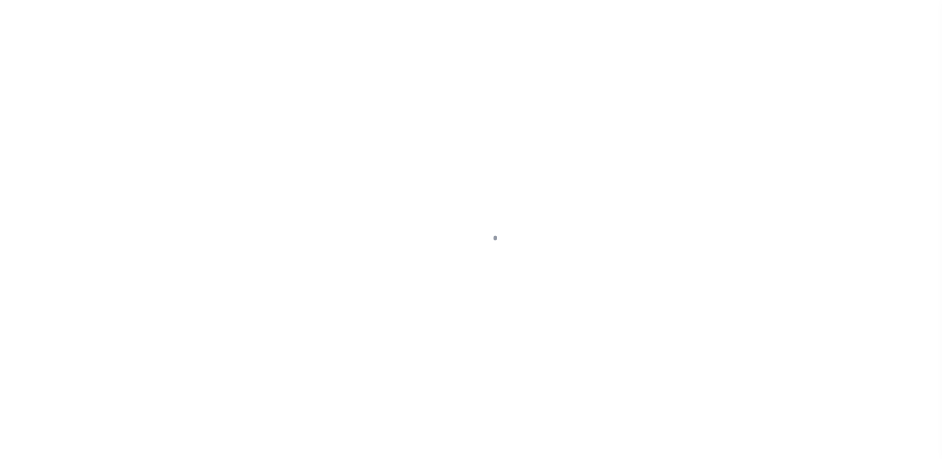
select select "DUE"
select select "RFP"
select select "CCK"
select select "[PERSON_NAME]"
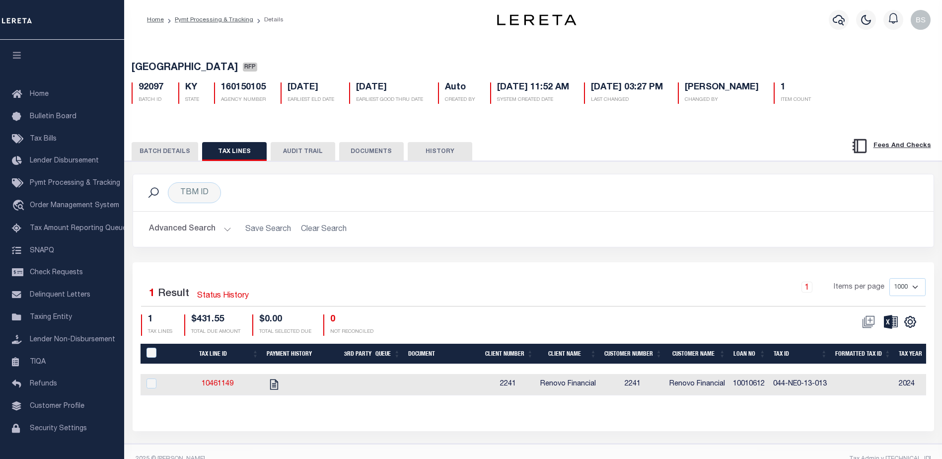
click at [169, 155] on button "BATCH DETAILS" at bounding box center [165, 151] width 67 height 19
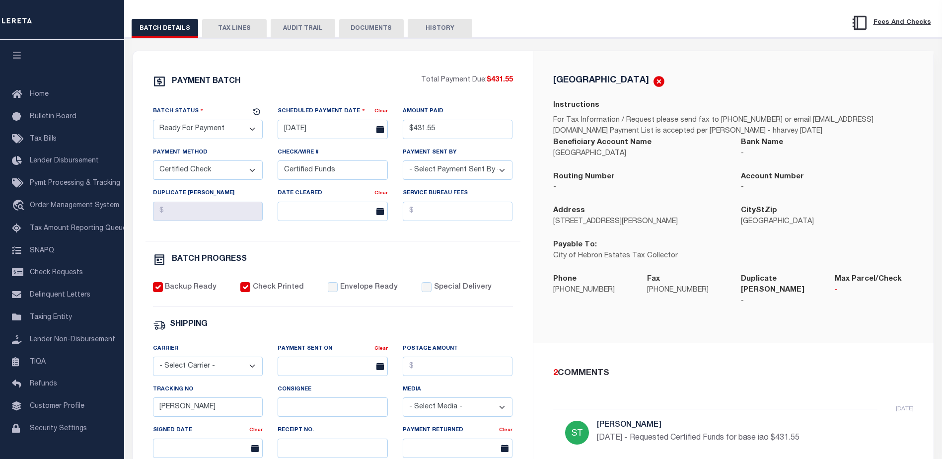
scroll to position [99, 0]
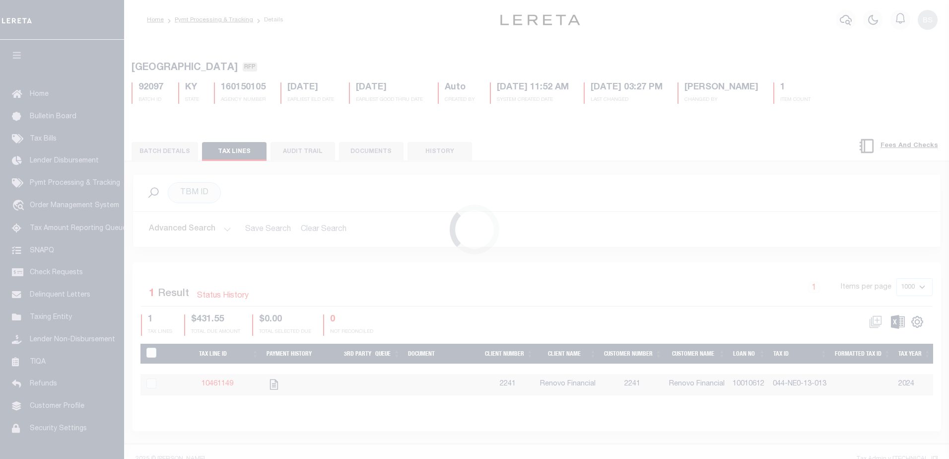
select select "RFP"
select select "CCK"
select select "[PERSON_NAME]"
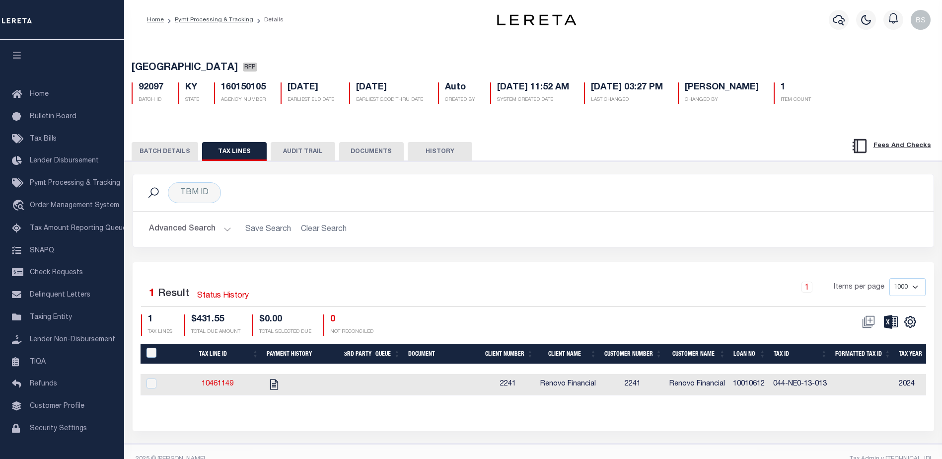
click at [161, 159] on button "BATCH DETAILS" at bounding box center [165, 151] width 67 height 19
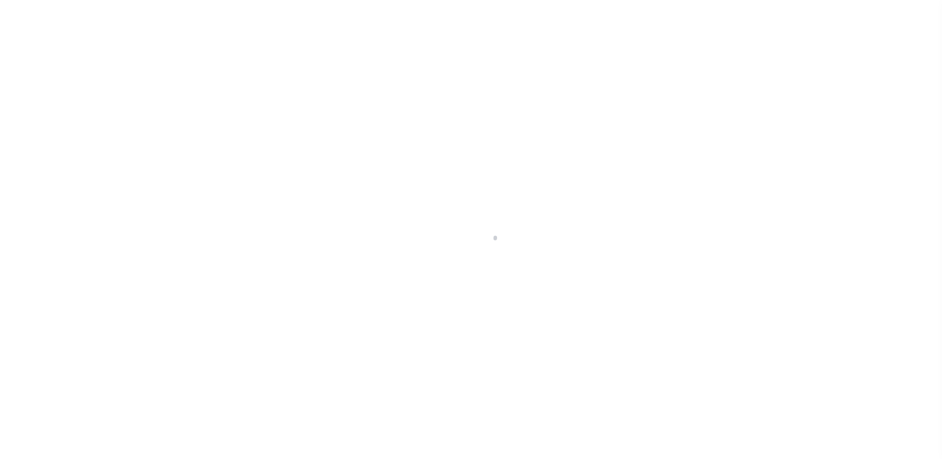
select select "RFP"
select select "CCK"
select select "[PERSON_NAME]"
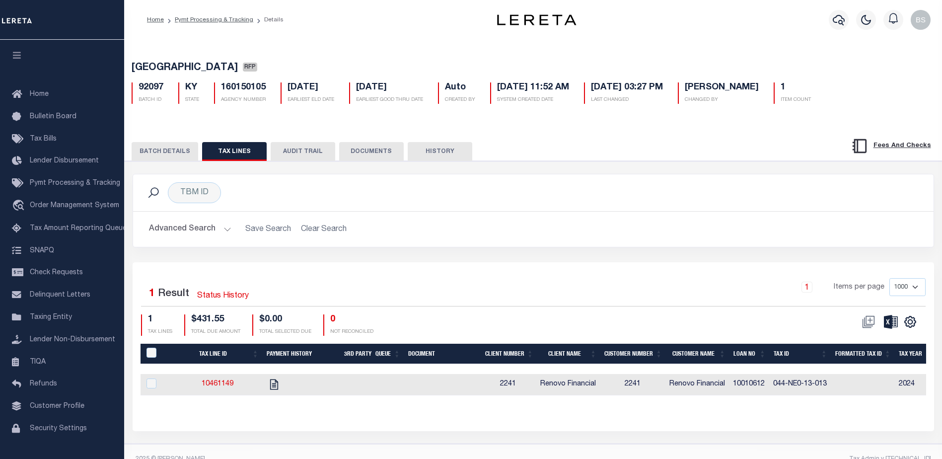
click at [175, 154] on button "BATCH DETAILS" at bounding box center [165, 151] width 67 height 19
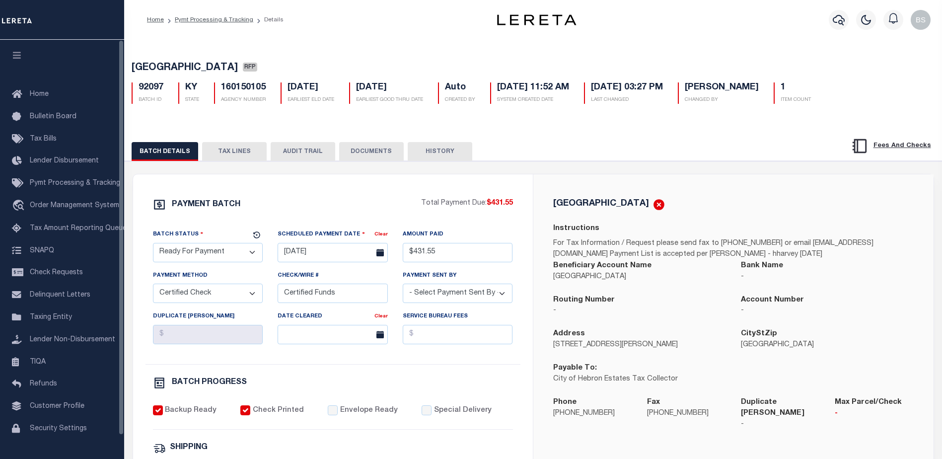
click at [250, 257] on select "- Select Status - Scheduled for Payment Ready For Payment Payment Sent Cleared …" at bounding box center [208, 252] width 110 height 19
select select "SFP"
click at [153, 245] on select "- Select Status - Scheduled for Payment Ready For Payment Payment Sent Cleared …" at bounding box center [208, 252] width 110 height 19
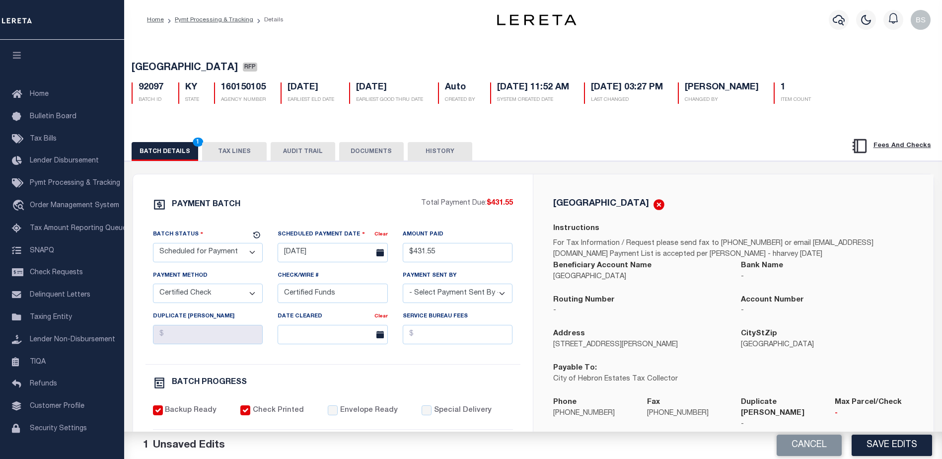
drag, startPoint x: 908, startPoint y: 440, endPoint x: 872, endPoint y: 388, distance: 63.5
click at [907, 440] on button "Save Edits" at bounding box center [891, 444] width 80 height 21
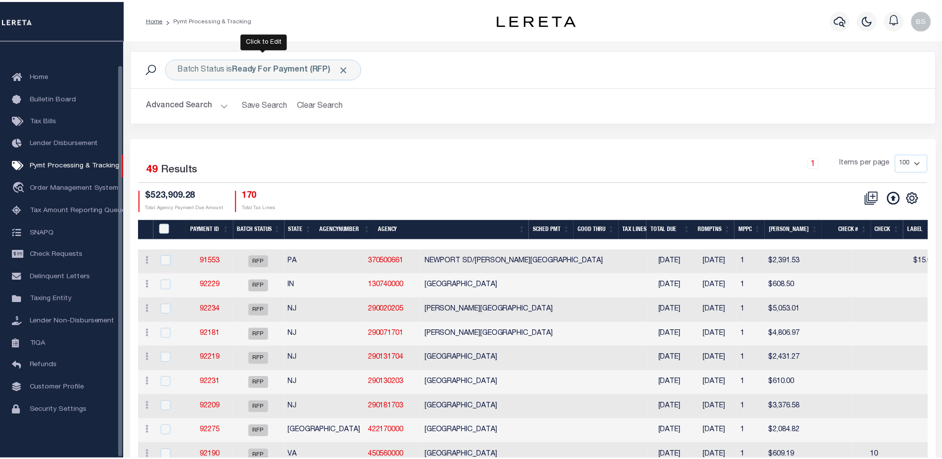
scroll to position [25, 0]
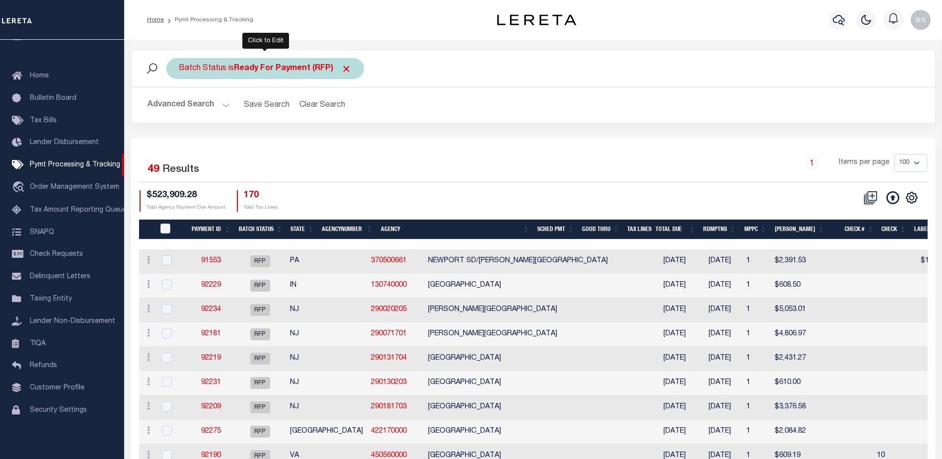
click at [292, 68] on b "Ready For Payment (RFP)" at bounding box center [293, 69] width 118 height 8
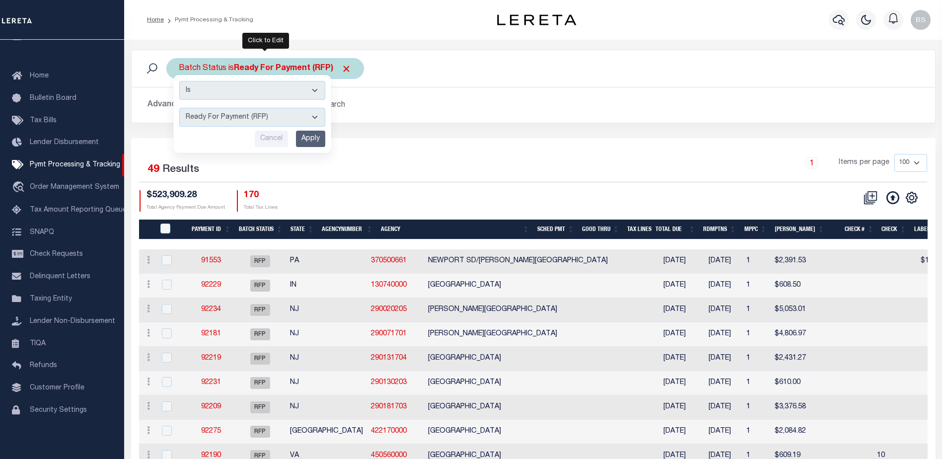
click at [311, 119] on select "Awaiting Funds (AWF) Cleared and Complete (CAC) New Check Needed (NCN) Payment …" at bounding box center [252, 117] width 146 height 19
select select "SFP"
click at [179, 108] on select "Awaiting Funds (AWF) Cleared and Complete (CAC) New Check Needed (NCN) Payment …" at bounding box center [252, 117] width 146 height 19
click at [303, 141] on input "Apply" at bounding box center [310, 139] width 29 height 16
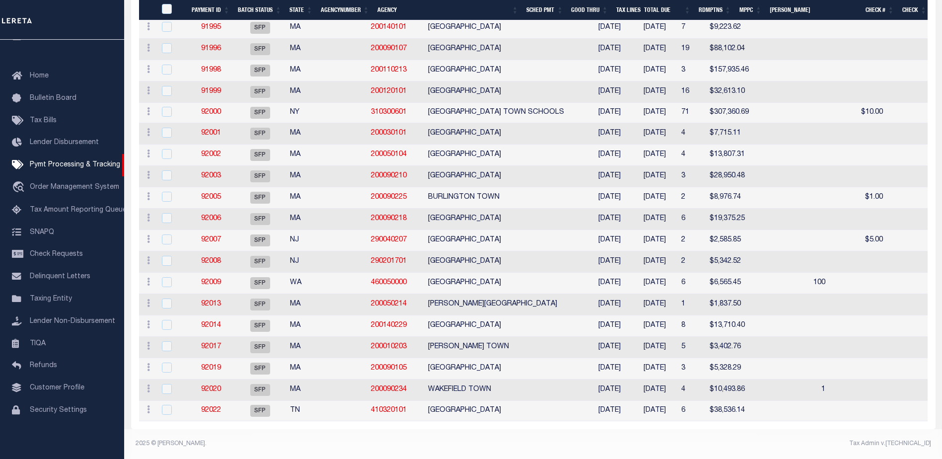
scroll to position [1963, 0]
click at [383, 10] on th "Agency" at bounding box center [447, 10] width 149 height 20
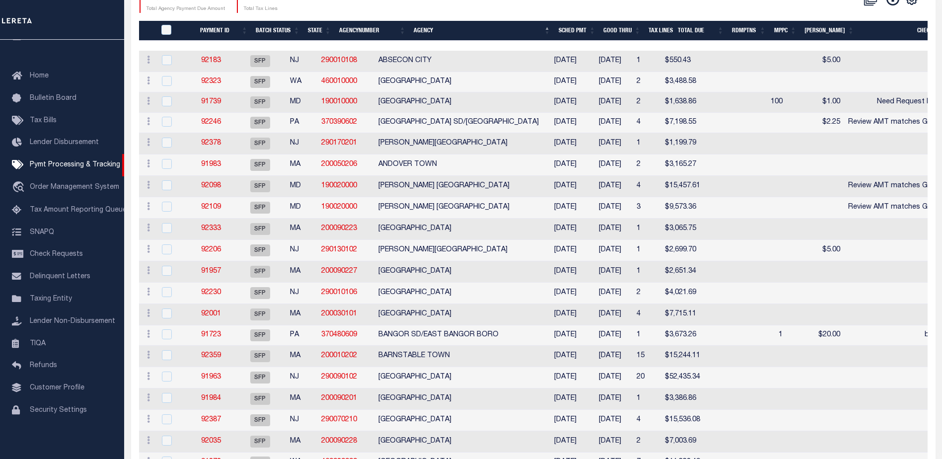
scroll to position [0, 0]
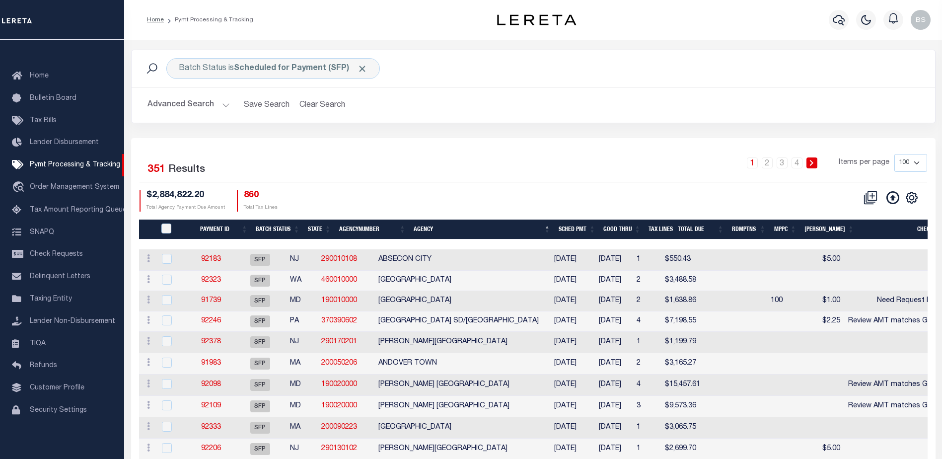
click at [915, 162] on select "100 200 500 1000" at bounding box center [910, 163] width 33 height 18
select select "1000"
click at [894, 154] on select "100 200 500 1000" at bounding box center [910, 163] width 33 height 18
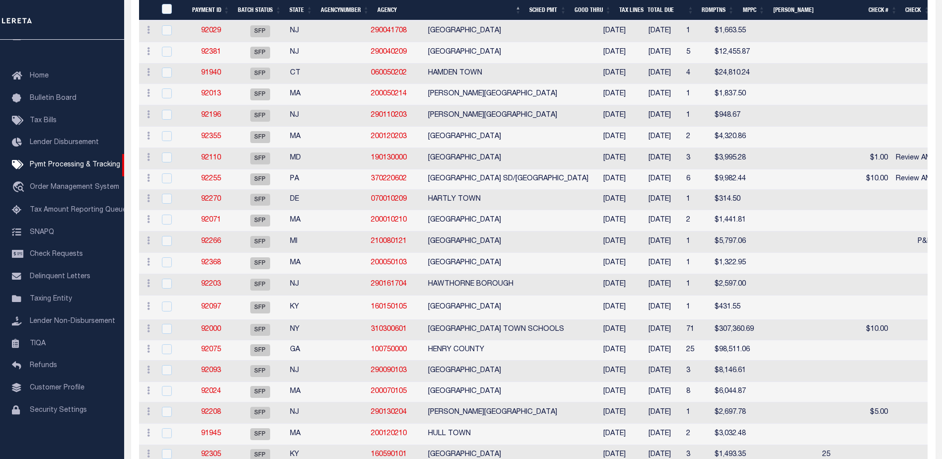
scroll to position [3326, 0]
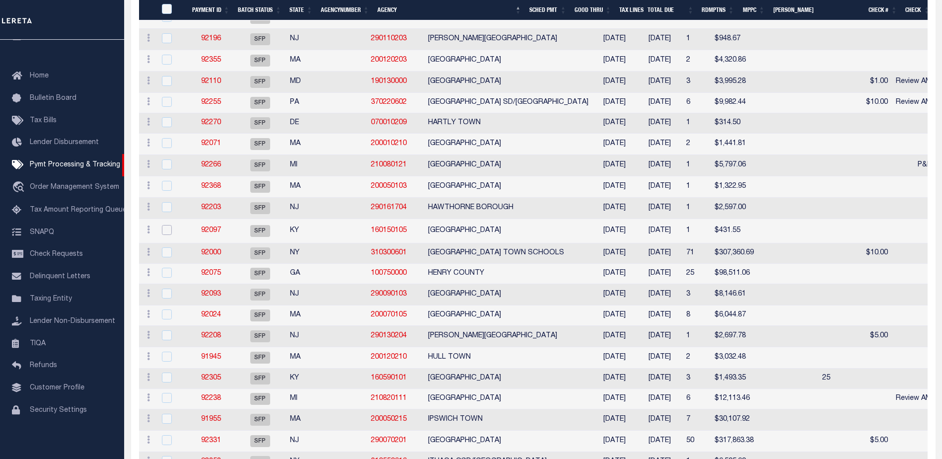
click at [164, 235] on input "checkbox" at bounding box center [167, 230] width 10 height 10
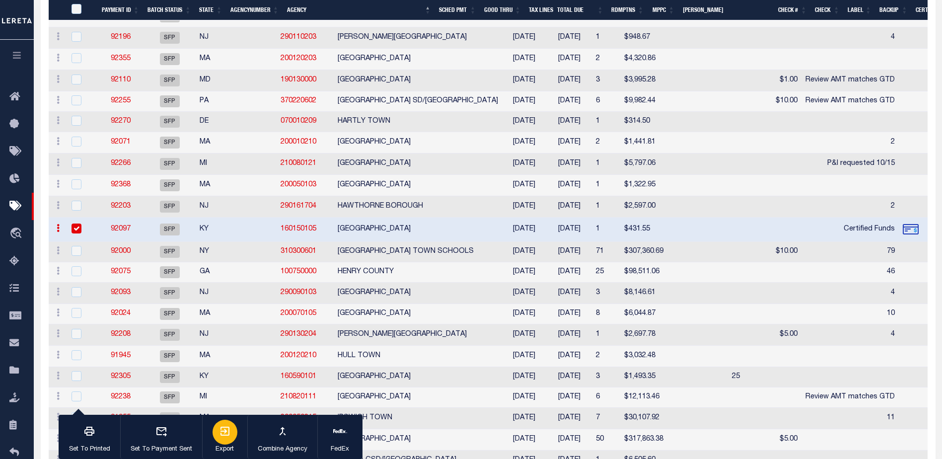
click at [233, 435] on div "button" at bounding box center [224, 431] width 25 height 25
click at [74, 233] on input "checkbox" at bounding box center [76, 228] width 10 height 10
checkbox input "false"
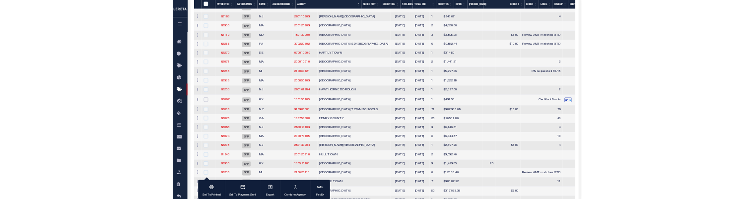
scroll to position [3328, 0]
